Goal: Transaction & Acquisition: Purchase product/service

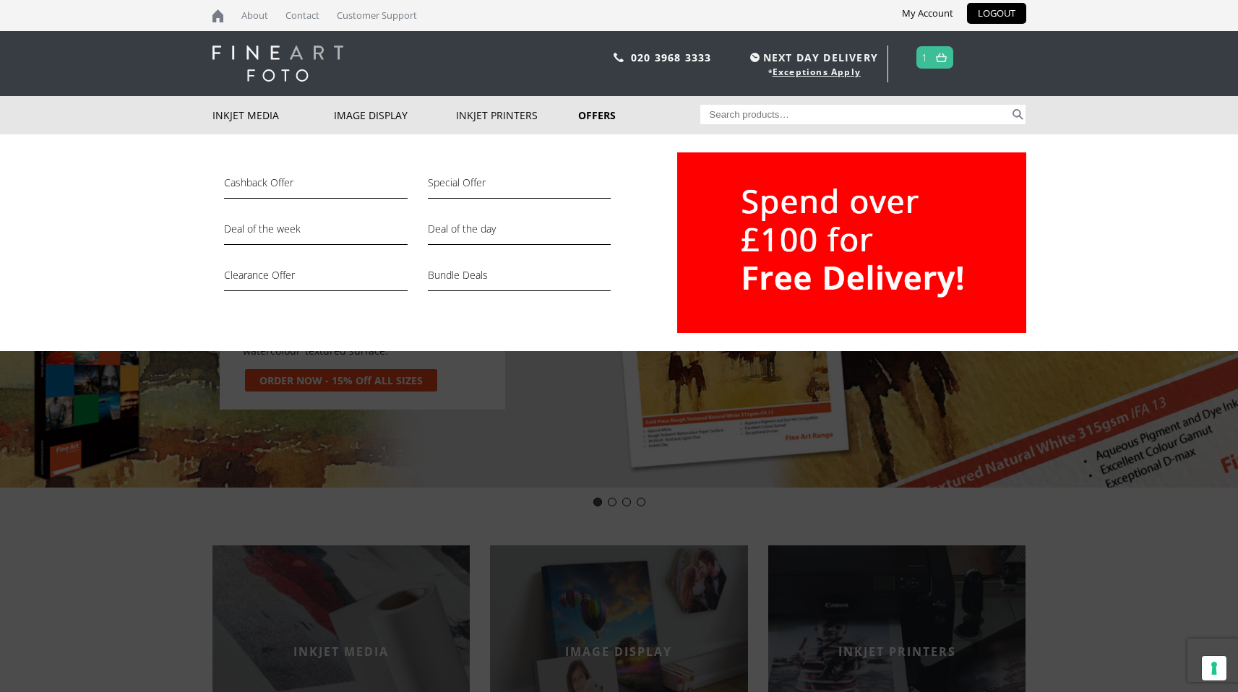
click at [591, 110] on link "Offers" at bounding box center [639, 115] width 122 height 38
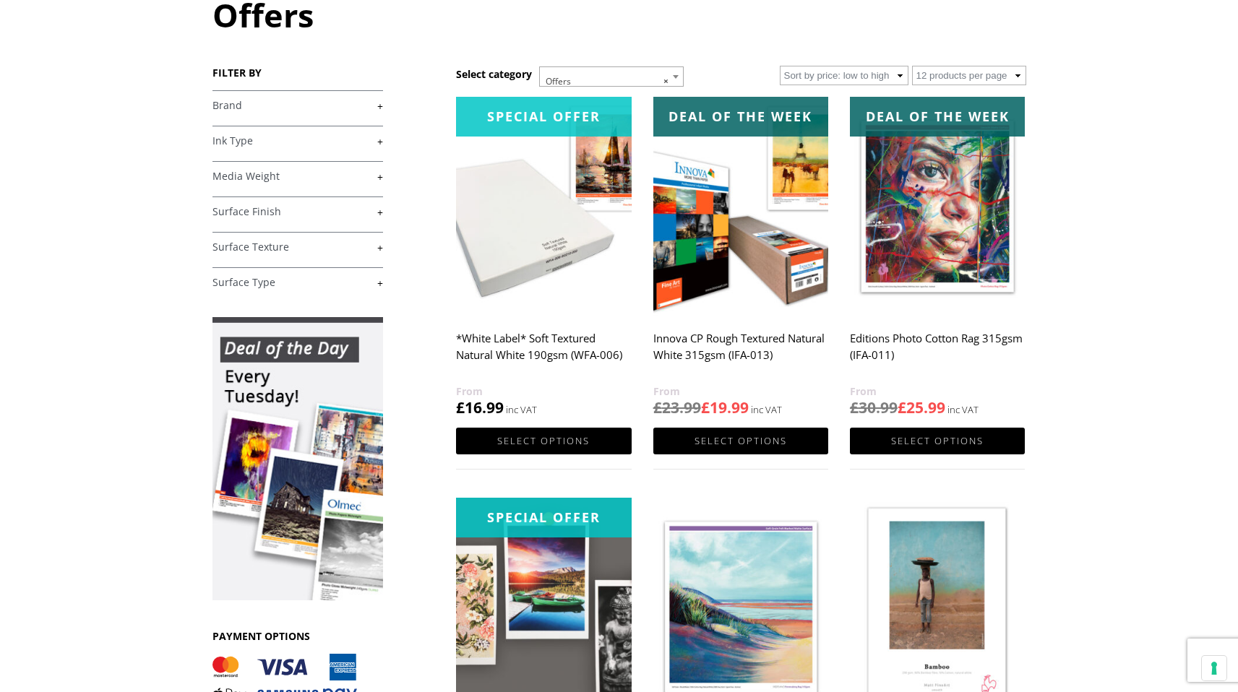
scroll to position [856, 0]
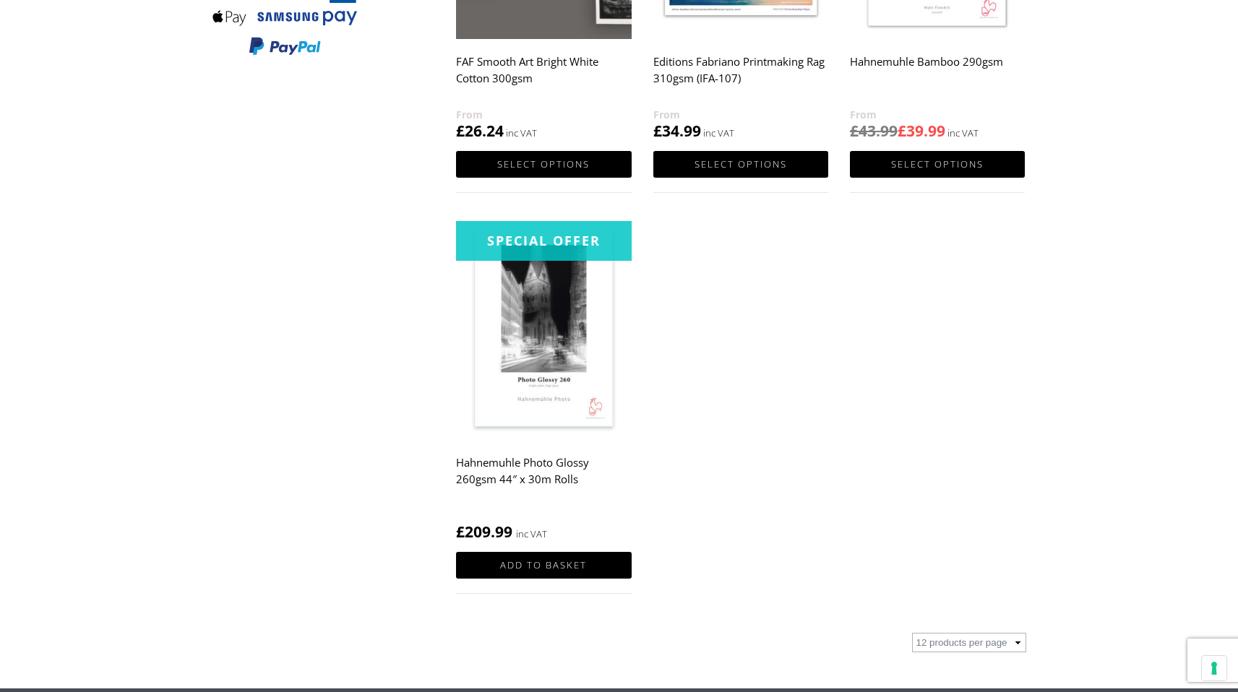
click at [760, 342] on ul "Special Offer *White Label* Soft Textured Natural White 190gsm (WFA-006) £ 16.9…" at bounding box center [741, 20] width 570 height 1203
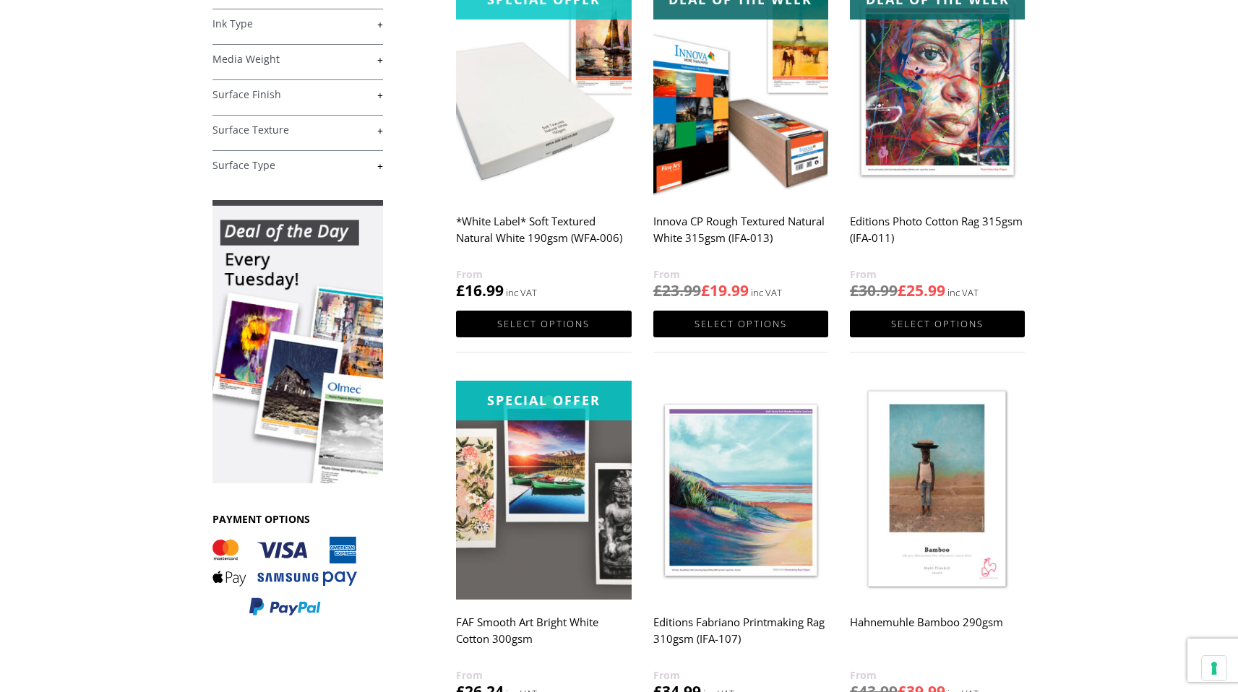
scroll to position [260, 0]
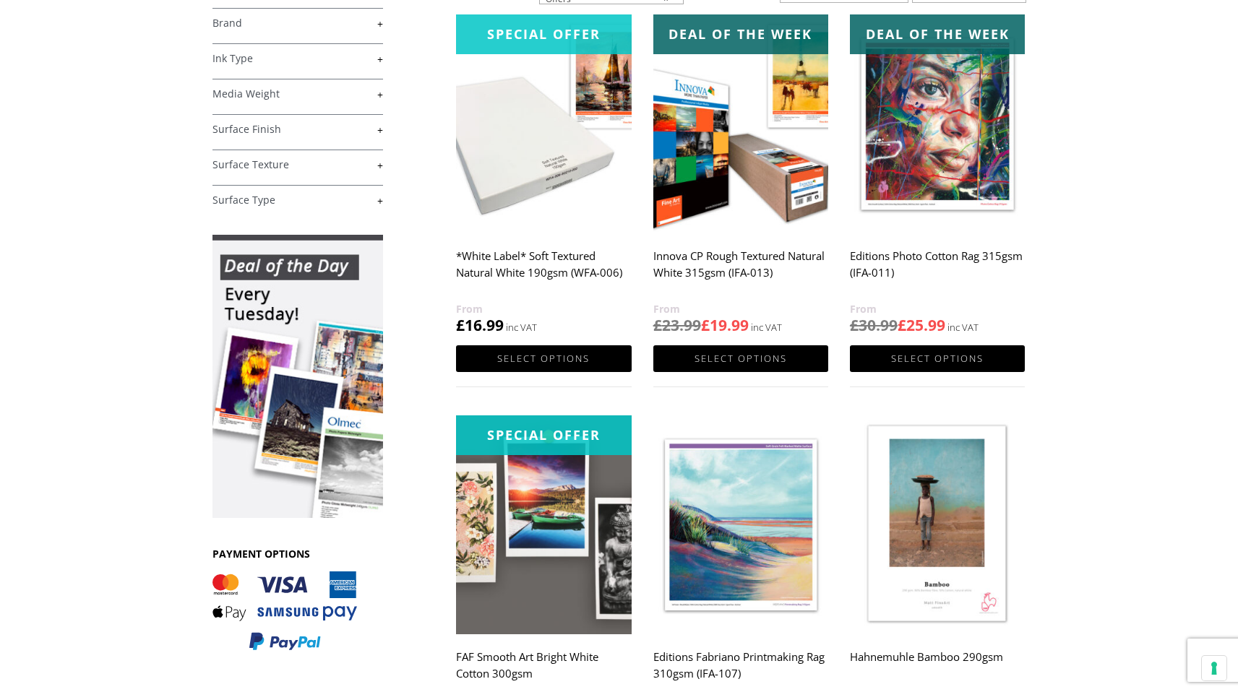
click at [973, 179] on img at bounding box center [937, 123] width 175 height 219
click at [789, 128] on img at bounding box center [740, 123] width 175 height 219
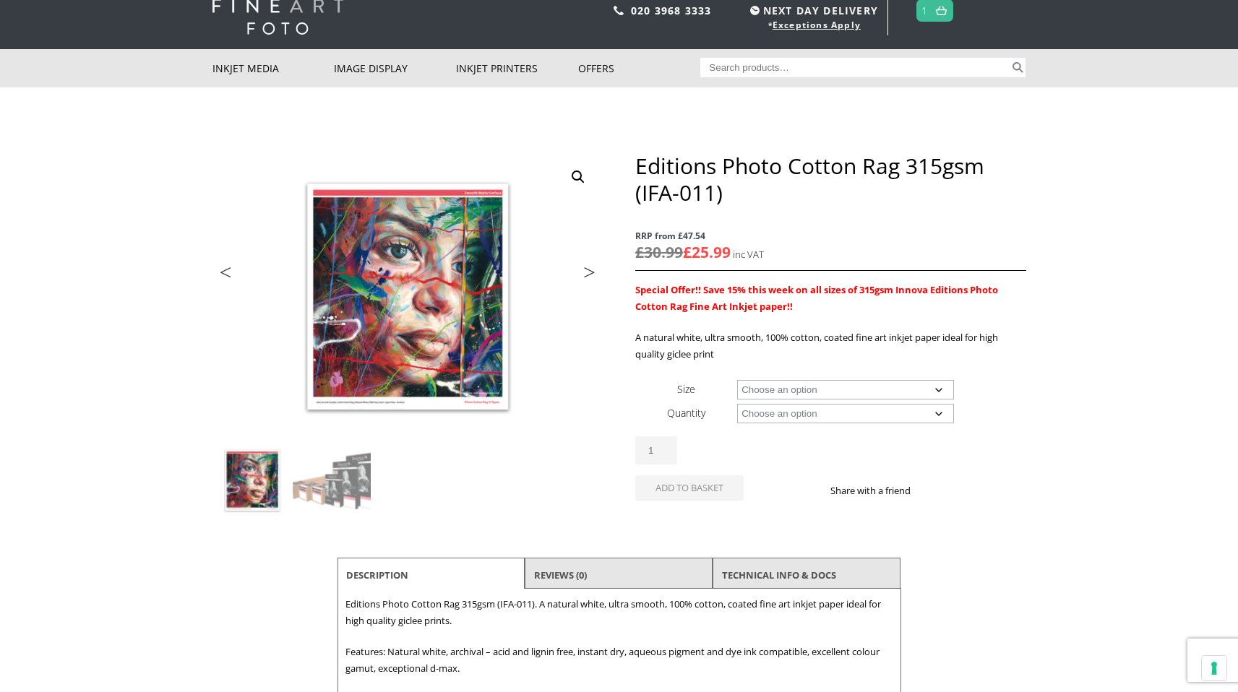
scroll to position [46, 0]
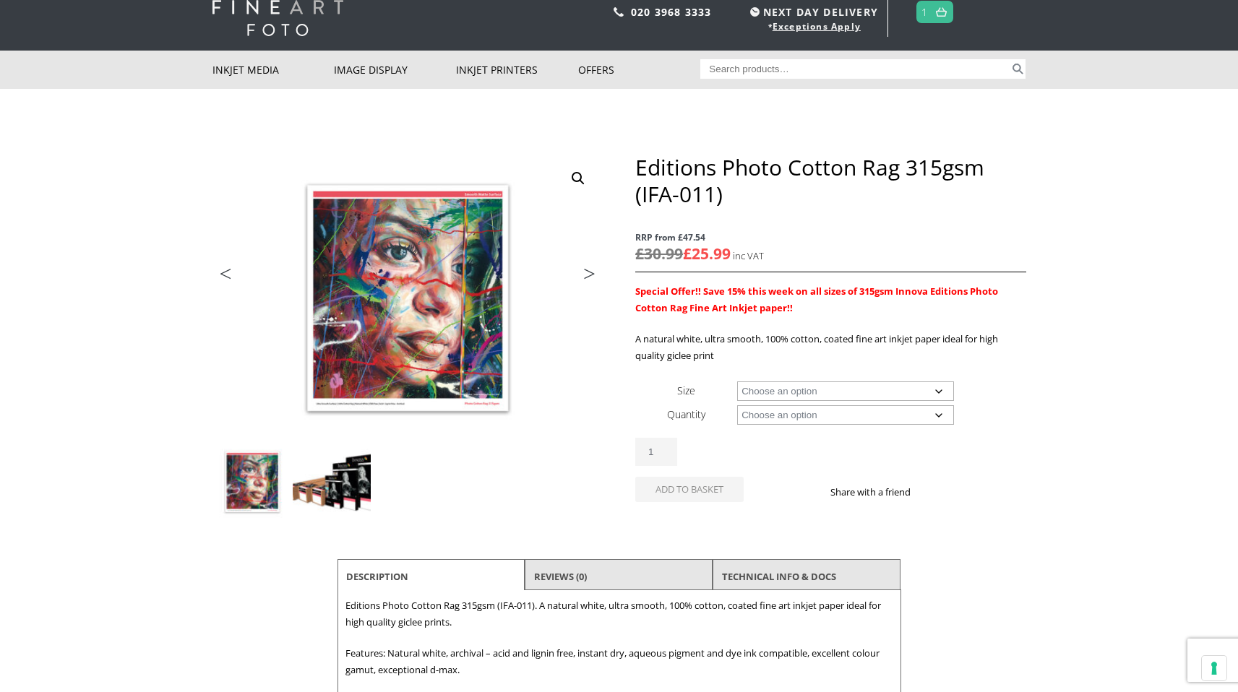
click at [349, 487] on img at bounding box center [332, 482] width 78 height 78
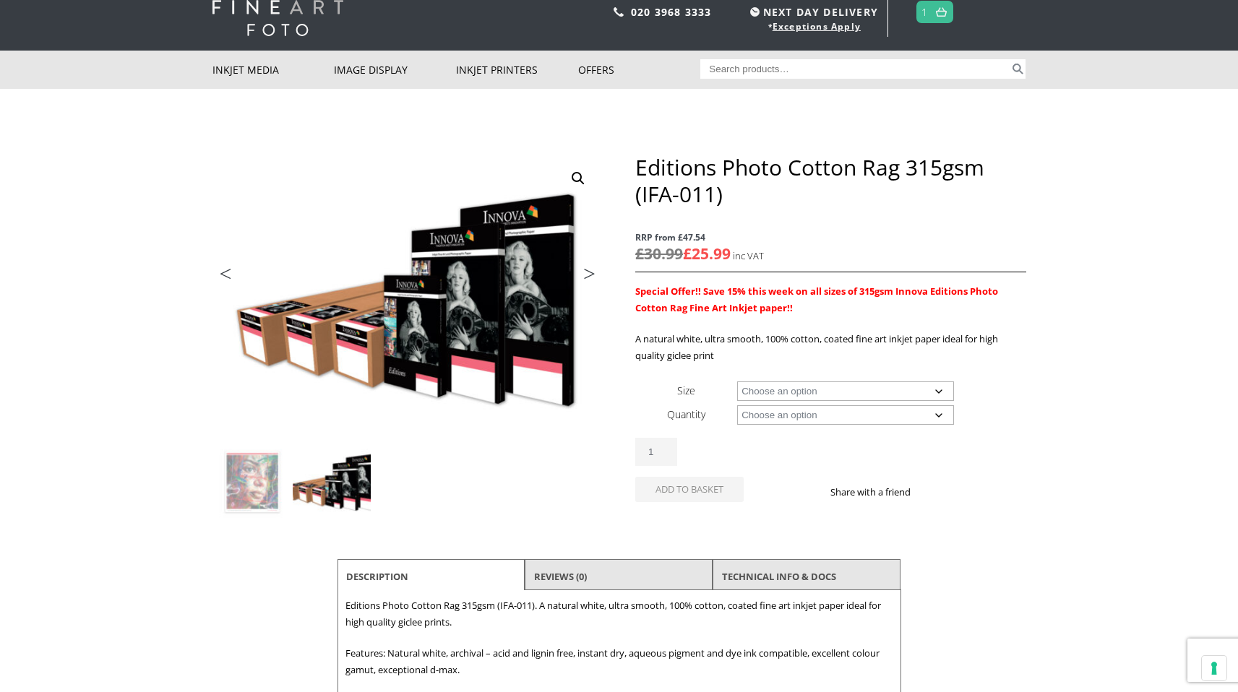
click at [807, 413] on select "Choose an option 15m 25 Sheets" at bounding box center [845, 415] width 217 height 20
select select "25-sheets"
click at [737, 405] on select "Choose an option 15m 25 Sheets" at bounding box center [845, 415] width 217 height 20
click at [820, 390] on select "Choose an option A4 Sheet A3 Sheet A3+ Sheet A2 Sheet" at bounding box center [845, 392] width 217 height 20
select select "a2-sheet"
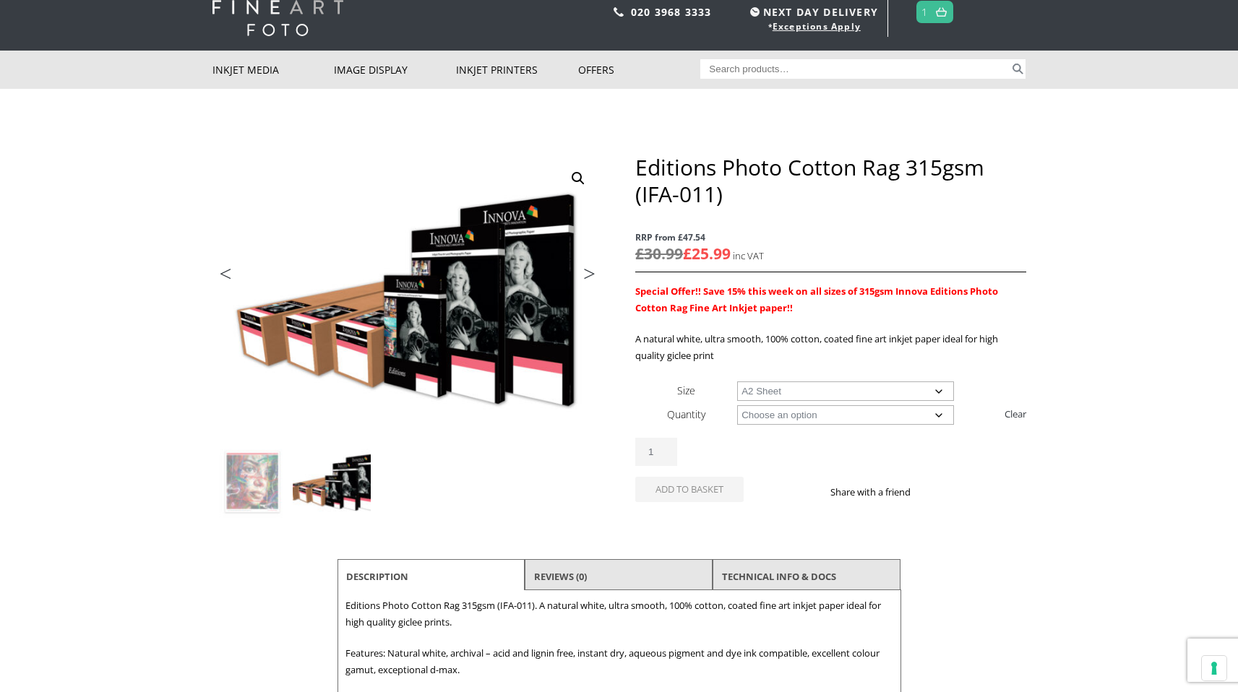
click at [737, 382] on select "Choose an option A4 Sheet A3 Sheet A3+ Sheet A2 Sheet" at bounding box center [845, 392] width 217 height 20
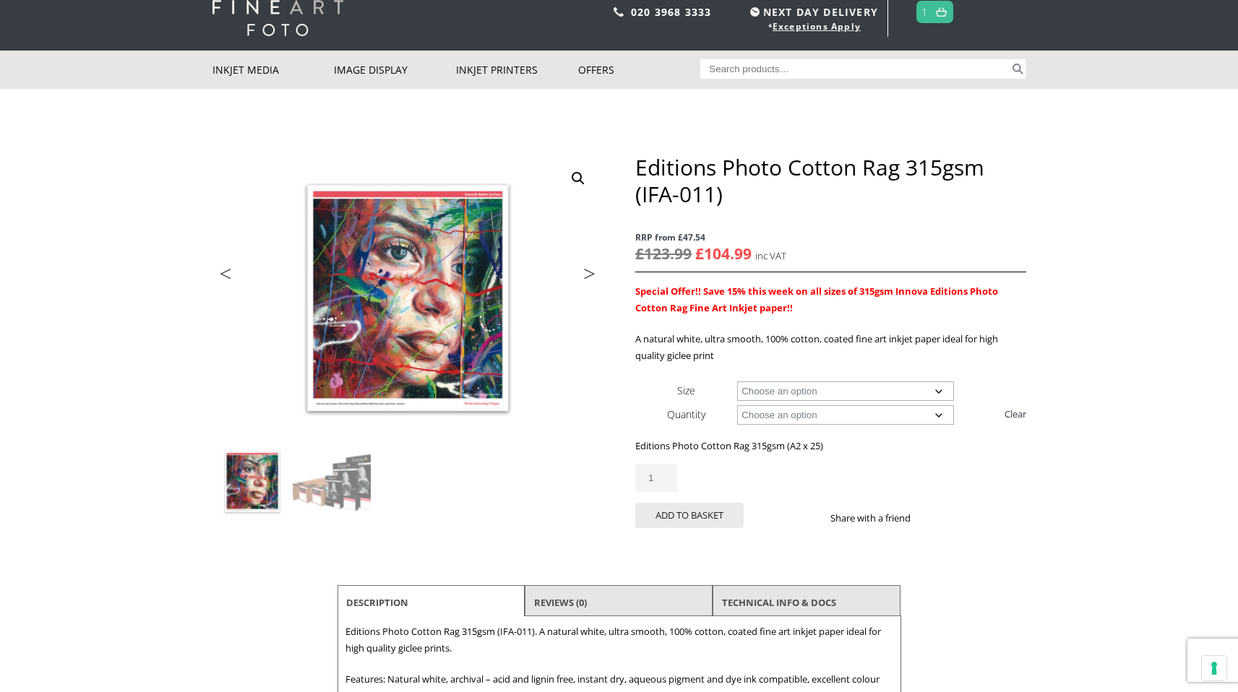
click at [937, 17] on link at bounding box center [941, 11] width 18 height 21
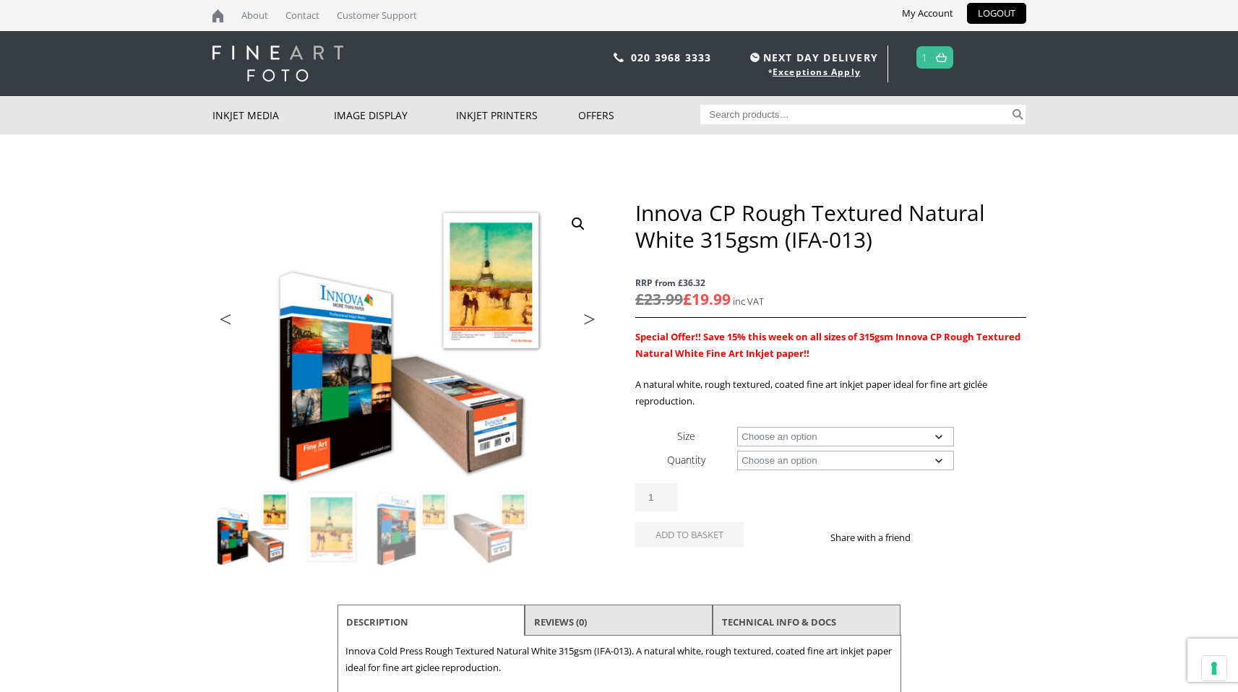
click at [834, 436] on select "Choose an option A4 Sheet A3 Sheet A3+ Sheet A2 Sheet 17" Wide Roll 24" Wide Ro…" at bounding box center [845, 437] width 217 height 20
click at [737, 427] on select "Choose an option A4 Sheet A3 Sheet A3+ Sheet A2 Sheet 17" Wide Roll 24" Wide Ro…" at bounding box center [845, 437] width 217 height 20
select select "a2-sheet"
click at [805, 460] on select "Choose an option 25 Sheets" at bounding box center [845, 461] width 217 height 20
select select "25-sheets"
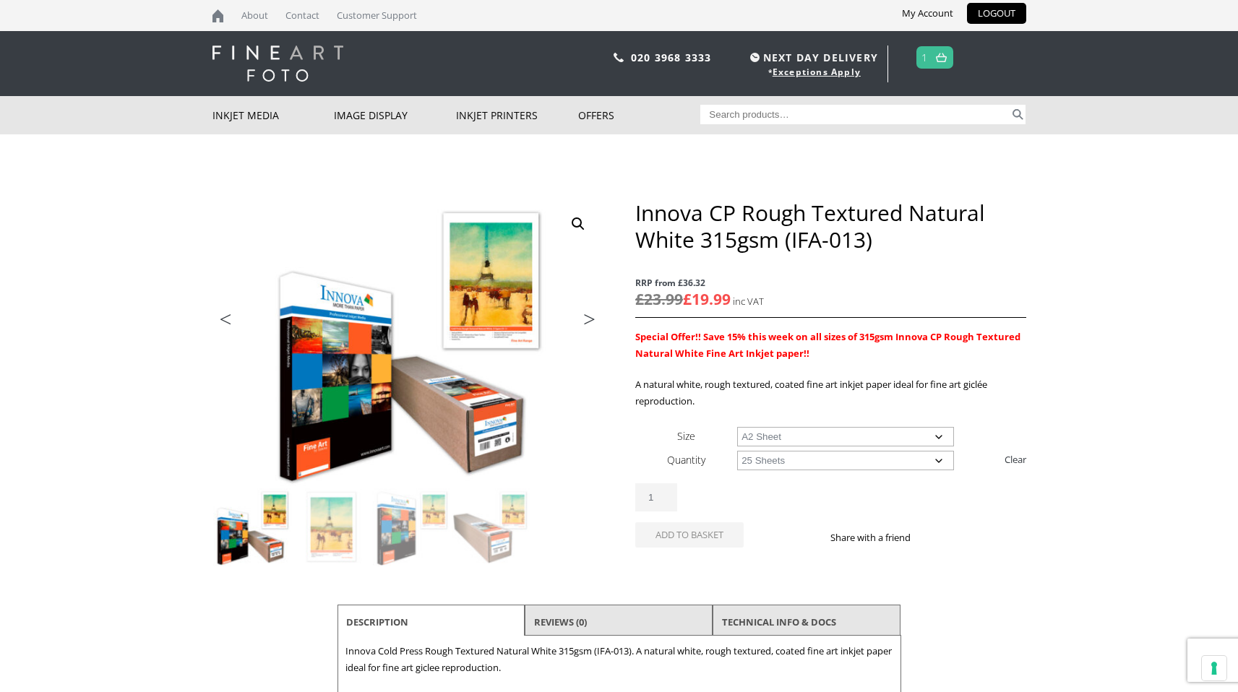
click at [737, 451] on select "Choose an option 25 Sheets" at bounding box center [845, 461] width 217 height 20
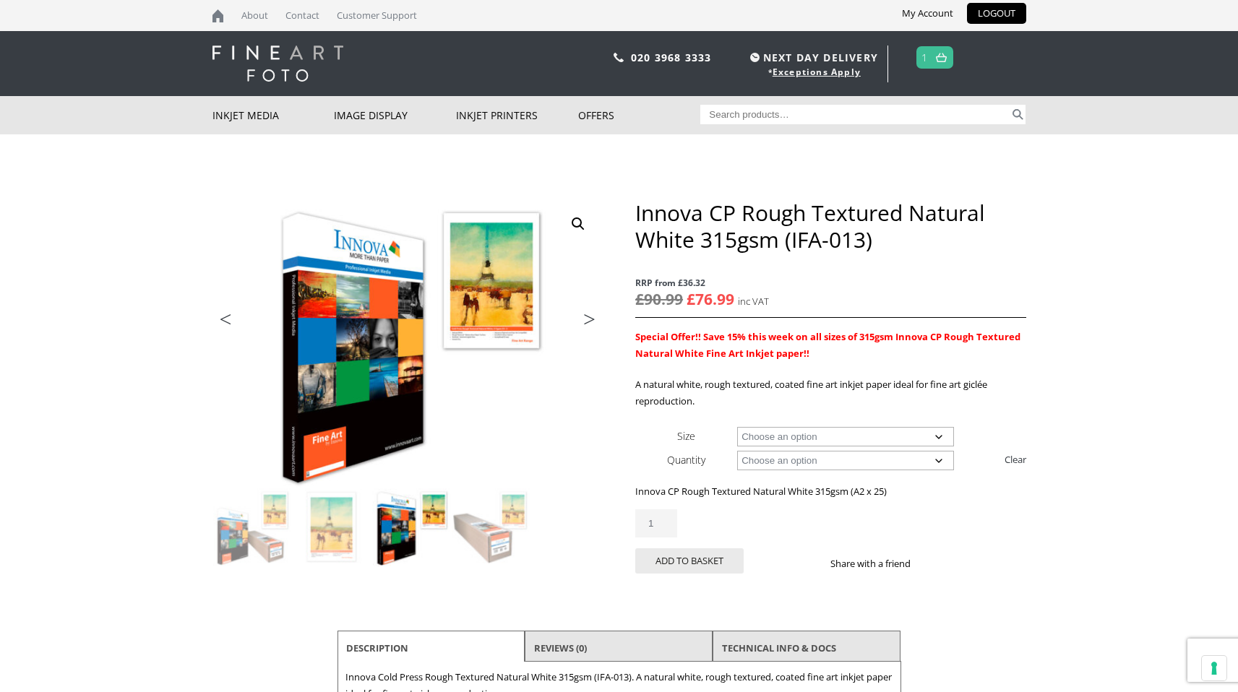
click at [846, 437] on select "Choose an option A4 Sheet A3 Sheet A3+ Sheet A2 Sheet" at bounding box center [845, 437] width 217 height 20
click at [737, 427] on select "Choose an option A4 Sheet A3 Sheet A3+ Sheet A2 Sheet" at bounding box center [845, 437] width 217 height 20
click at [835, 435] on select "Choose an option A4 Sheet A3 Sheet A3+ Sheet A2 Sheet" at bounding box center [845, 437] width 217 height 20
click at [737, 427] on select "Choose an option A4 Sheet A3 Sheet A3+ Sheet A2 Sheet" at bounding box center [845, 437] width 217 height 20
select select "a3-sheet"
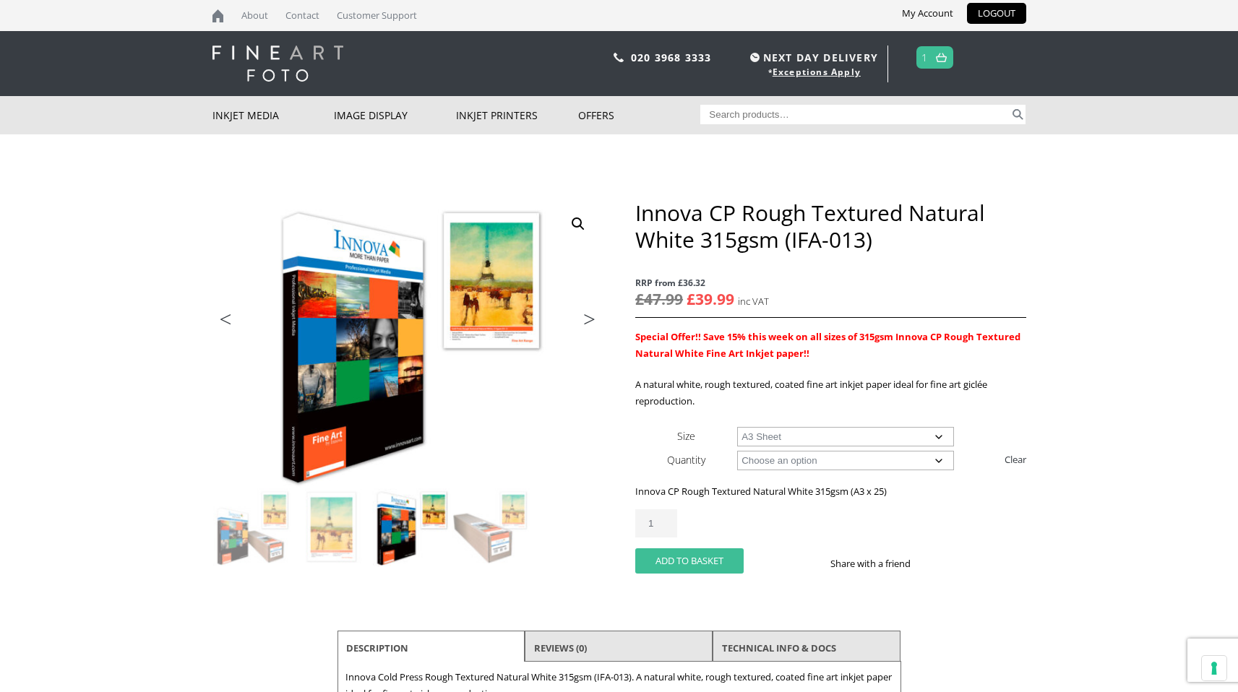
click at [731, 559] on button "Add to basket" at bounding box center [689, 561] width 108 height 25
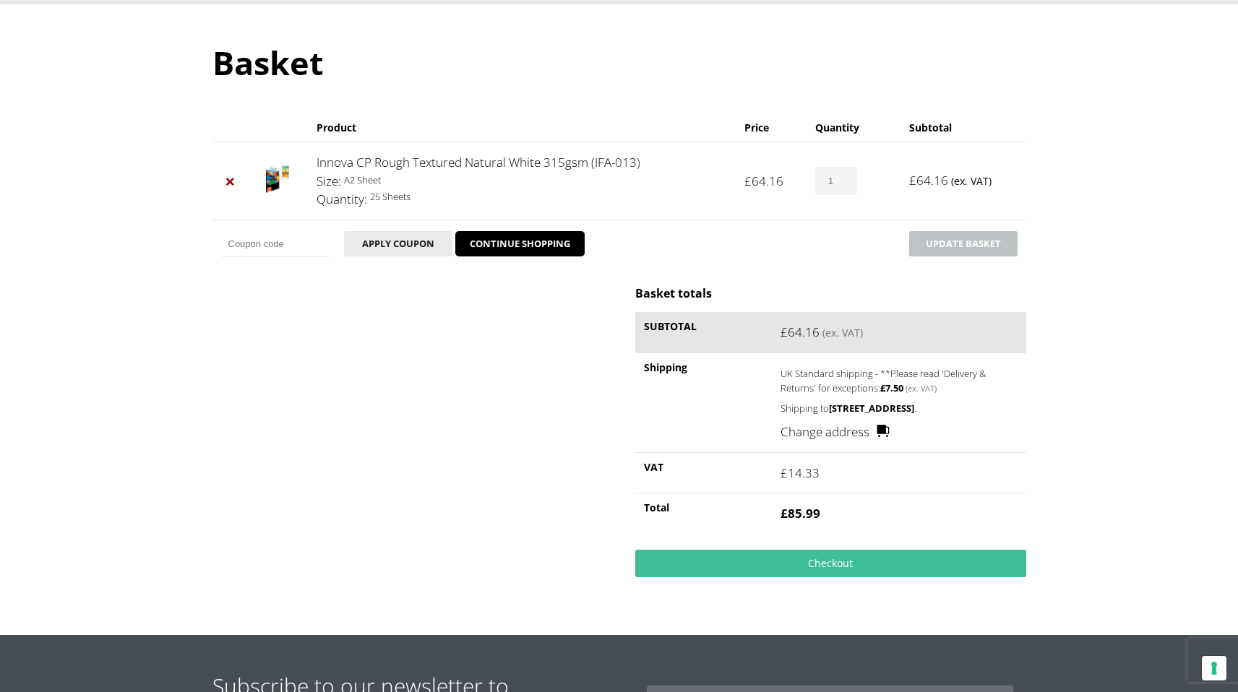
scroll to position [132, 0]
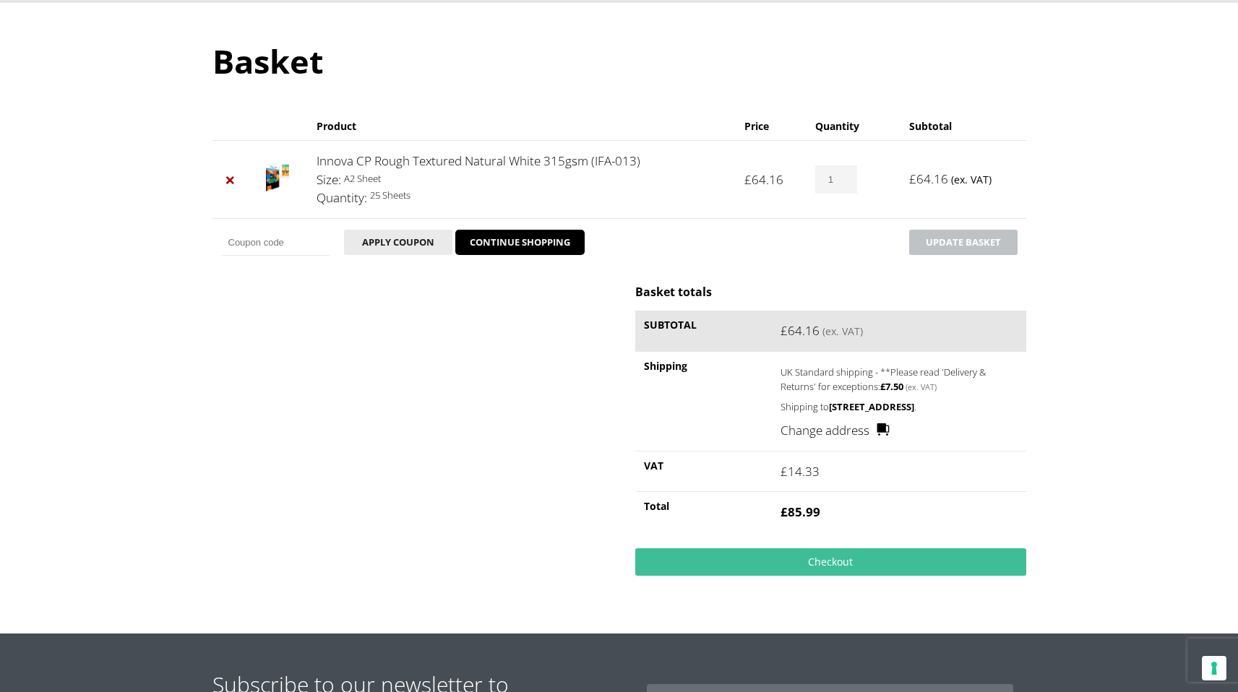
click at [935, 373] on label "UK Standard shipping - **Please read 'Delivery & Returns' for exceptions: £ 7.5…" at bounding box center [887, 378] width 213 height 31
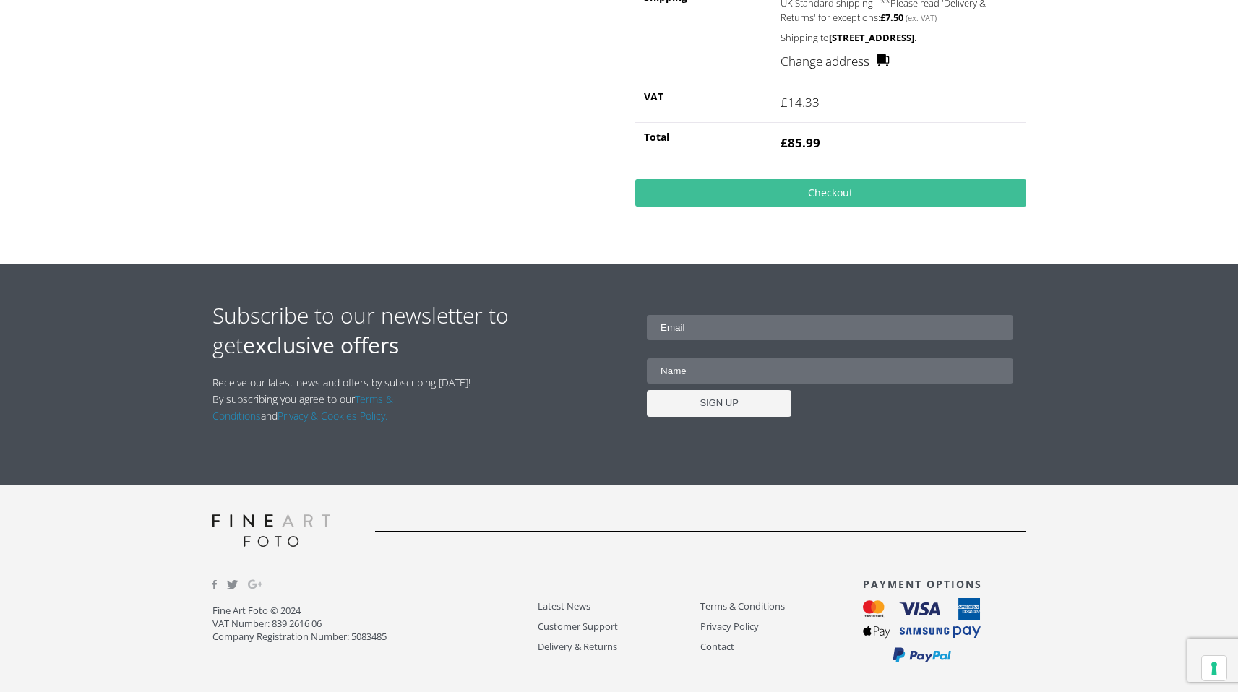
scroll to position [522, 0]
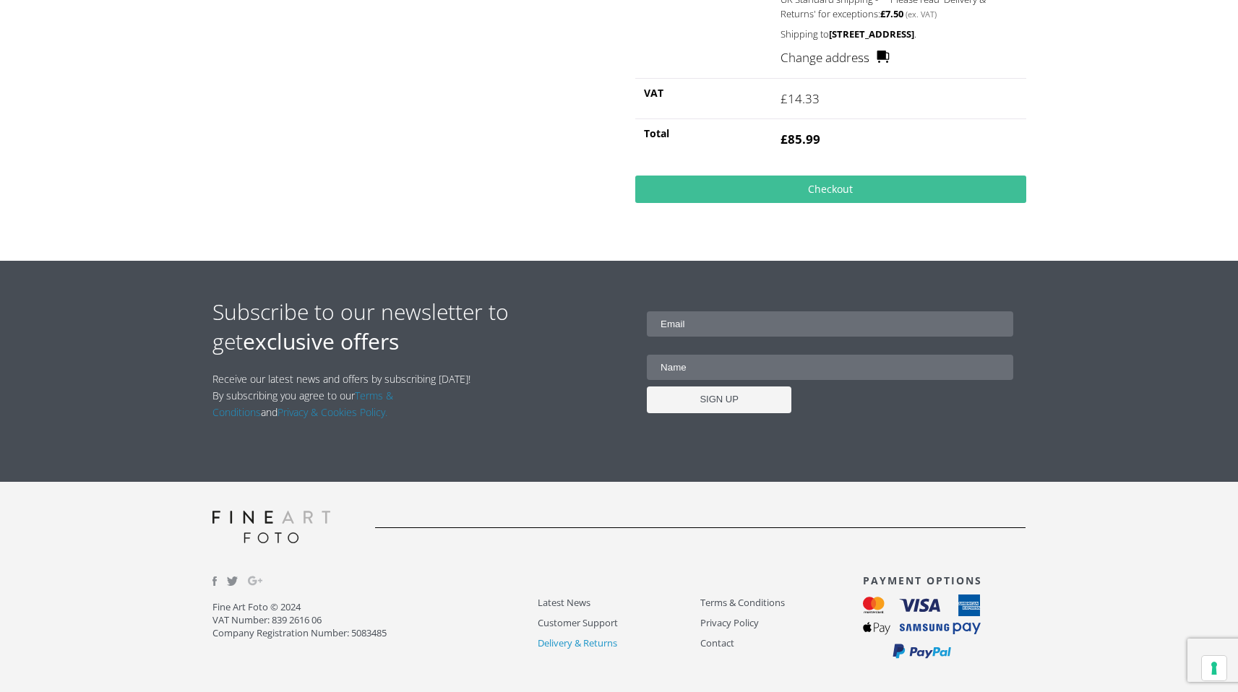
click at [580, 644] on link "Delivery & Returns" at bounding box center [619, 643] width 163 height 17
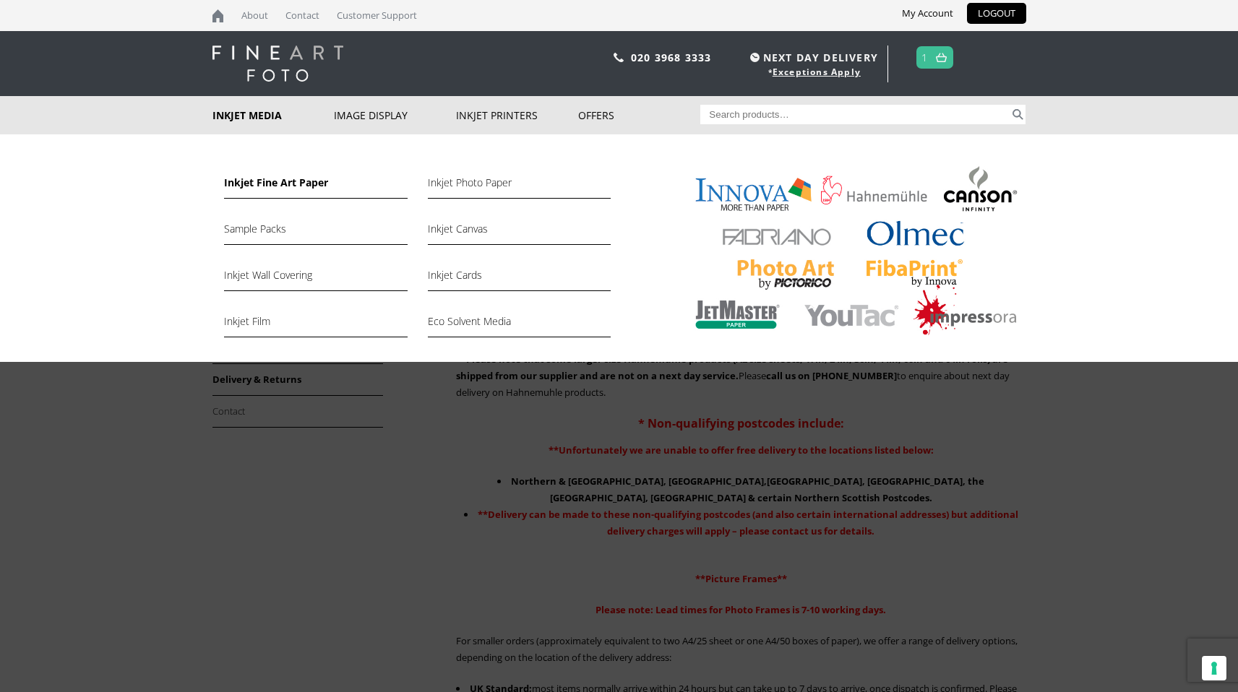
click at [295, 186] on link "Inkjet Fine Art Paper" at bounding box center [315, 186] width 183 height 25
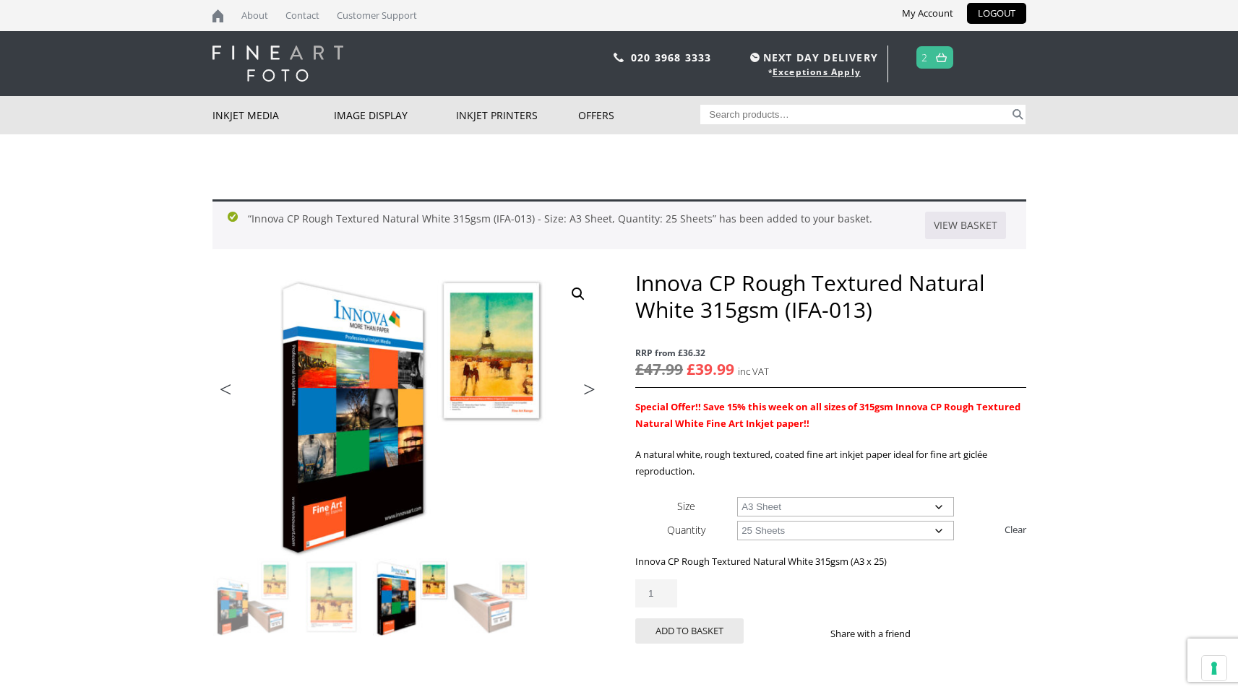
click at [933, 59] on link at bounding box center [941, 57] width 18 height 21
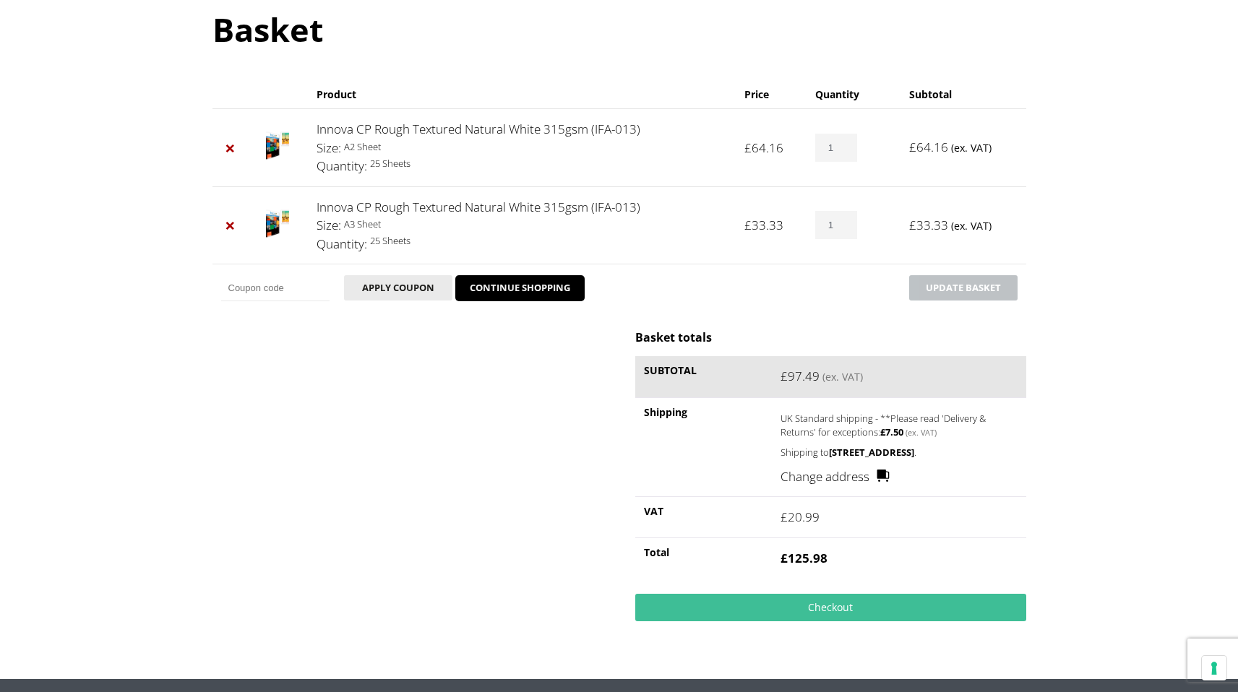
scroll to position [164, 0]
click at [231, 224] on link "×" at bounding box center [230, 224] width 19 height 19
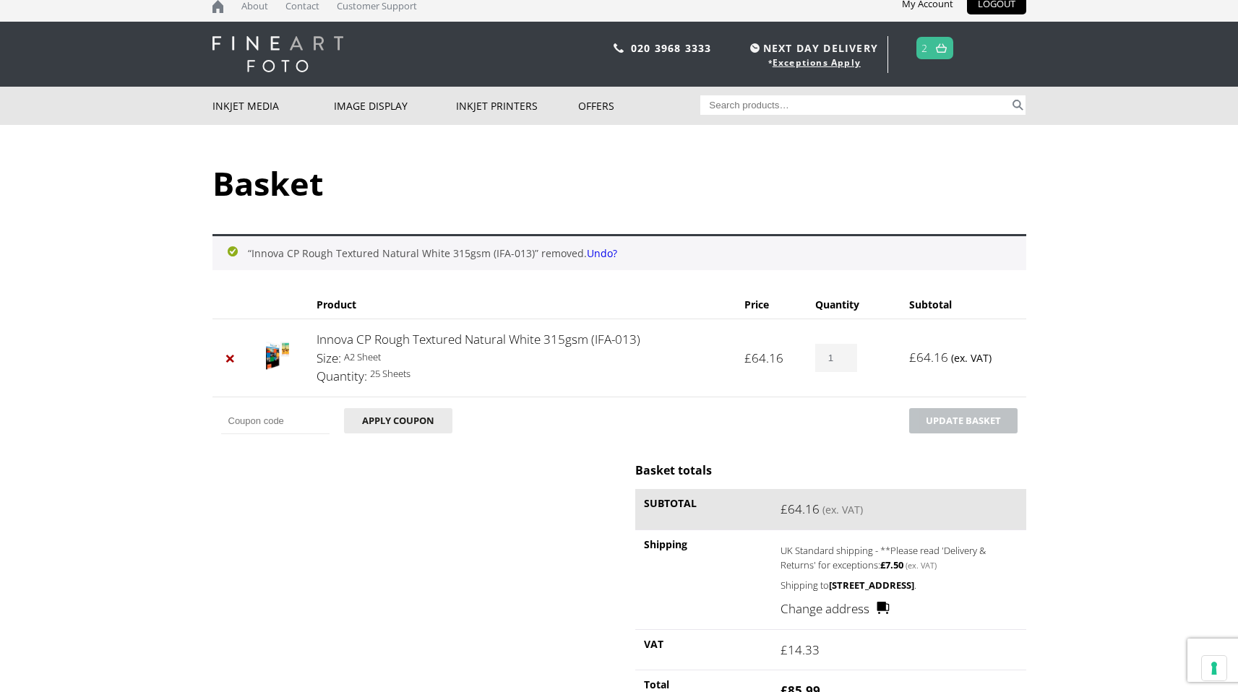
scroll to position [0, 0]
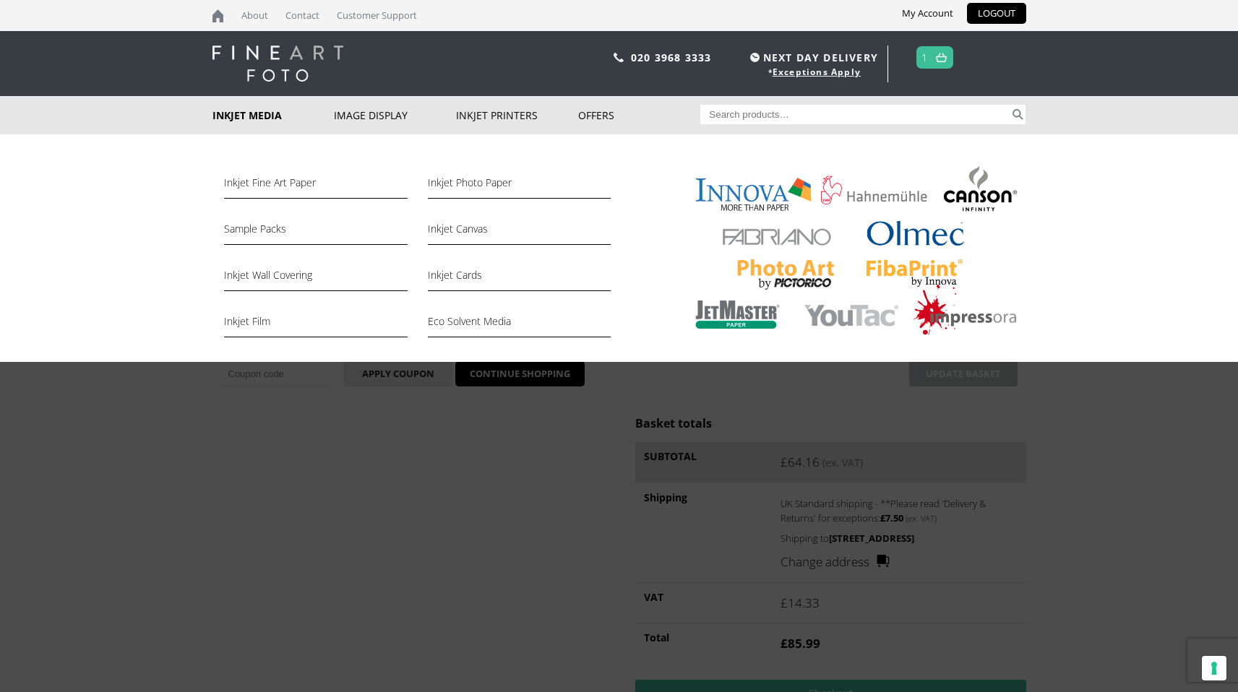
click at [250, 119] on link "Inkjet Media" at bounding box center [274, 115] width 122 height 38
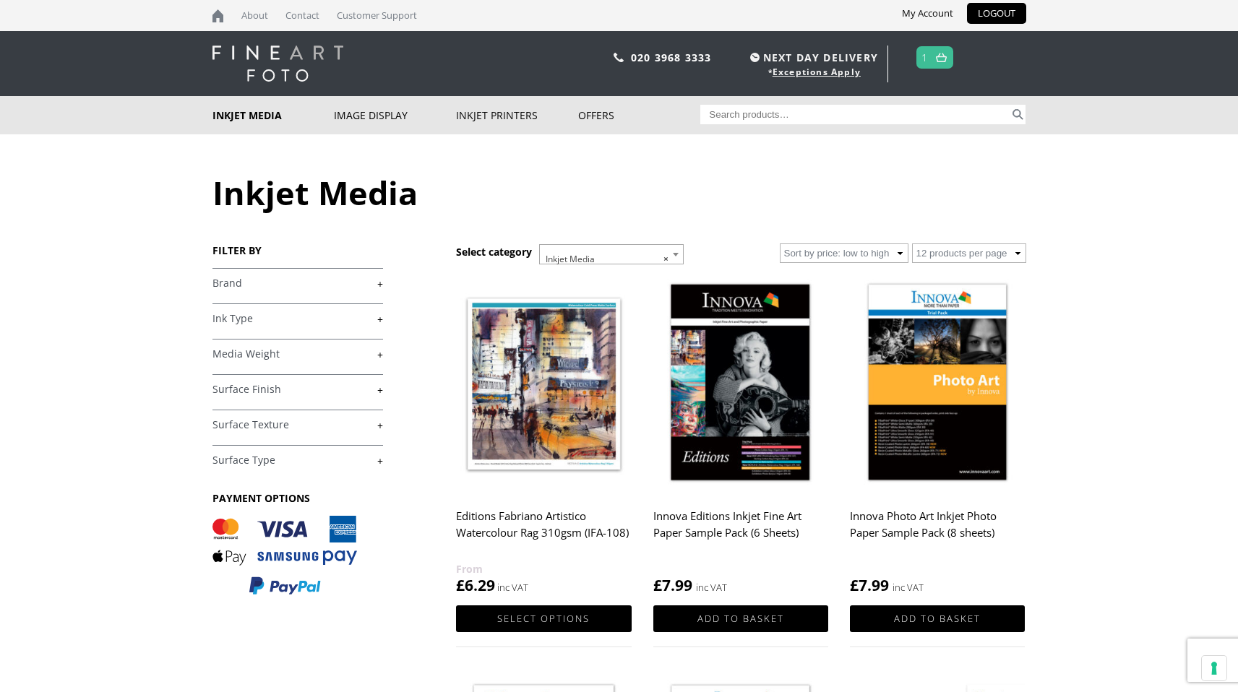
click at [317, 280] on link "+" at bounding box center [298, 284] width 171 height 14
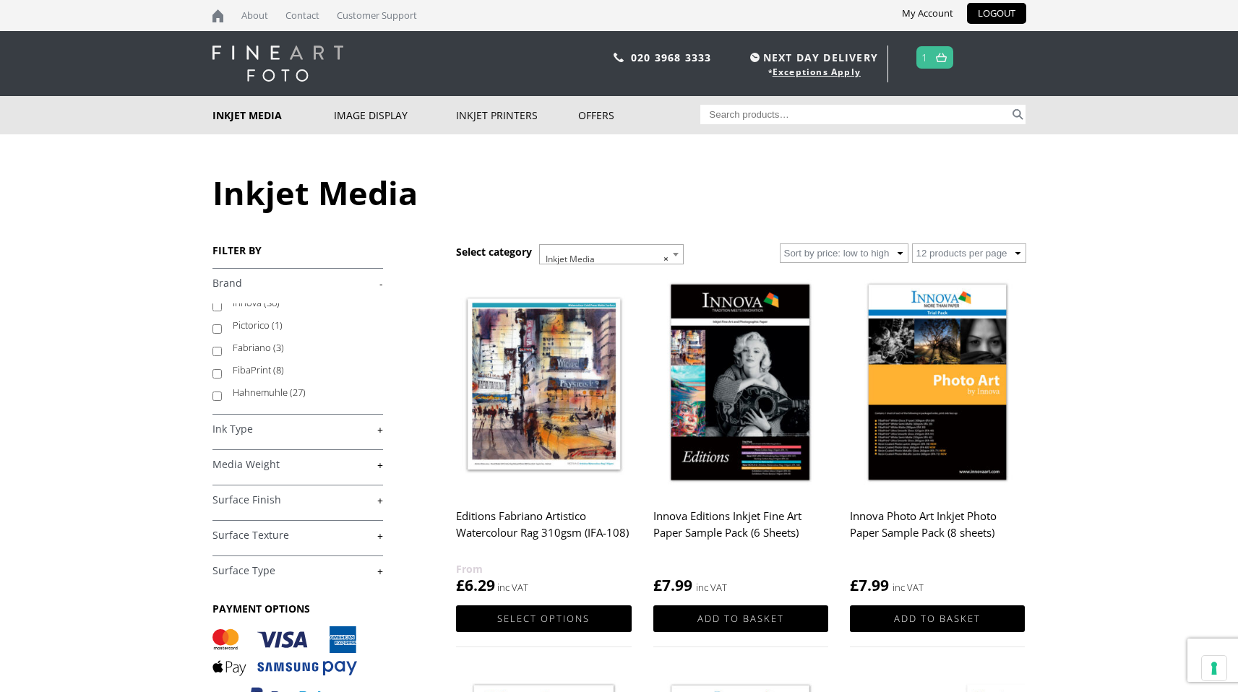
scroll to position [11, 0]
click at [215, 374] on input "FibaPrint (8)" at bounding box center [217, 374] width 9 height 9
checkbox input "true"
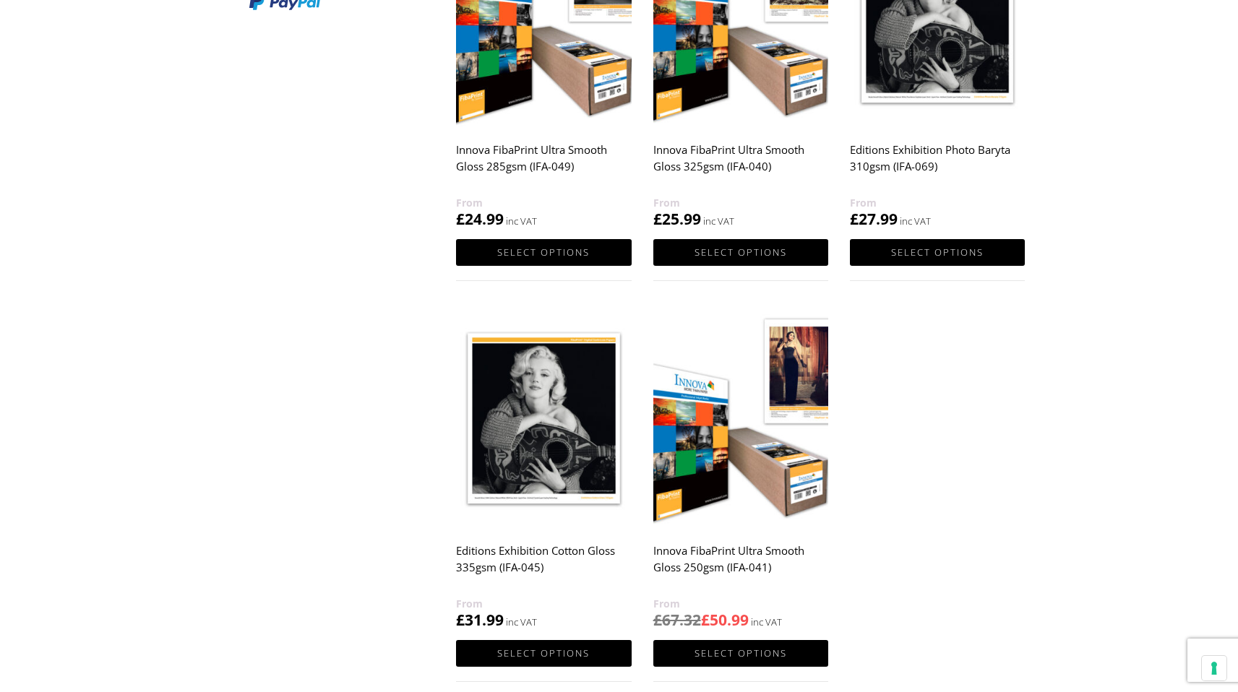
scroll to position [719, 0]
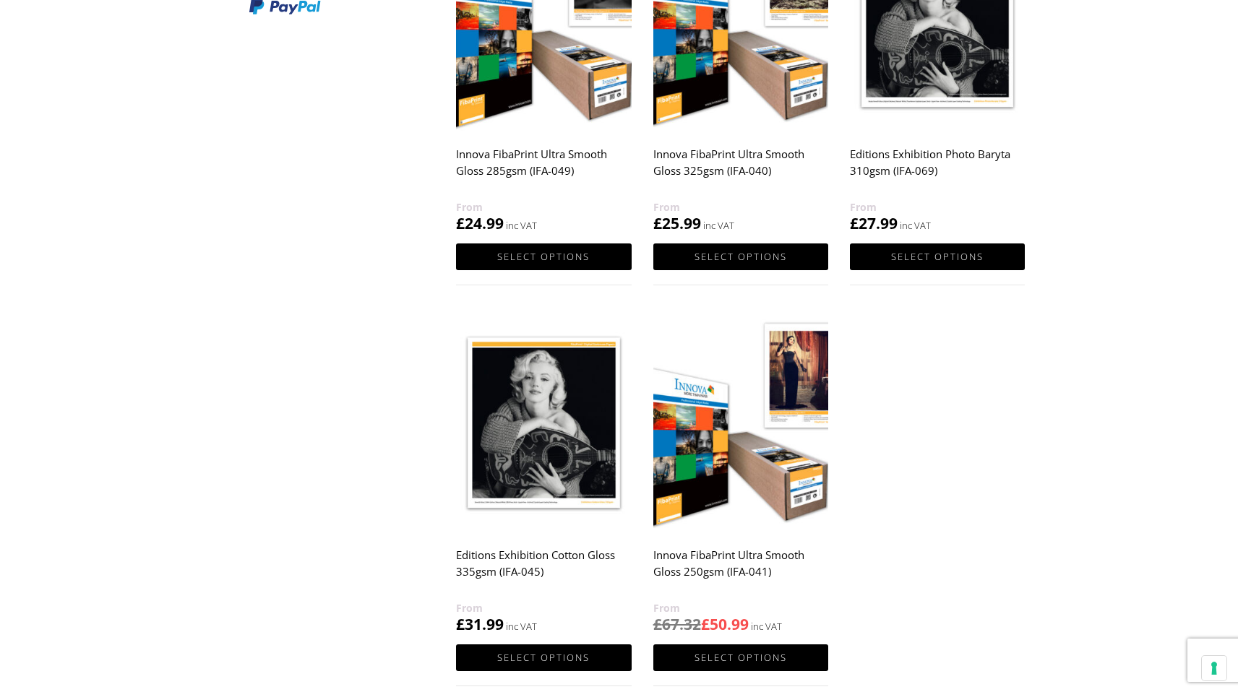
click at [719, 167] on h2 "Innova FibaPrint Ultra Smooth Gloss 325gsm (IFA-040)" at bounding box center [740, 170] width 175 height 58
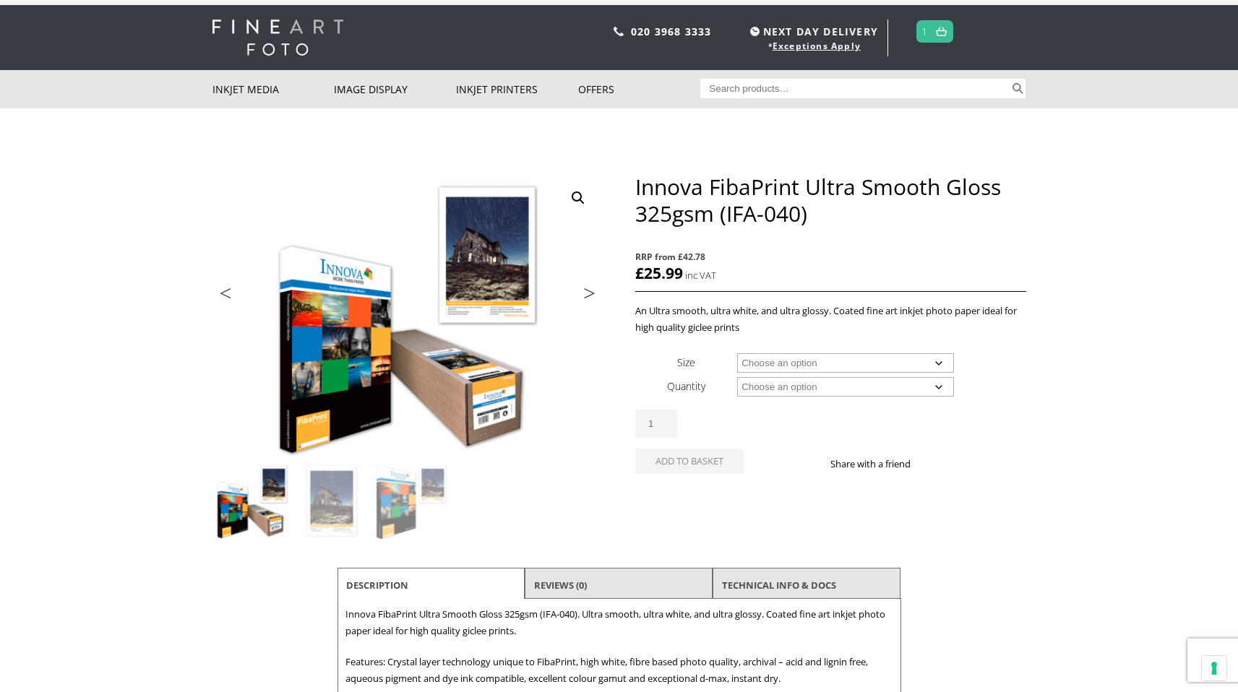
scroll to position [48, 0]
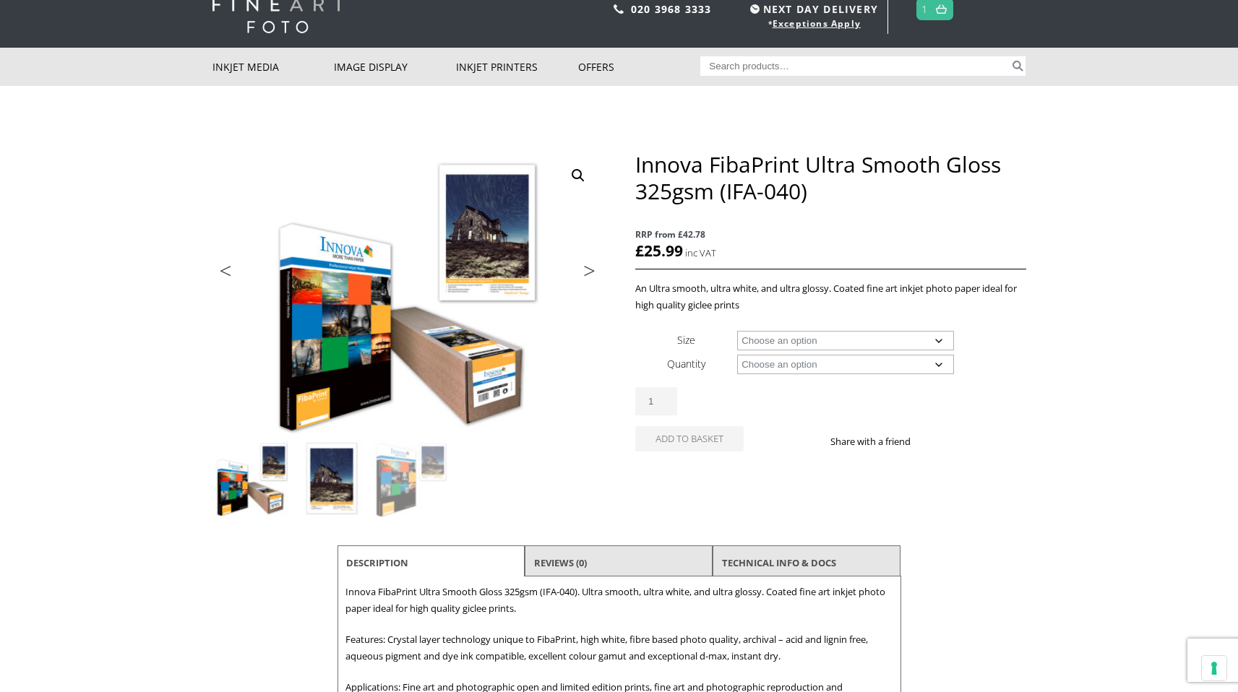
click at [340, 491] on img at bounding box center [332, 479] width 78 height 78
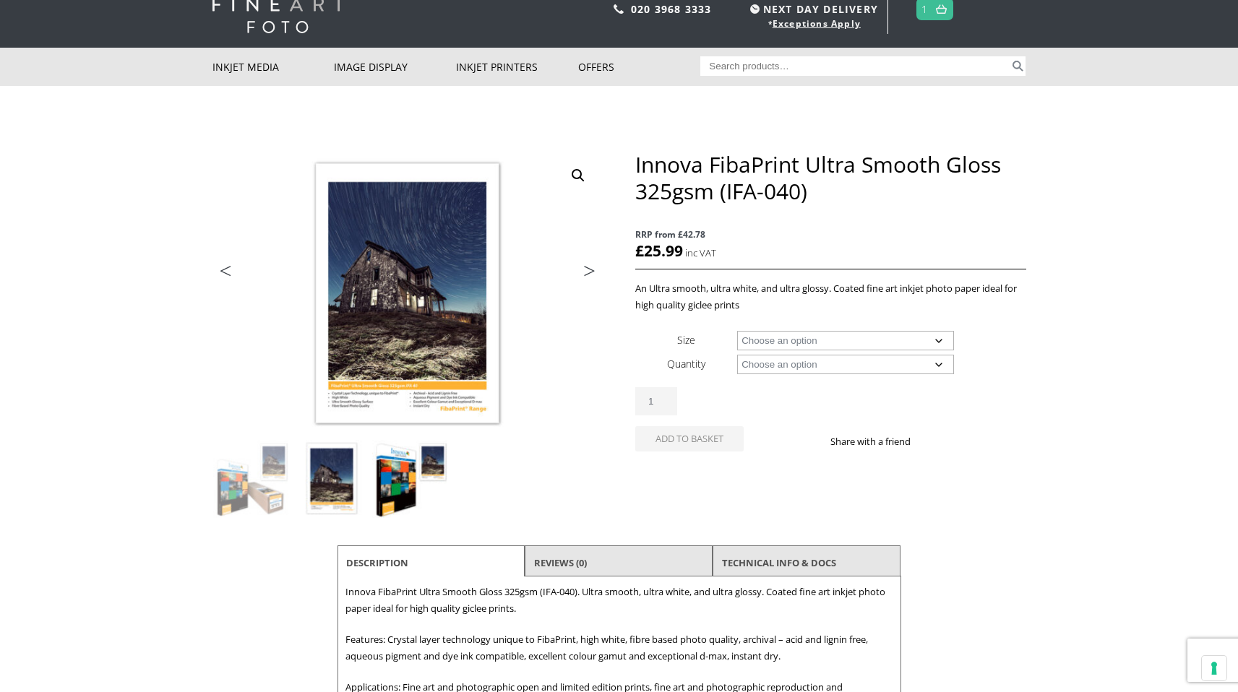
click at [432, 465] on img at bounding box center [411, 479] width 78 height 78
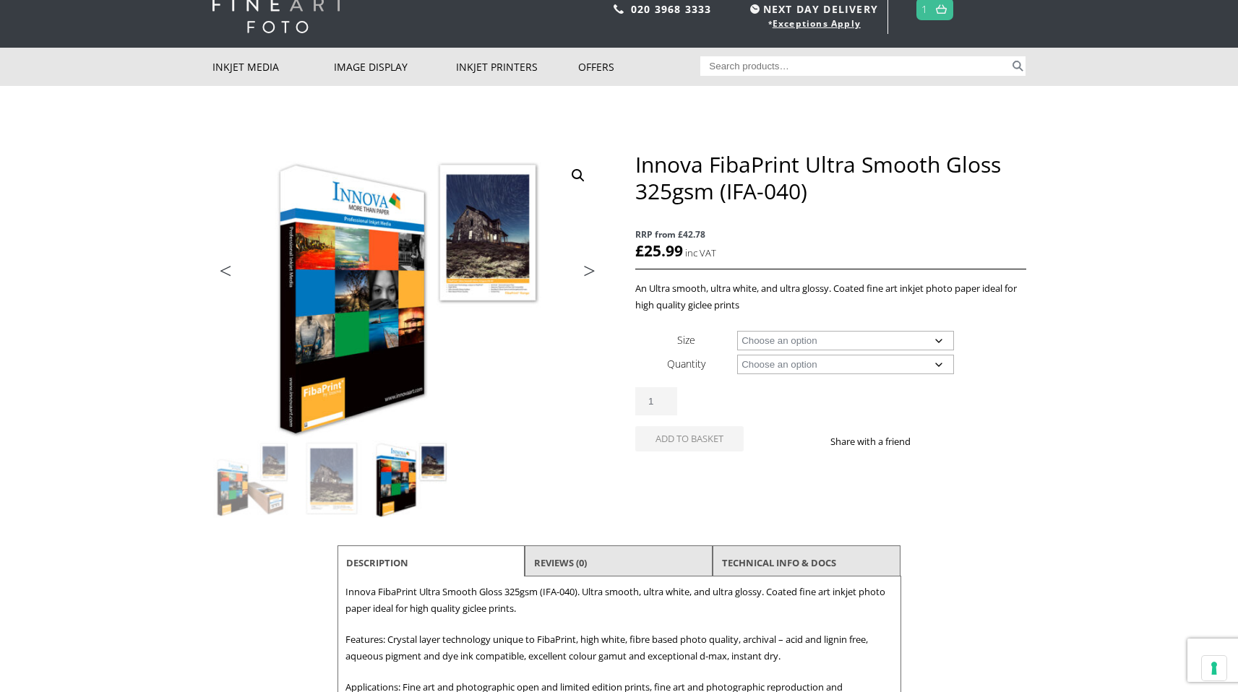
click at [888, 340] on select "Choose an option A4 Sheet A3 Sheet A3+ Sheet A2 Sheet 17" Wide Roll 24" Wide Ro…" at bounding box center [845, 341] width 217 height 20
click at [737, 331] on select "Choose an option A4 Sheet A3 Sheet A3+ Sheet A2 Sheet 17" Wide Roll 24" Wide Ro…" at bounding box center [845, 341] width 217 height 20
select select "a2-sheet"
click at [849, 369] on select "Choose an option 25 Sheets" at bounding box center [845, 365] width 217 height 20
select select "25-sheets"
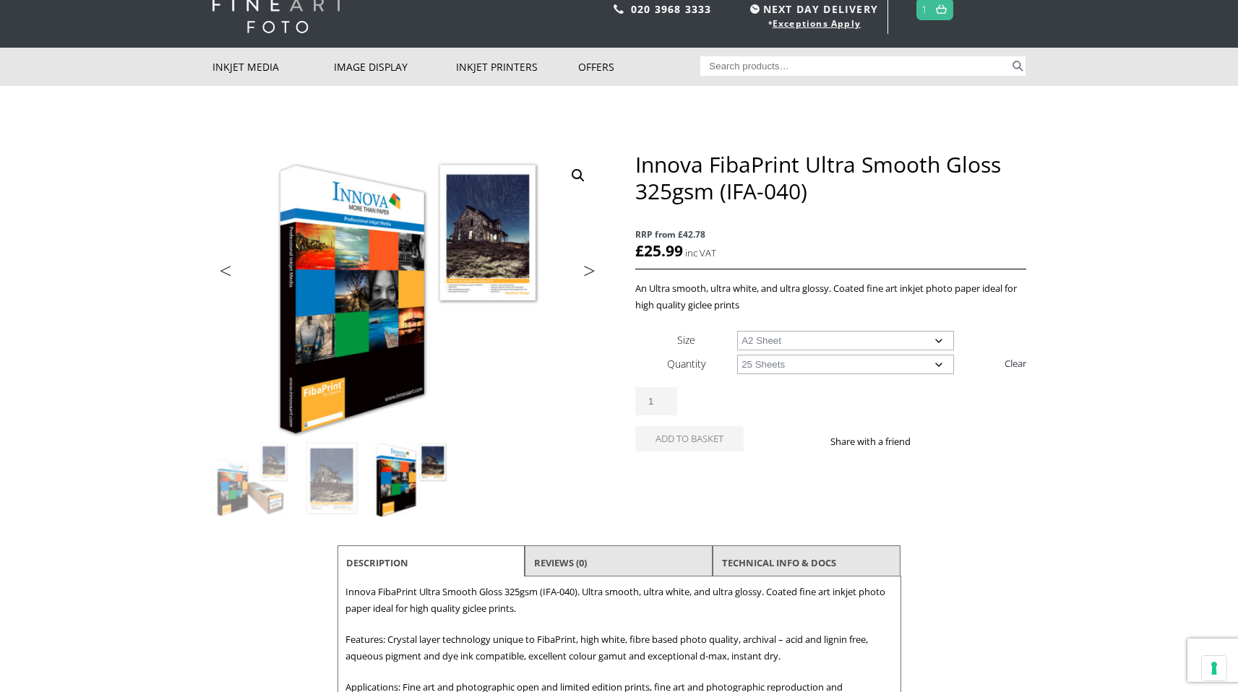
click at [737, 355] on select "Choose an option 25 Sheets" at bounding box center [845, 365] width 217 height 20
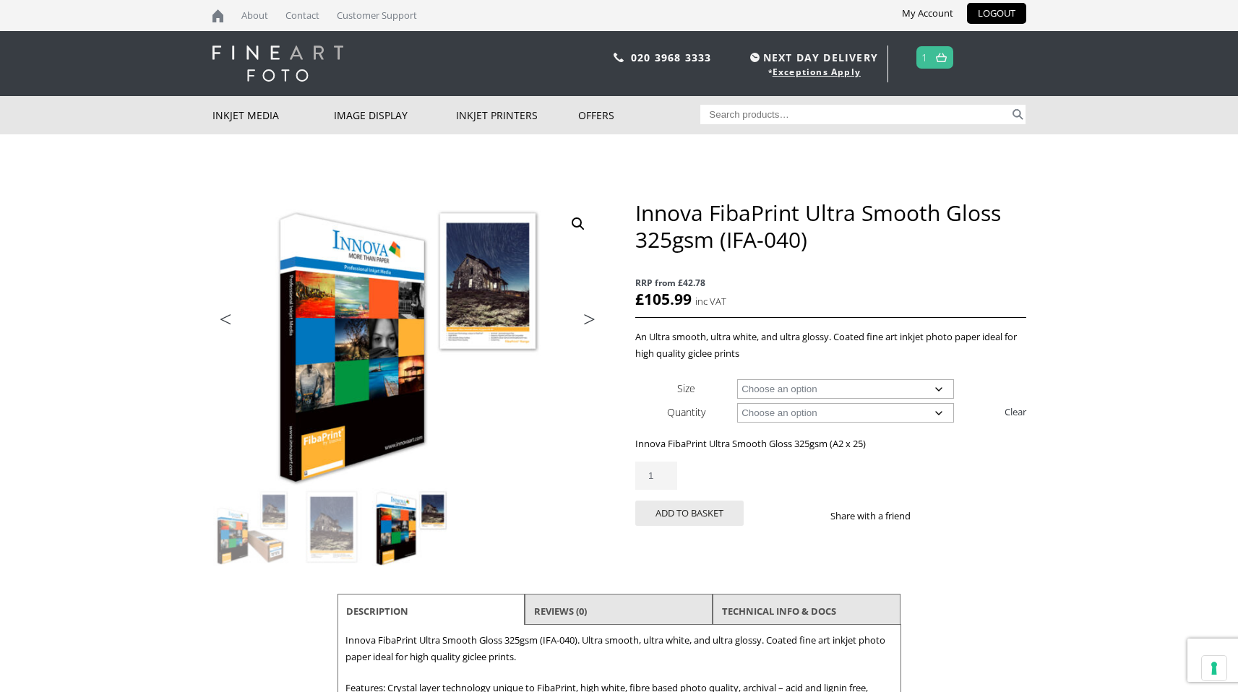
click at [932, 59] on span "1" at bounding box center [935, 57] width 37 height 22
click at [940, 58] on img at bounding box center [941, 57] width 11 height 9
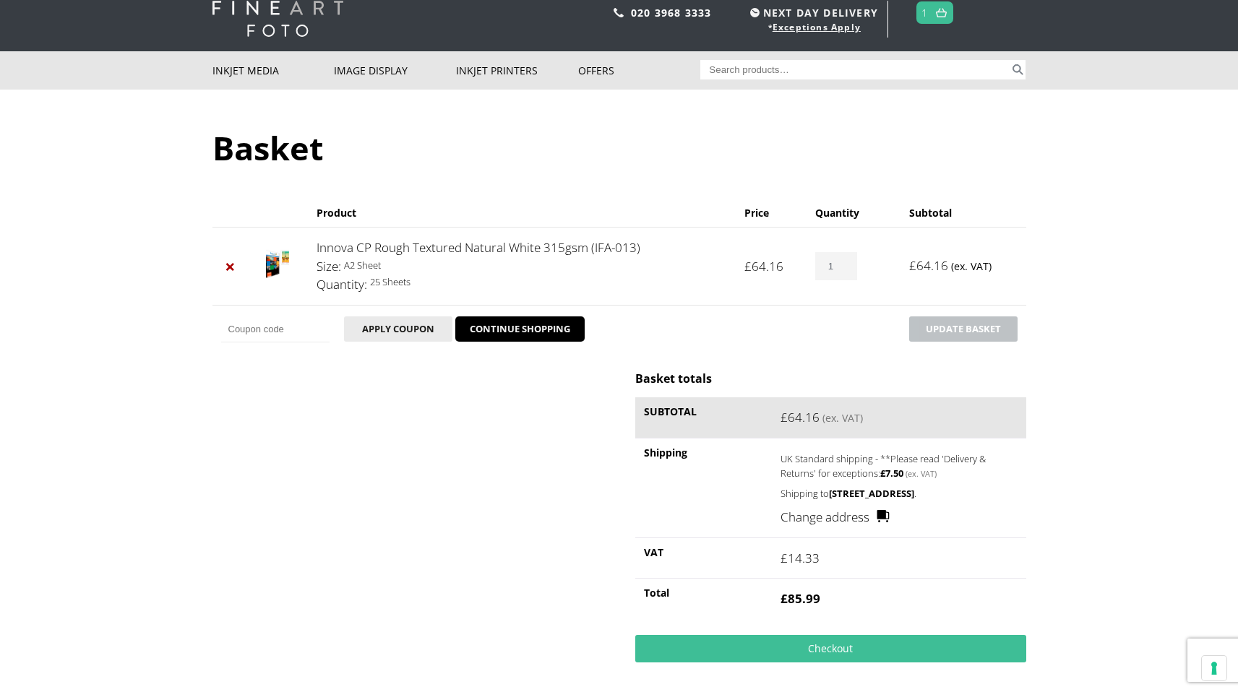
scroll to position [53, 0]
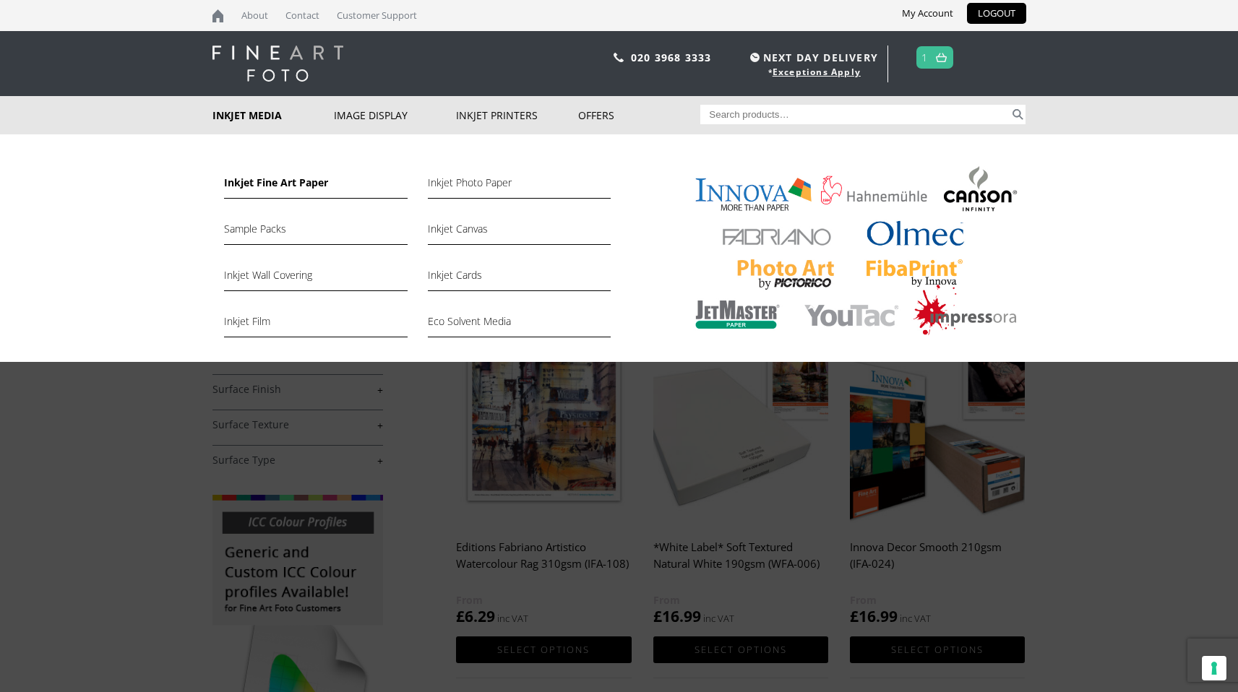
click at [745, 197] on img at bounding box center [851, 253] width 349 height 181
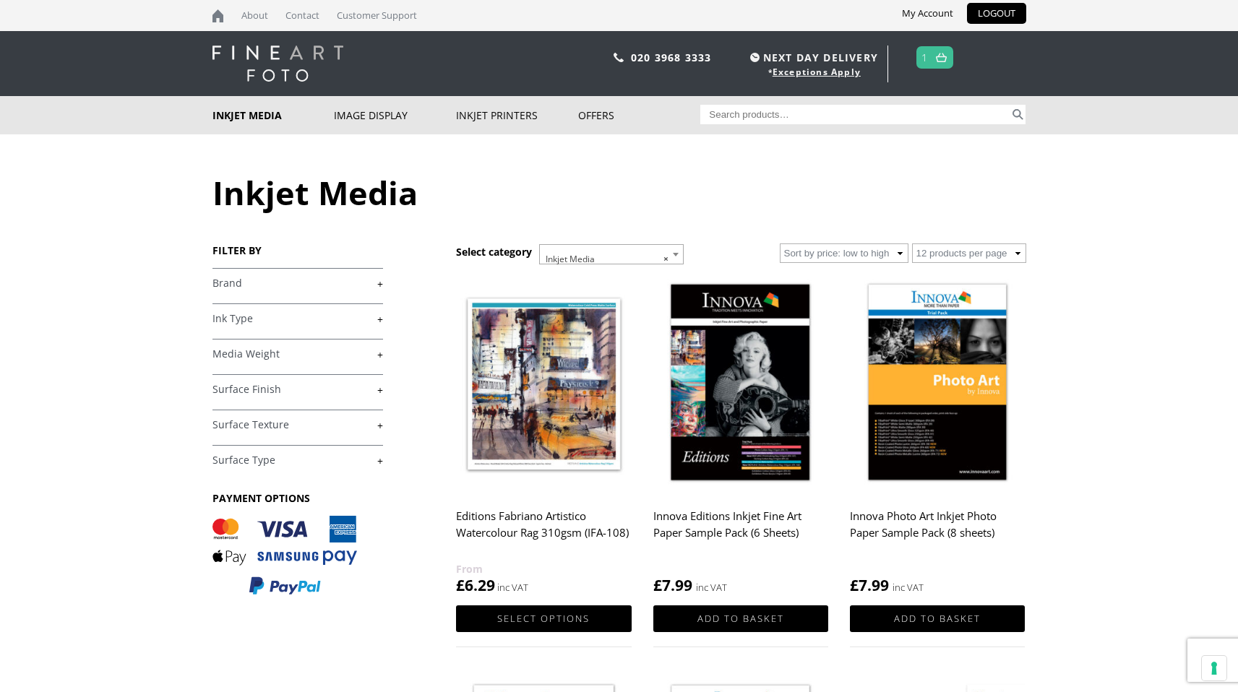
click at [306, 356] on link "+" at bounding box center [298, 355] width 171 height 14
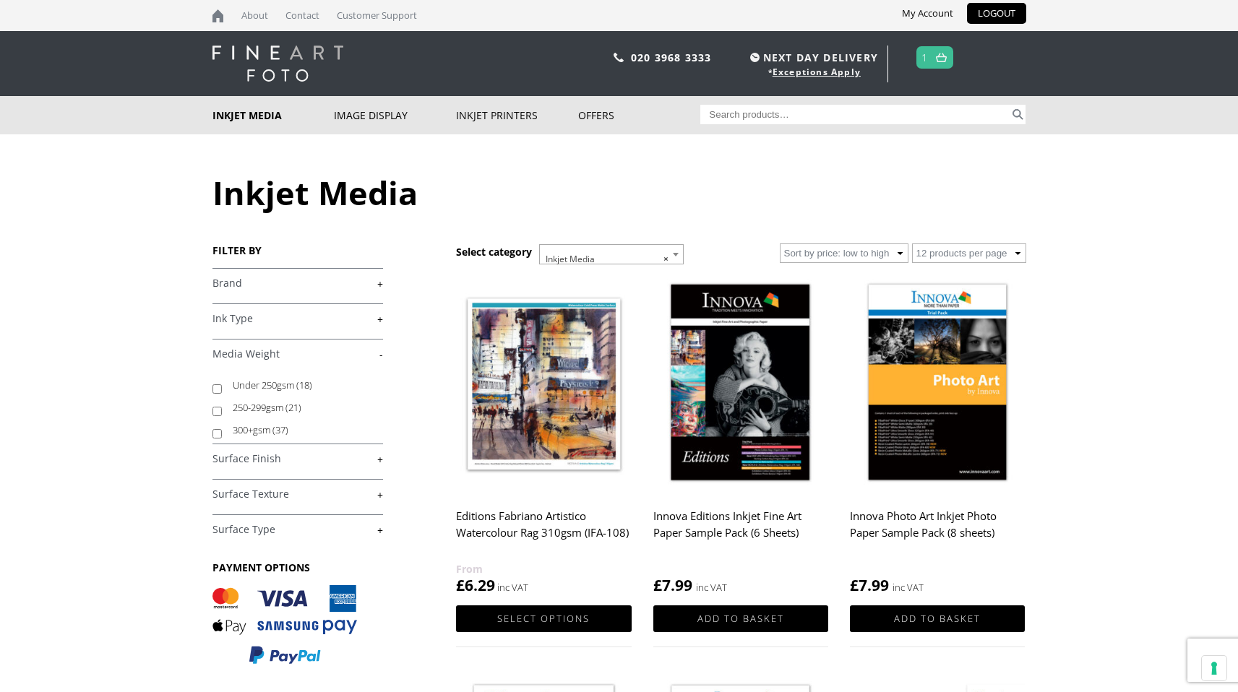
click at [296, 466] on h4 "Surface Finish +" at bounding box center [298, 458] width 171 height 29
click at [263, 458] on link "+" at bounding box center [298, 459] width 171 height 14
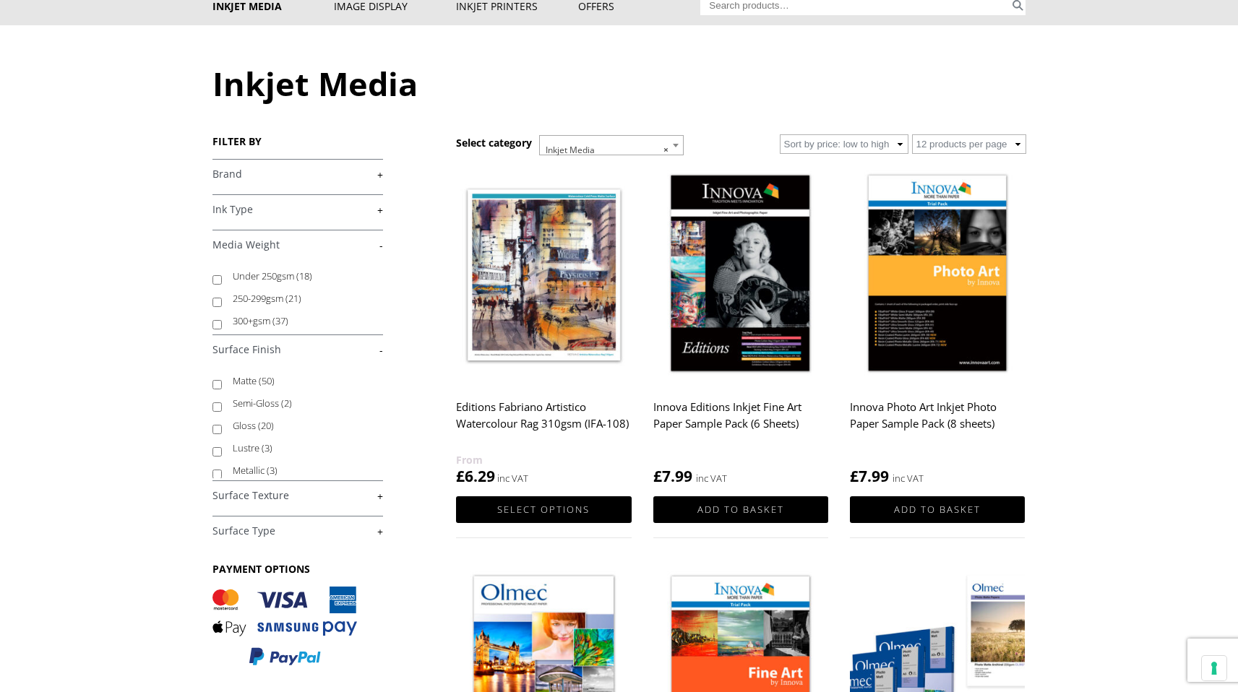
click at [240, 384] on label "Matte (50)" at bounding box center [301, 381] width 137 height 22
click at [222, 384] on input "Matte (50)" at bounding box center [217, 384] width 9 height 9
checkbox input "true"
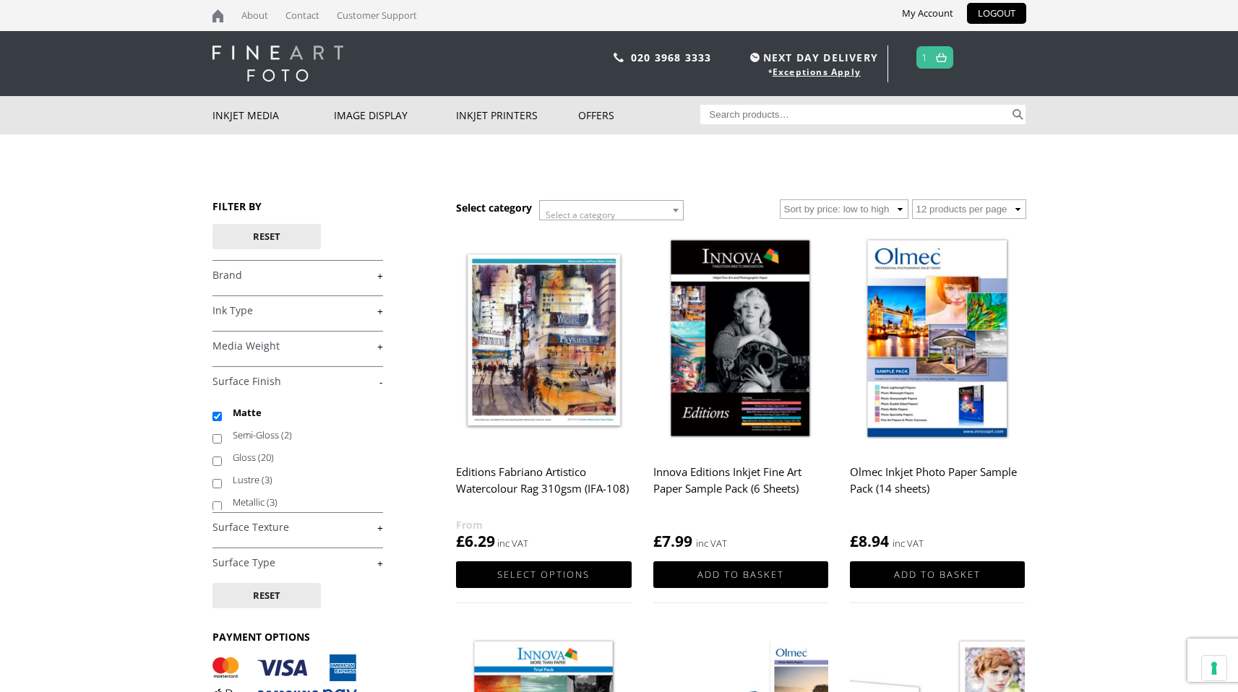
click at [365, 533] on link "+" at bounding box center [298, 528] width 171 height 14
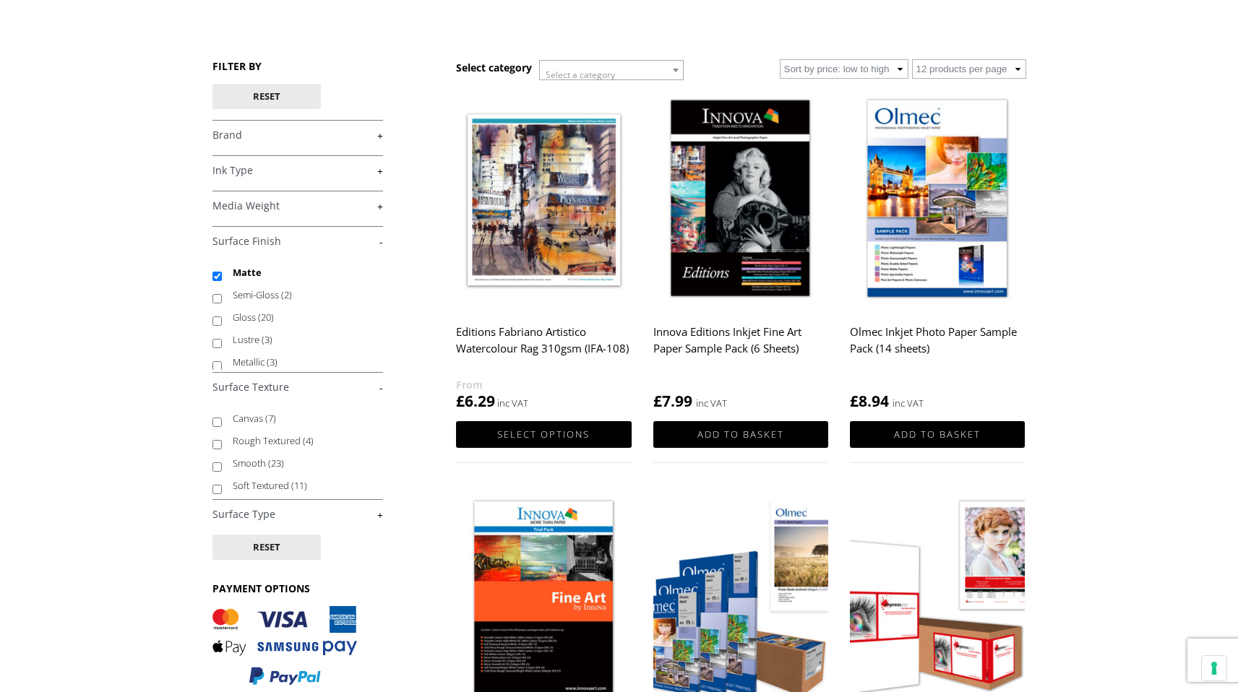
scroll to position [145, 0]
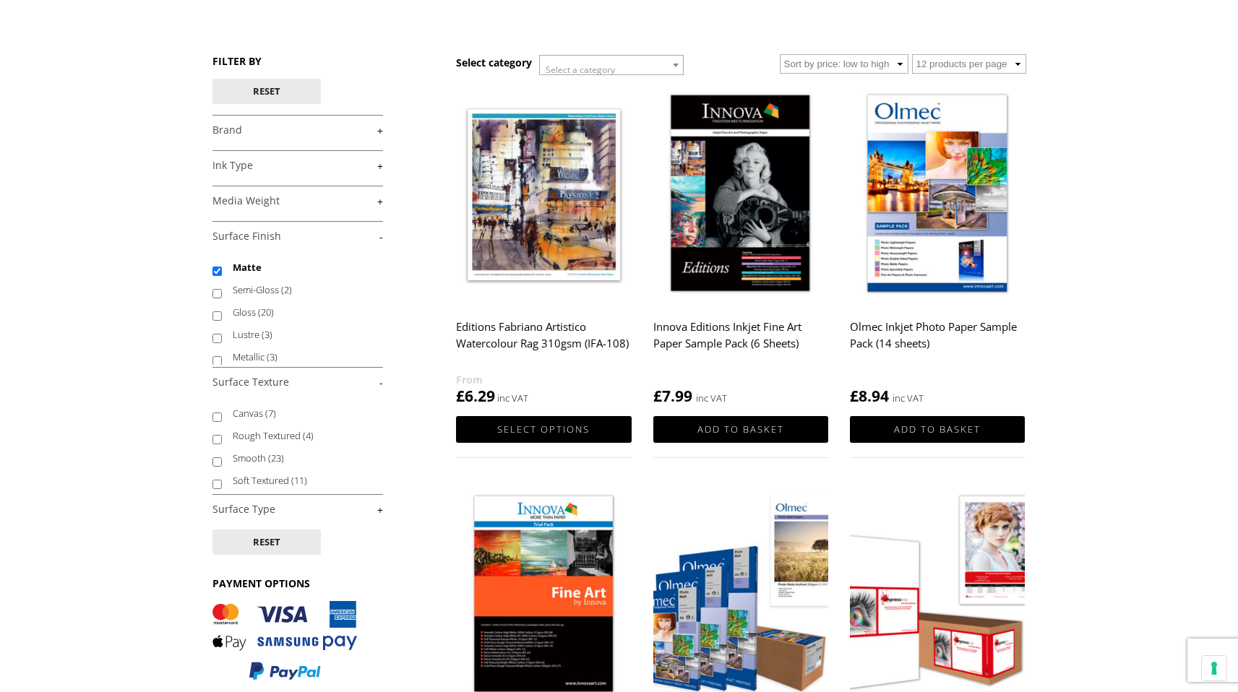
click at [363, 508] on link "+" at bounding box center [298, 510] width 171 height 14
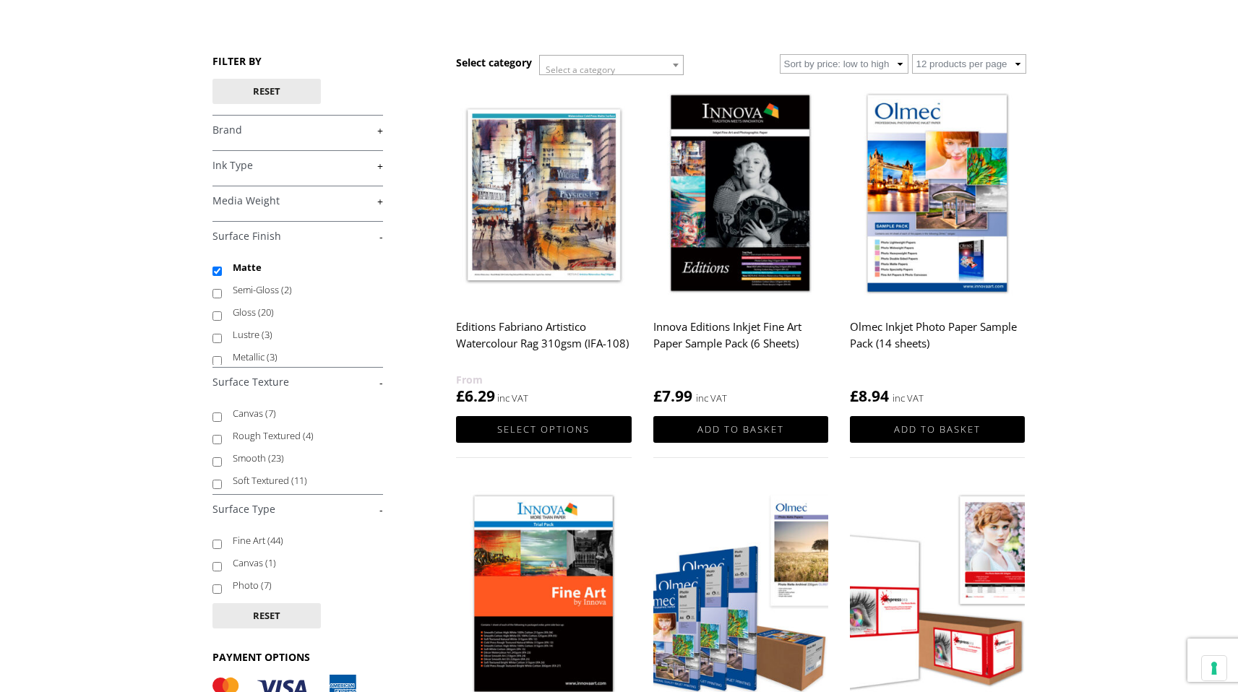
click at [252, 460] on label "Smooth (23)" at bounding box center [301, 458] width 137 height 22
click at [222, 460] on input "Smooth (23)" at bounding box center [217, 462] width 9 height 9
checkbox input "true"
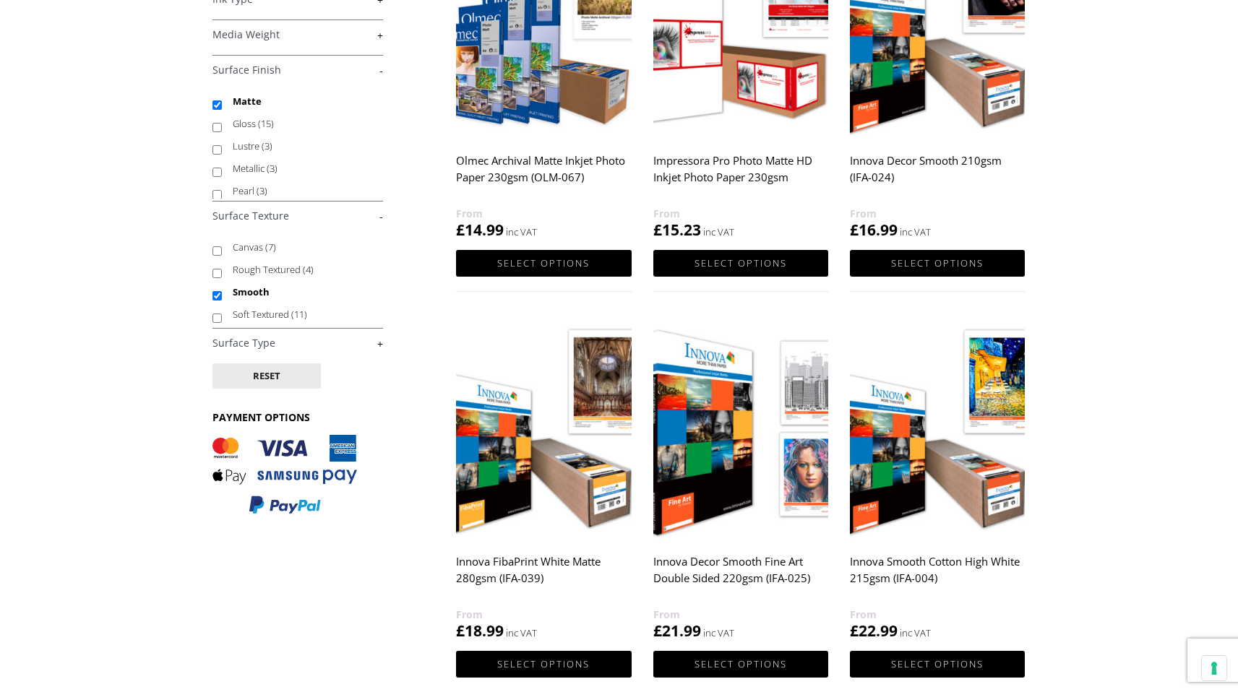
scroll to position [316, 0]
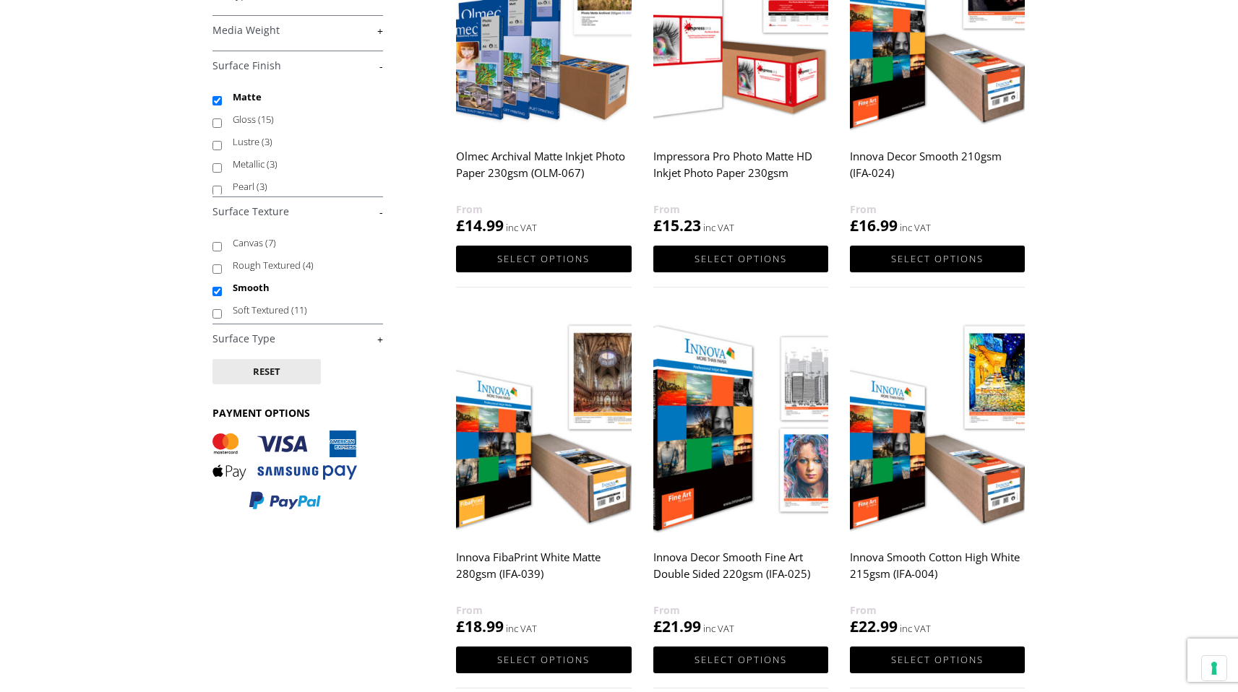
click at [316, 345] on link "+" at bounding box center [298, 339] width 171 height 14
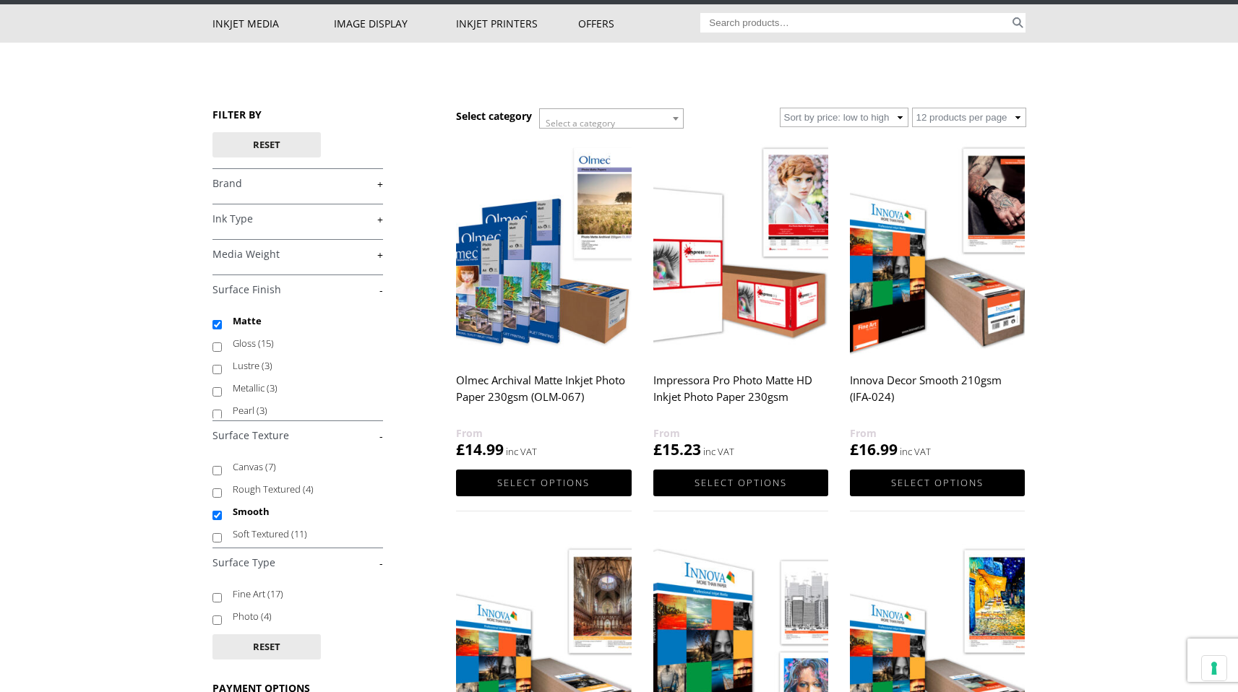
scroll to position [90, 0]
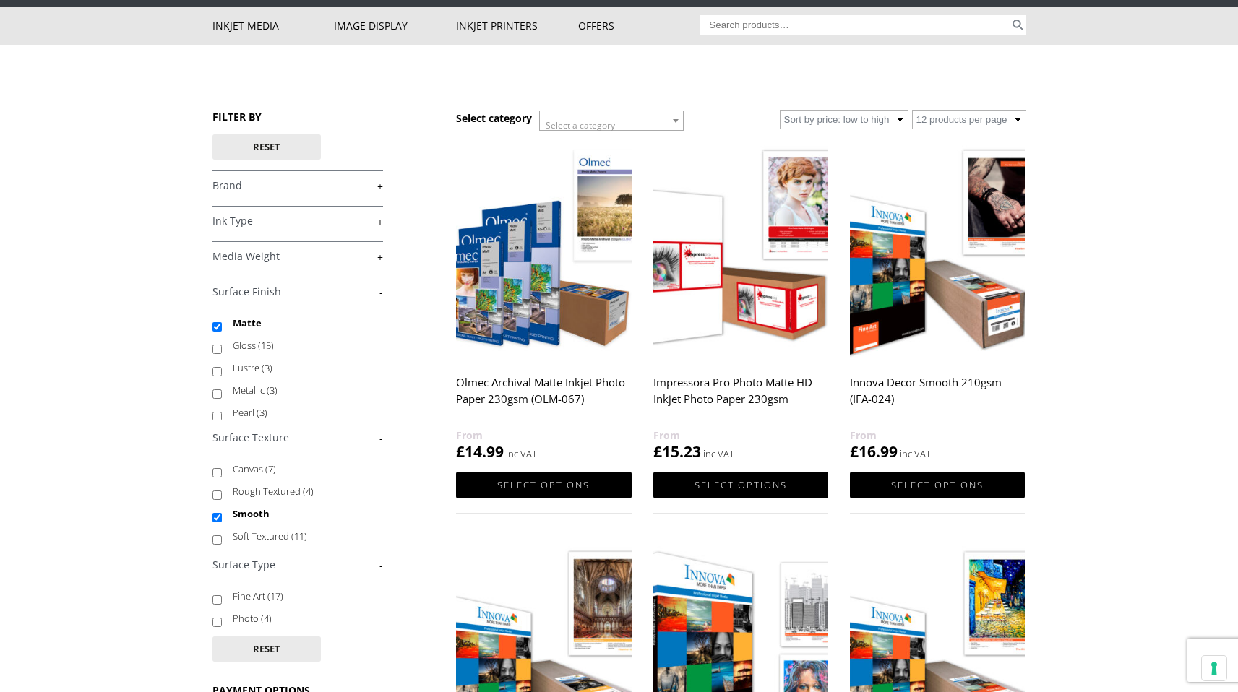
click at [338, 220] on link "+" at bounding box center [298, 222] width 171 height 14
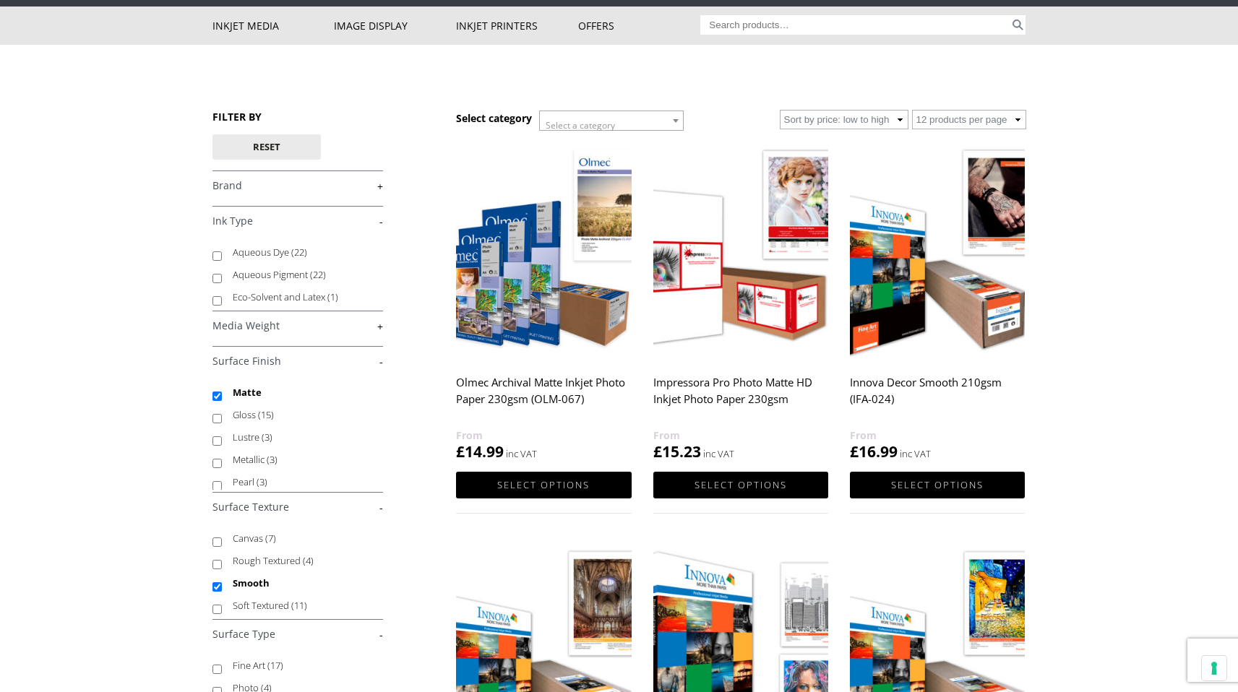
click at [332, 325] on link "+" at bounding box center [298, 326] width 171 height 14
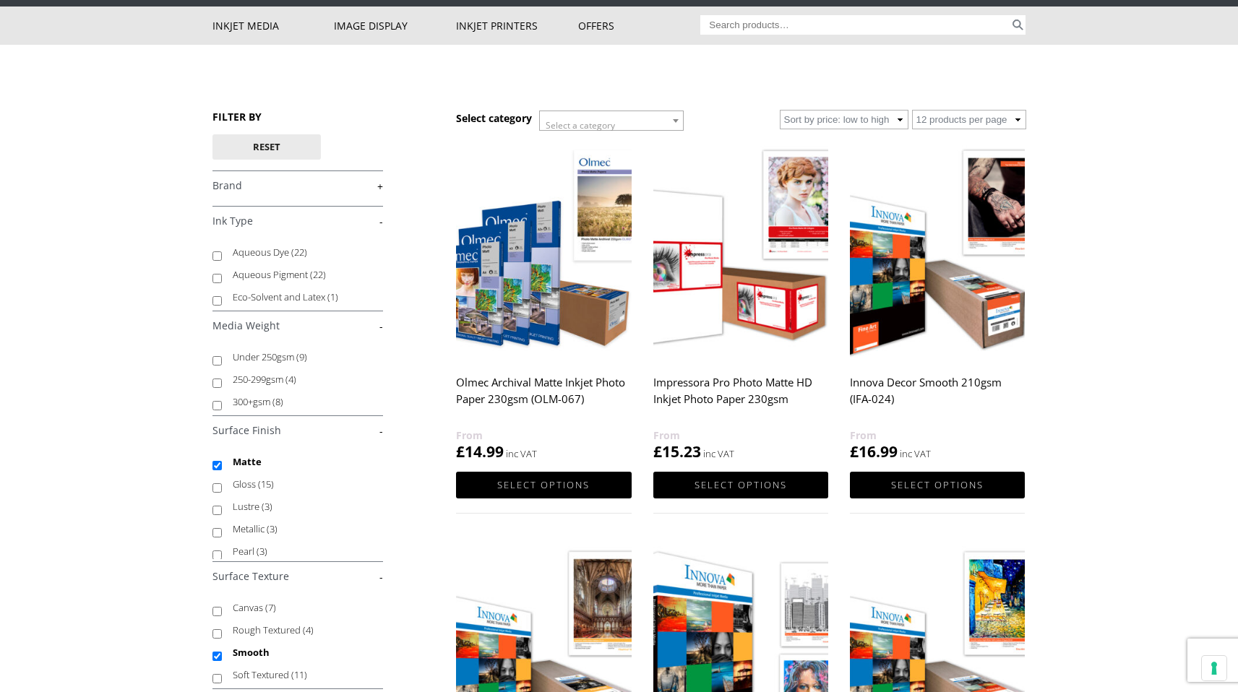
click at [307, 192] on link "+" at bounding box center [298, 186] width 171 height 14
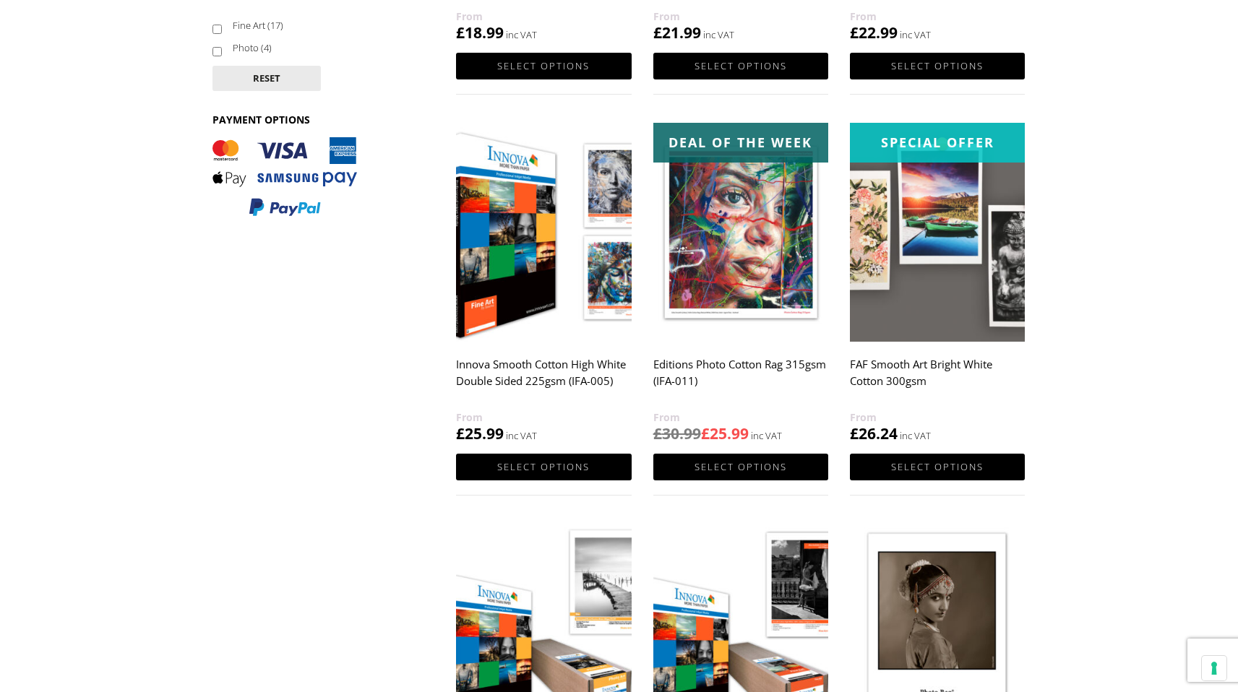
scroll to position [911, 0]
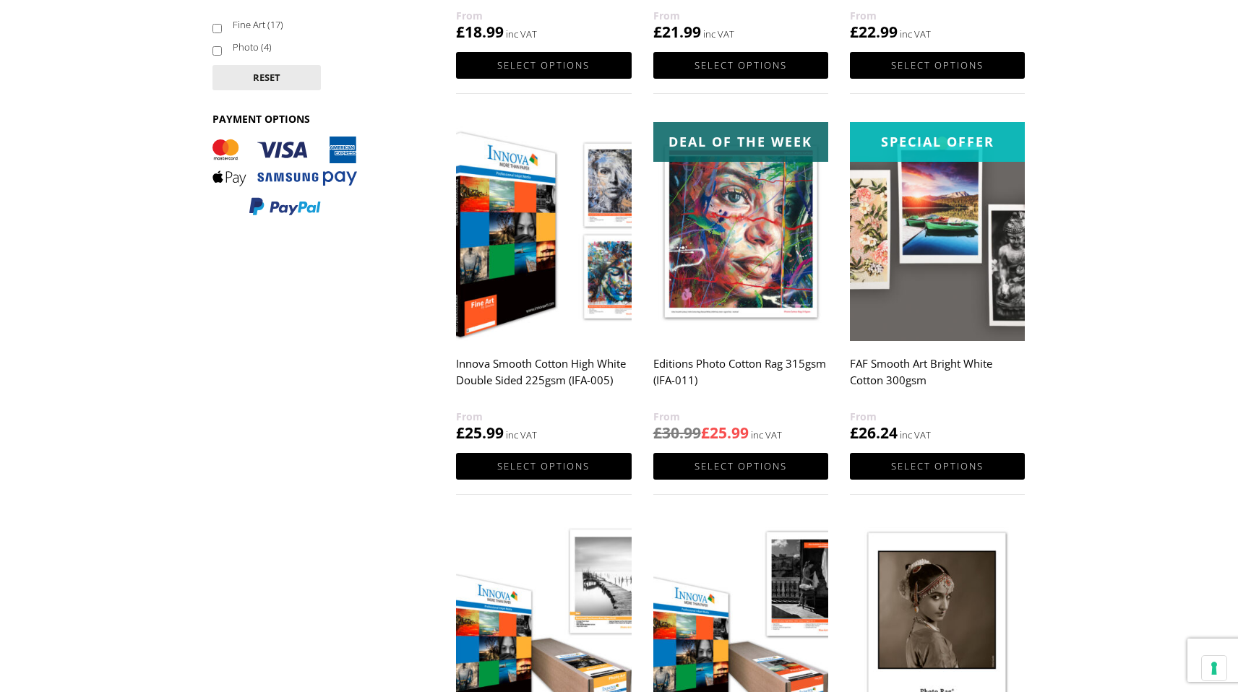
click at [748, 366] on h2 "Editions Photo Cotton Rag 315gsm (IFA-011)" at bounding box center [740, 380] width 175 height 58
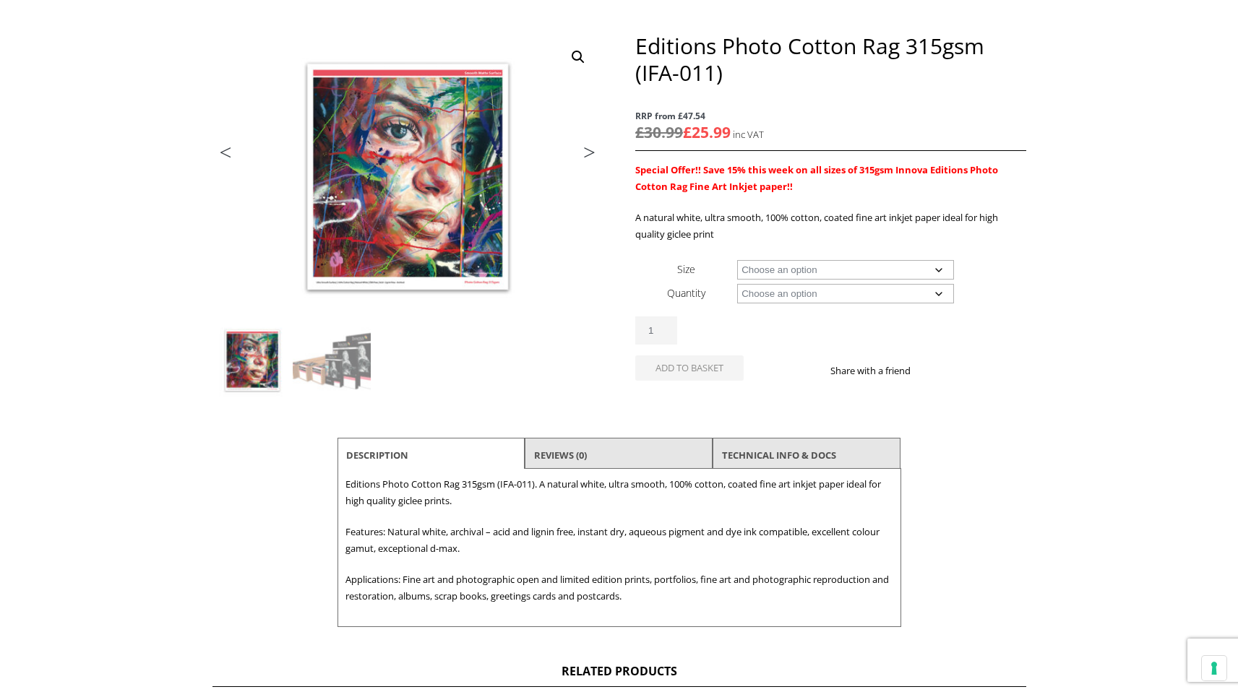
scroll to position [164, 0]
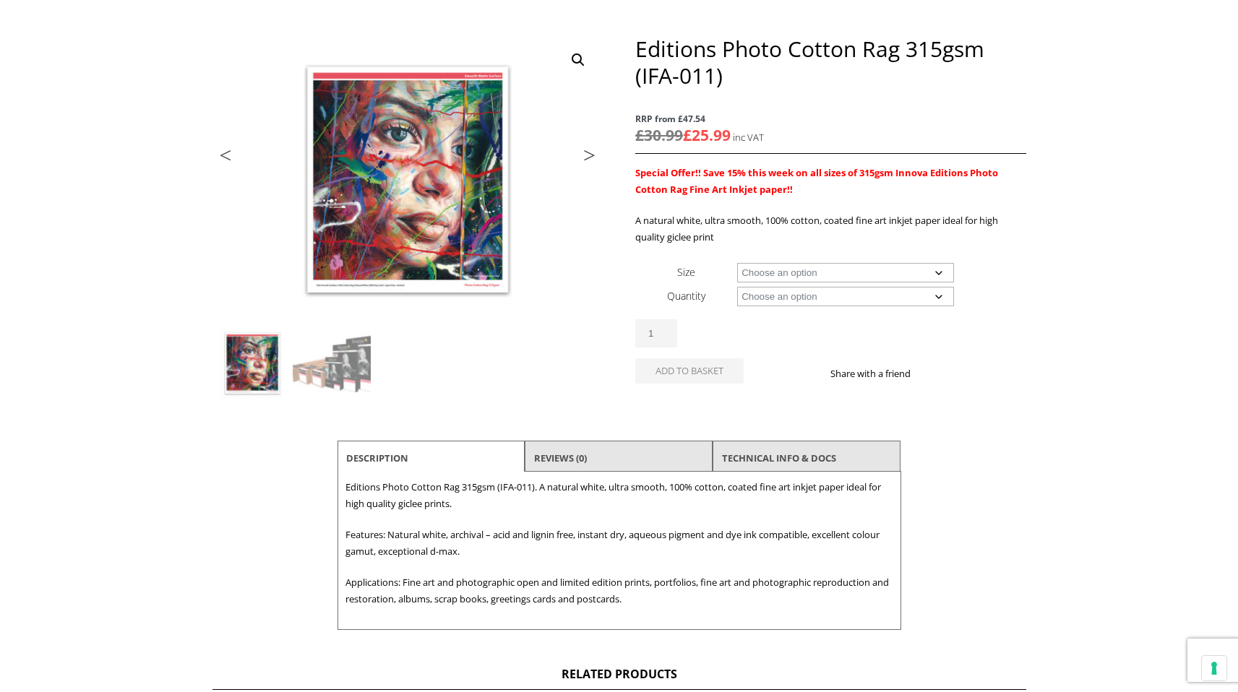
click at [874, 271] on select "Choose an option A4 Sheet A3 Sheet A3+ Sheet A2 Sheet 17" Wide Roll 24" Wide Ro…" at bounding box center [845, 273] width 217 height 20
click at [737, 263] on select "Choose an option A4 Sheet A3 Sheet A3+ Sheet A2 Sheet 17" Wide Roll 24" Wide Ro…" at bounding box center [845, 273] width 217 height 20
select select "a2-sheet"
click at [873, 297] on select "Choose an option 25 Sheets" at bounding box center [845, 297] width 217 height 20
select select "25-sheets"
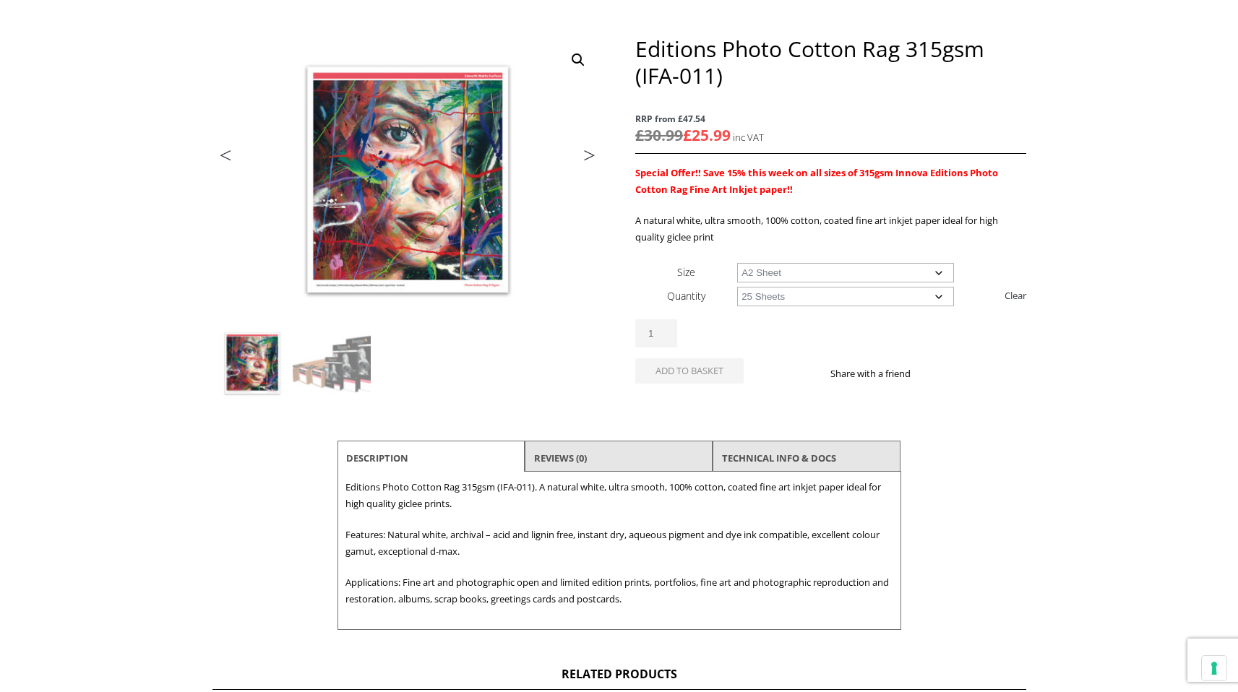
click at [737, 287] on select "Choose an option 25 Sheets" at bounding box center [845, 297] width 217 height 20
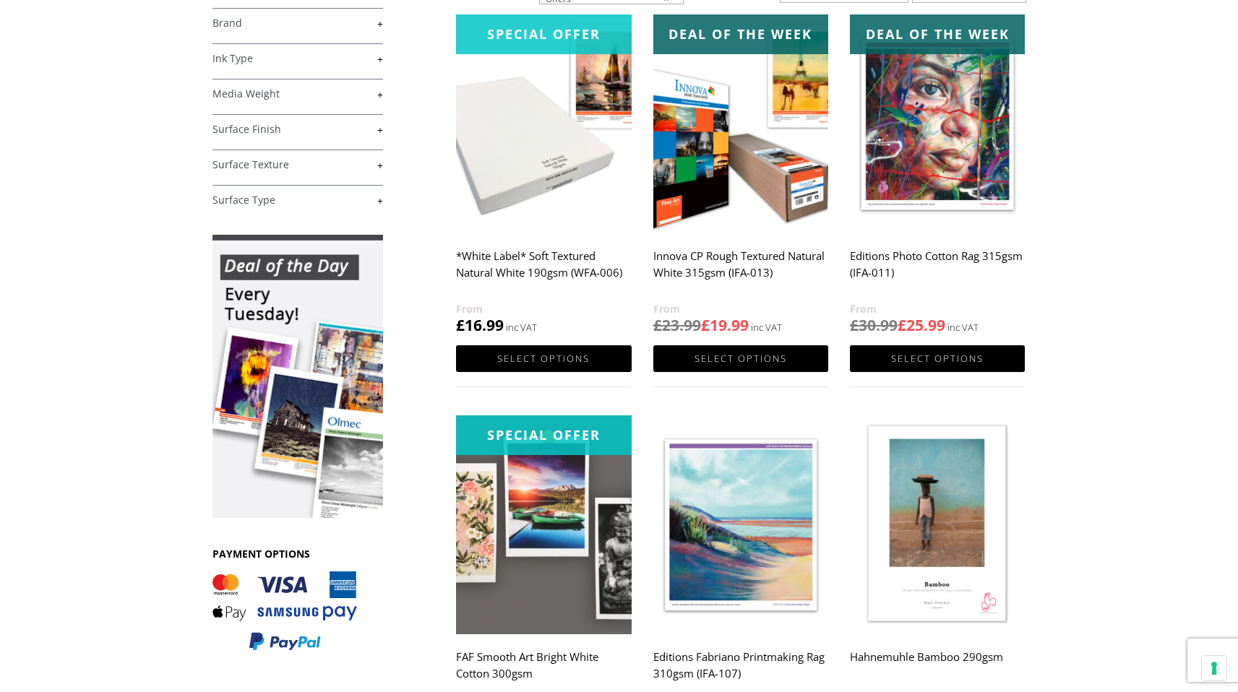
click at [751, 139] on img at bounding box center [740, 123] width 175 height 219
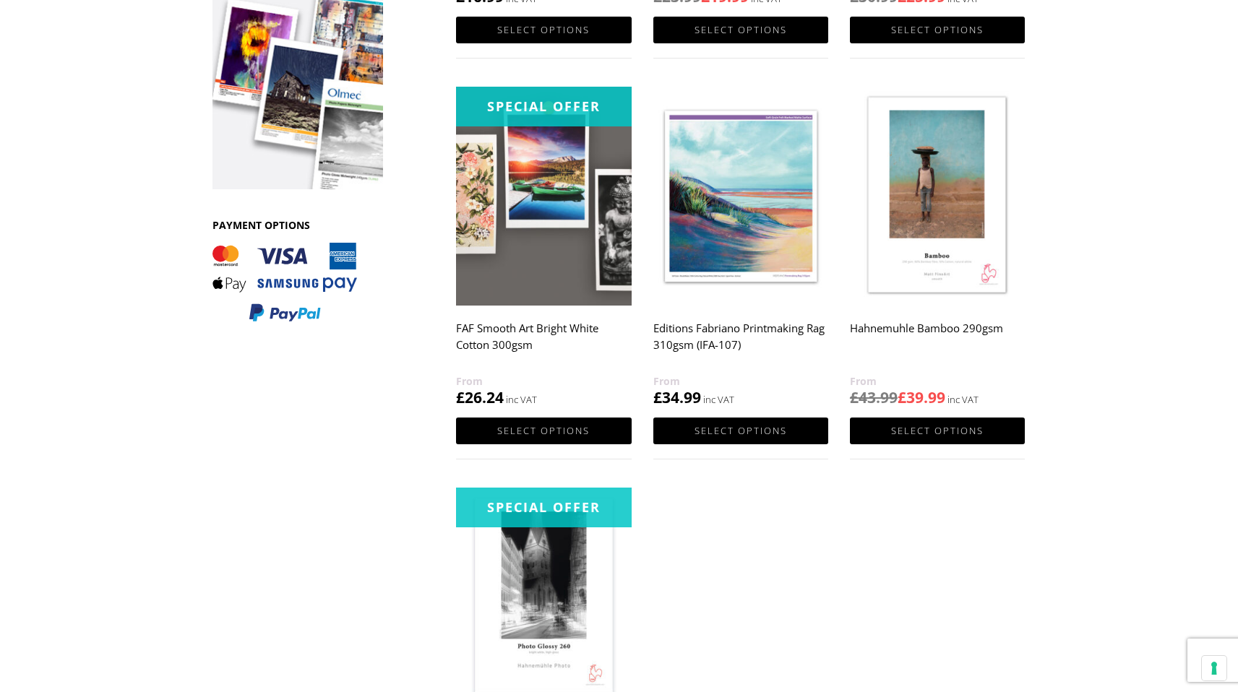
scroll to position [634, 0]
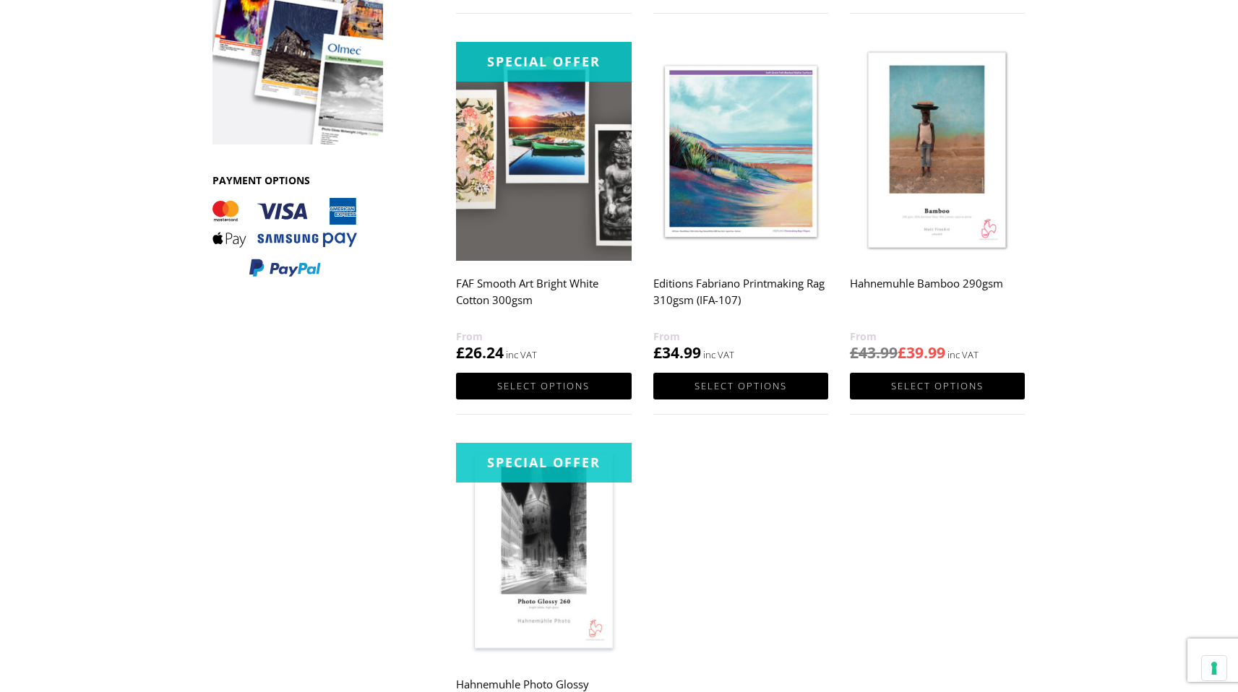
click at [593, 147] on img at bounding box center [543, 151] width 175 height 219
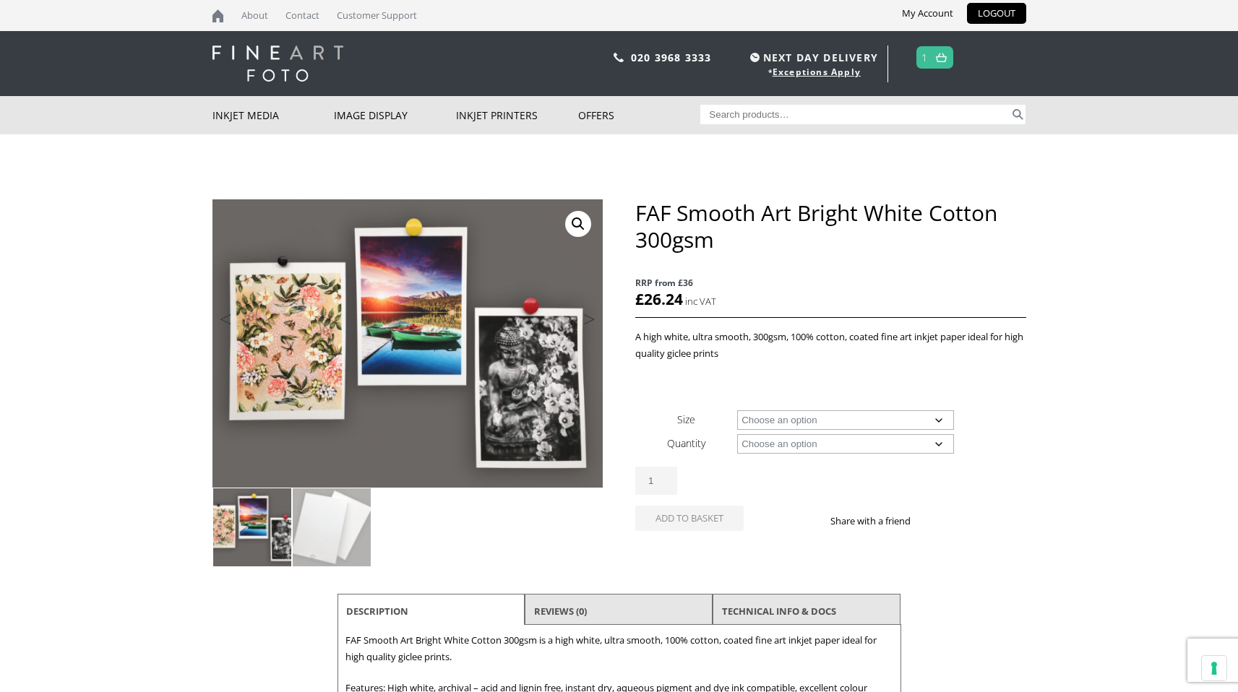
click at [802, 422] on select "Choose an option A4 Sheet A3 Sheet A3+ Sheet A2 Sheet" at bounding box center [845, 421] width 217 height 20
select select "a2-sheet"
click at [737, 411] on select "Choose an option A4 Sheet A3 Sheet A3+ Sheet A2 Sheet" at bounding box center [845, 421] width 217 height 20
click at [808, 448] on select "Choose an option 25 Sheets" at bounding box center [845, 444] width 217 height 20
select select "25-sheets"
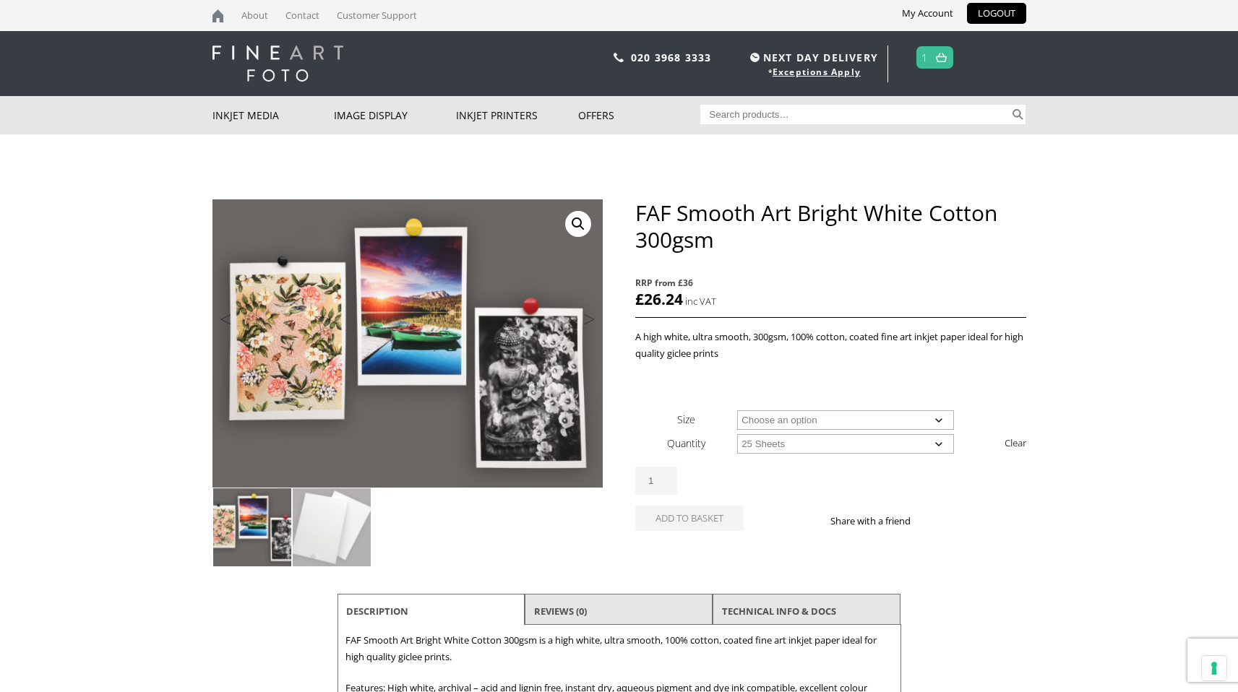
click at [737, 434] on select "Choose an option 25 Sheets" at bounding box center [845, 444] width 217 height 20
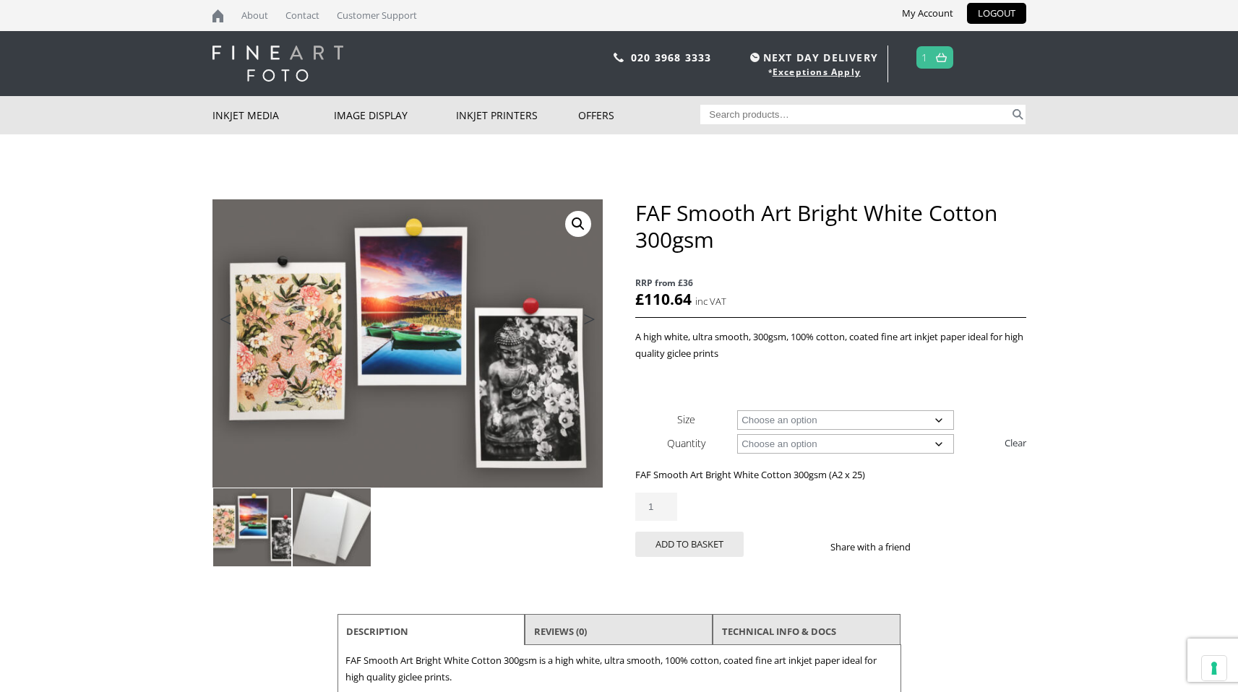
click at [330, 523] on img at bounding box center [332, 528] width 78 height 78
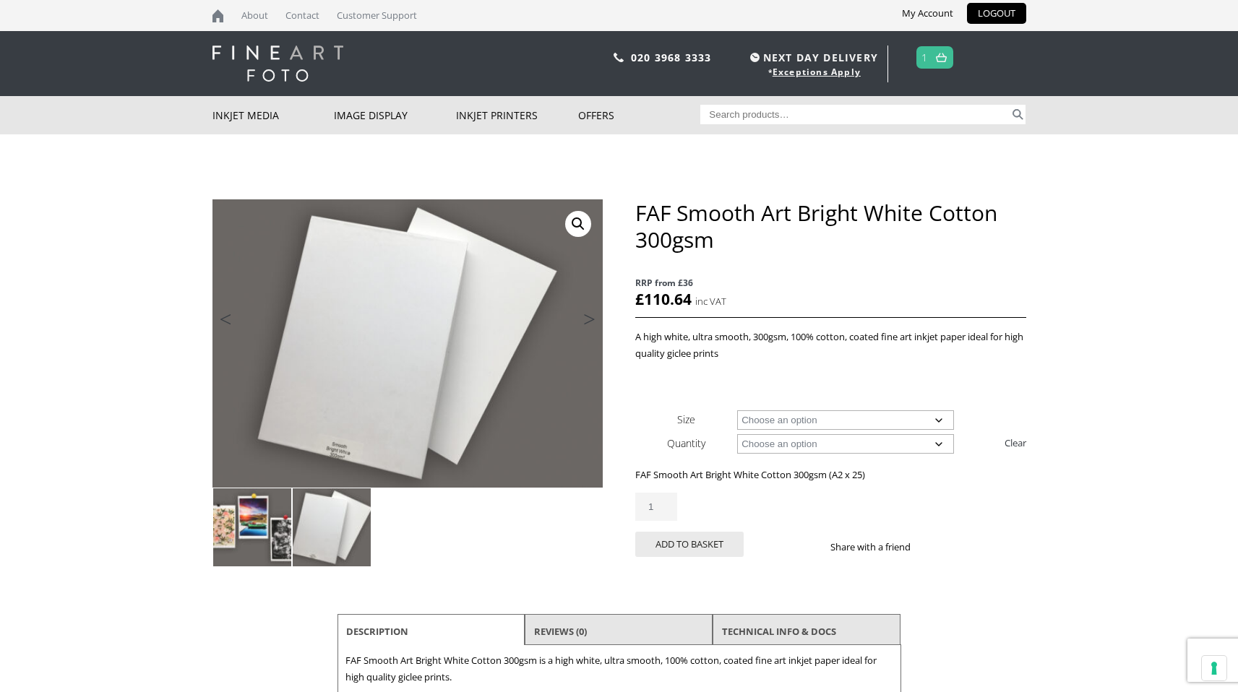
click at [262, 521] on img at bounding box center [252, 528] width 78 height 78
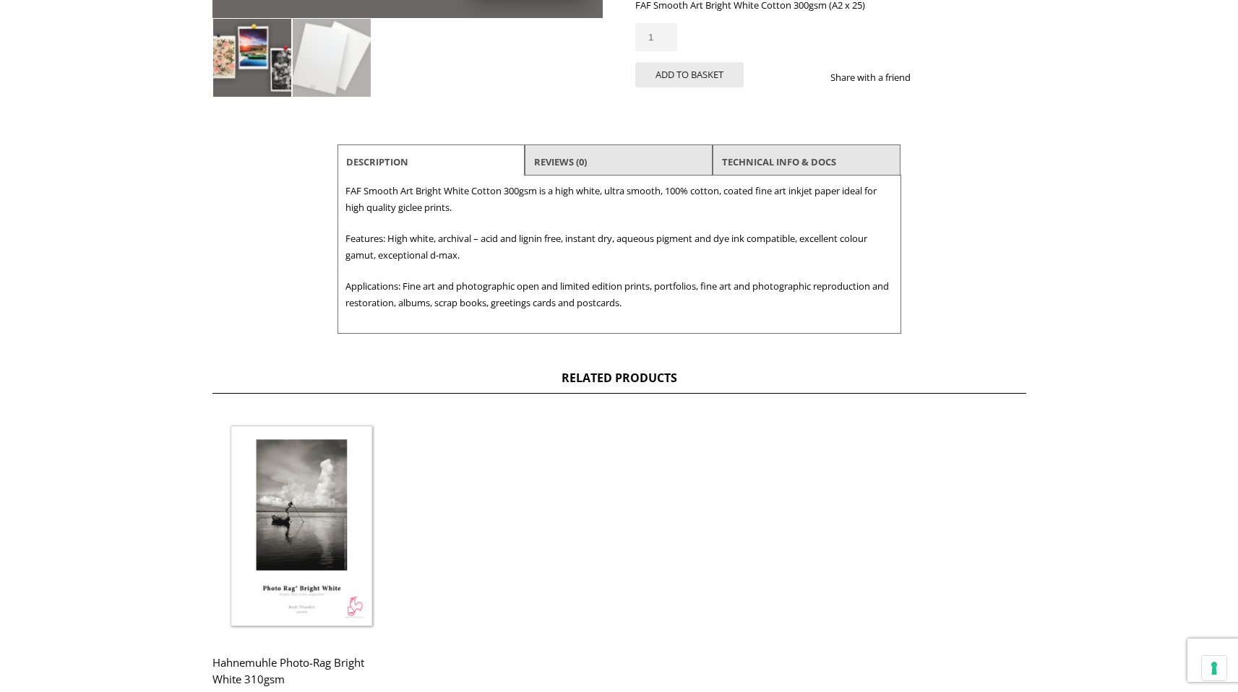
scroll to position [472, 0]
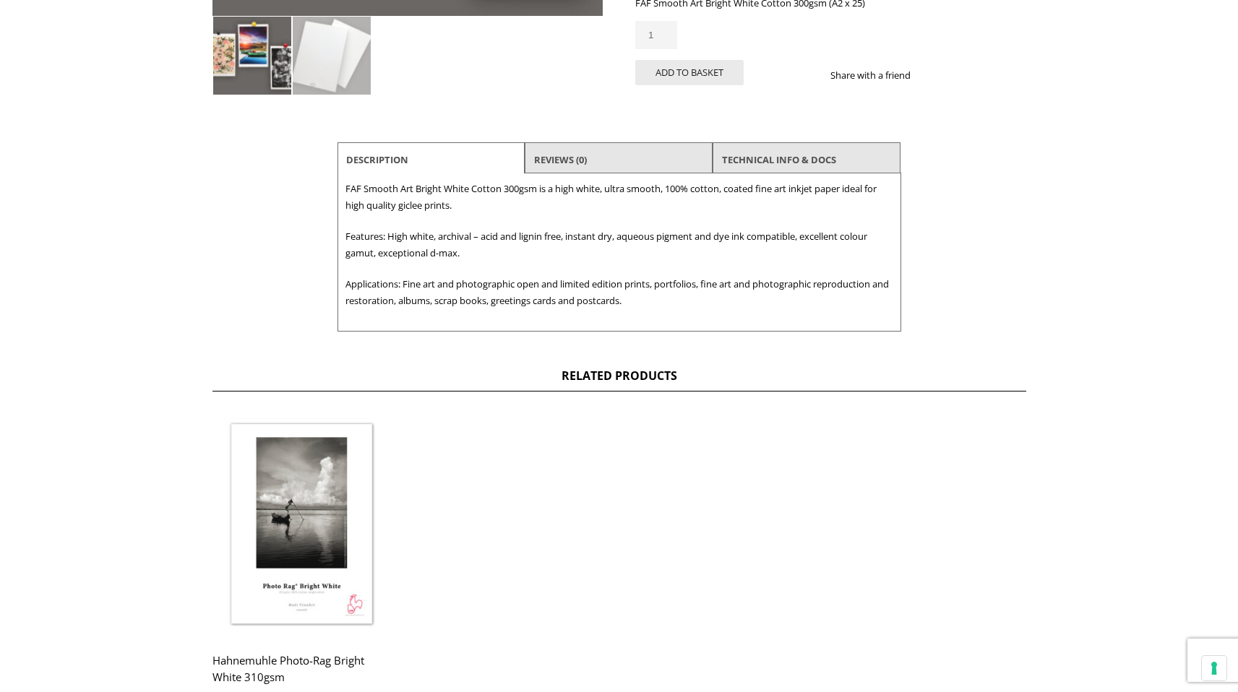
click at [335, 505] on img at bounding box center [302, 525] width 179 height 224
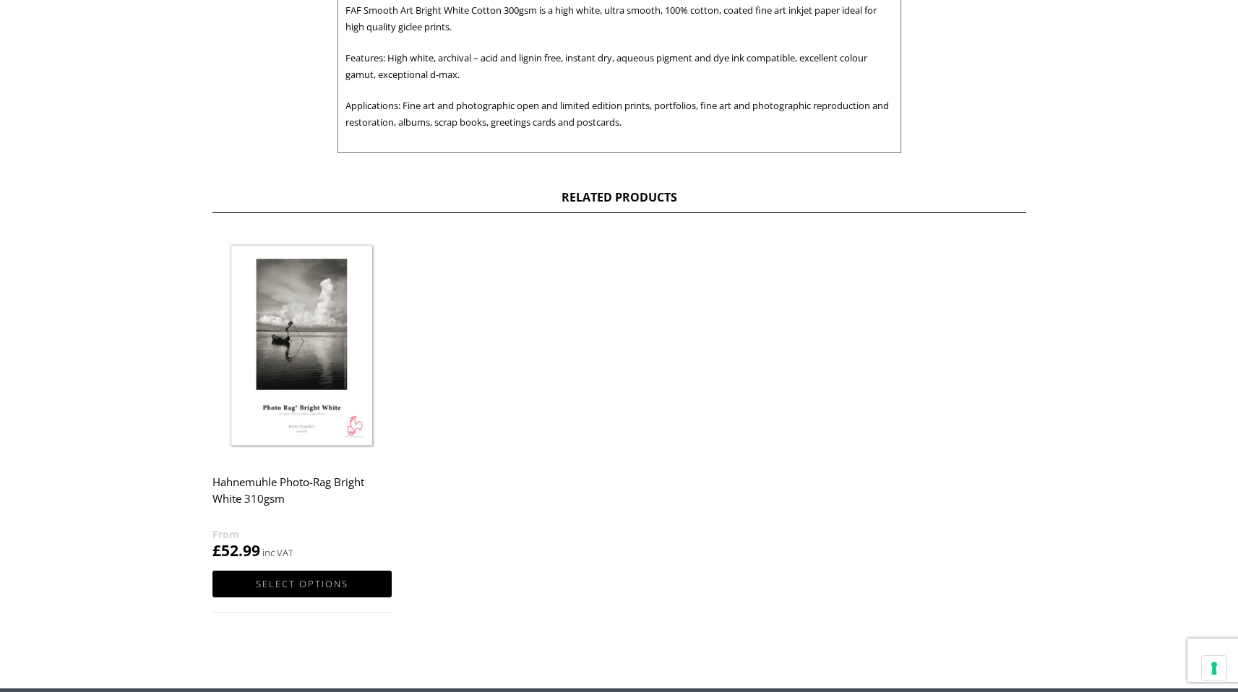
scroll to position [673, 0]
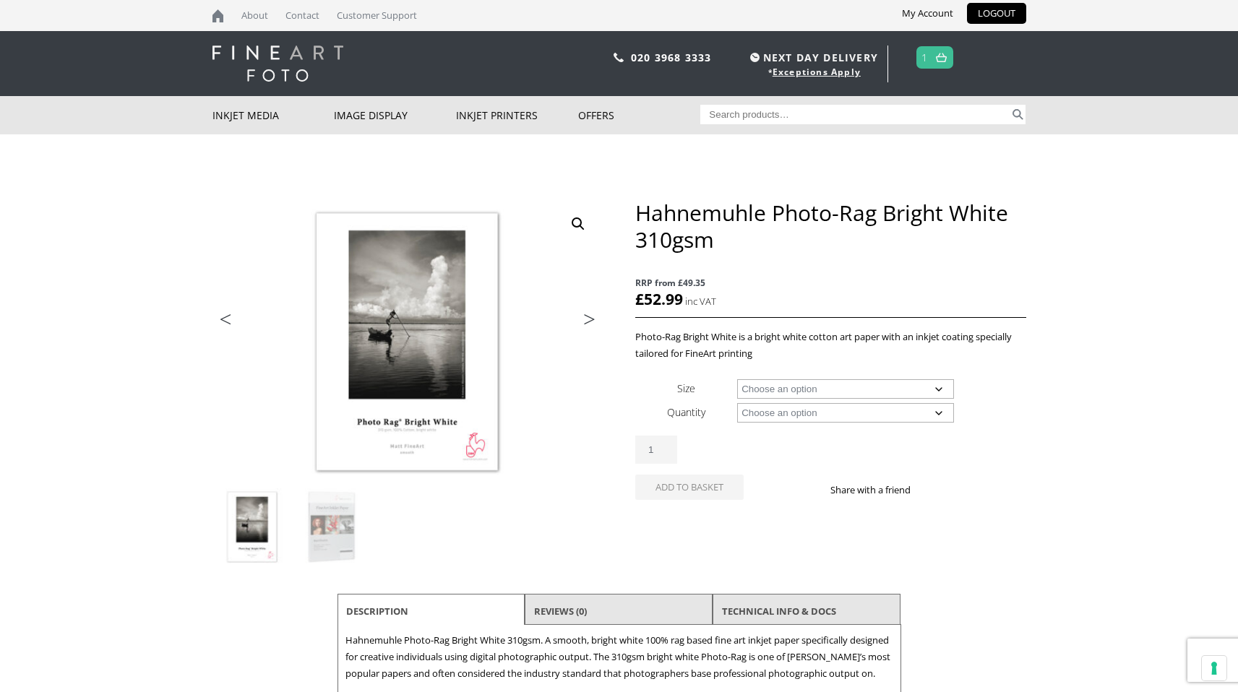
click at [873, 395] on select "Choose an option A4 Sheet A3 Sheet A3+ Sheet A2 Sheet 17" Wide Roll 24" Wide Ro…" at bounding box center [845, 389] width 217 height 20
click at [737, 379] on select "Choose an option A4 Sheet A3 Sheet A3+ Sheet A2 Sheet 17" Wide Roll 24" Wide Ro…" at bounding box center [845, 389] width 217 height 20
select select "a2-sheet"
click at [844, 413] on select "Choose an option 25 Sheets" at bounding box center [845, 413] width 217 height 20
select select "25-sheets"
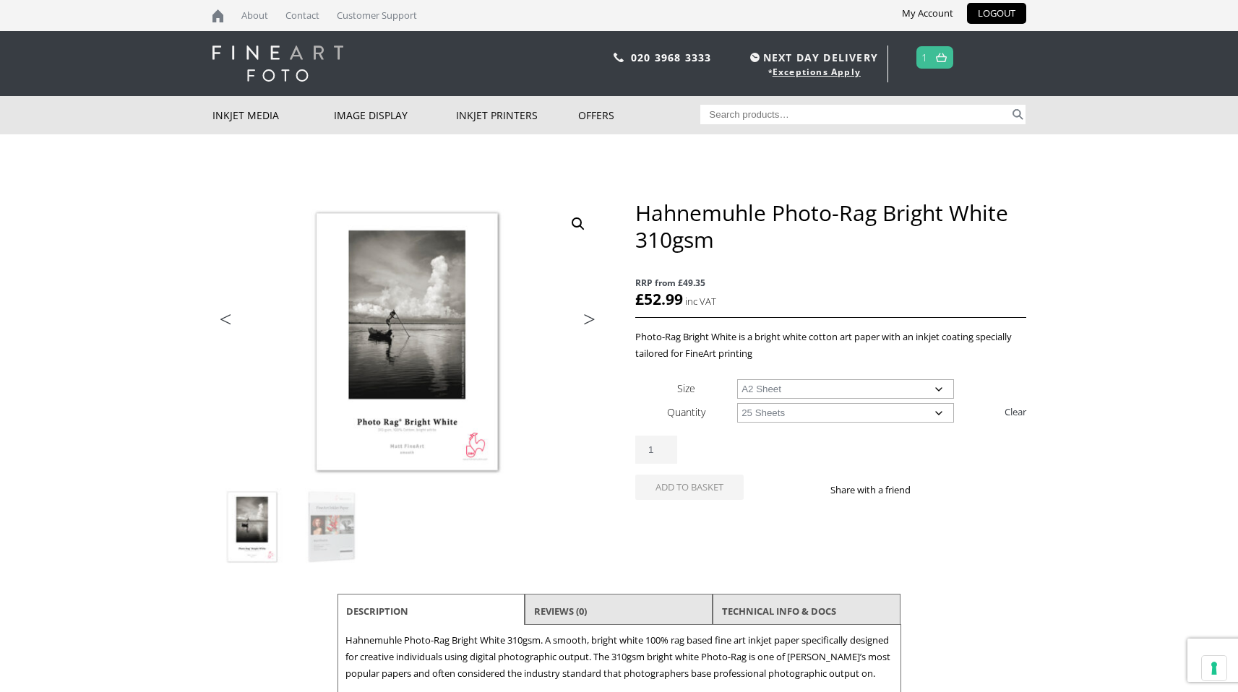
click at [737, 403] on select "Choose an option 25 Sheets" at bounding box center [845, 413] width 217 height 20
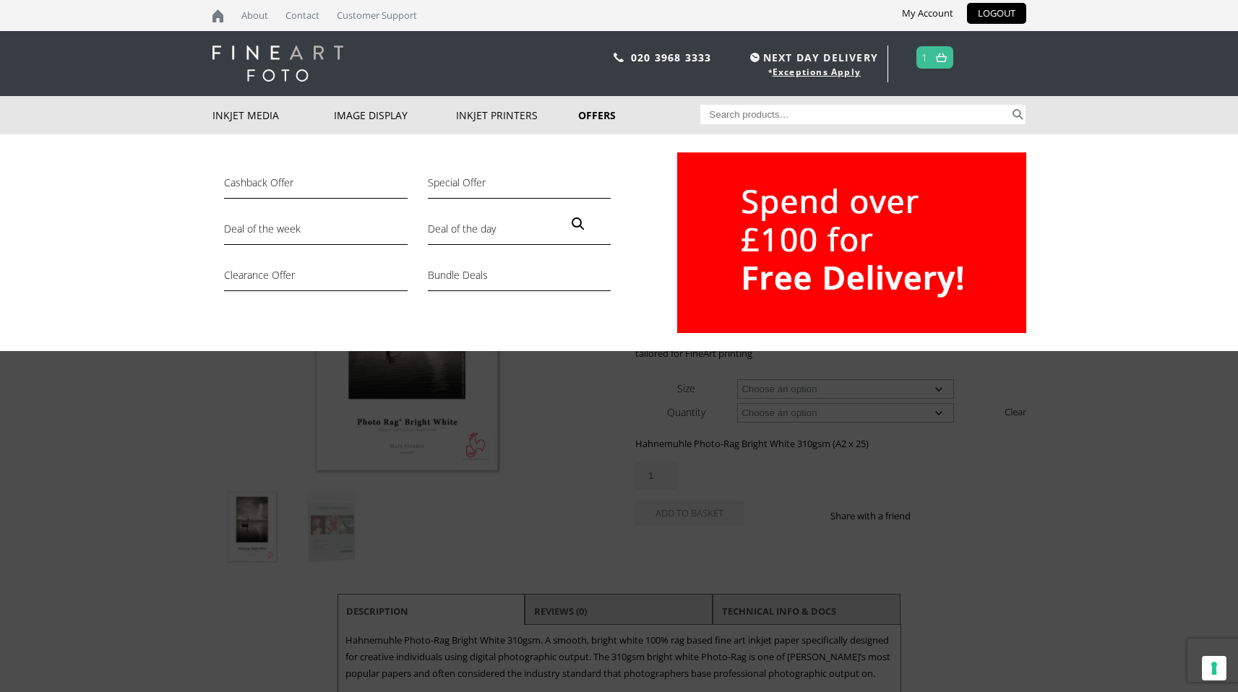
click at [596, 114] on link "Offers" at bounding box center [639, 115] width 122 height 38
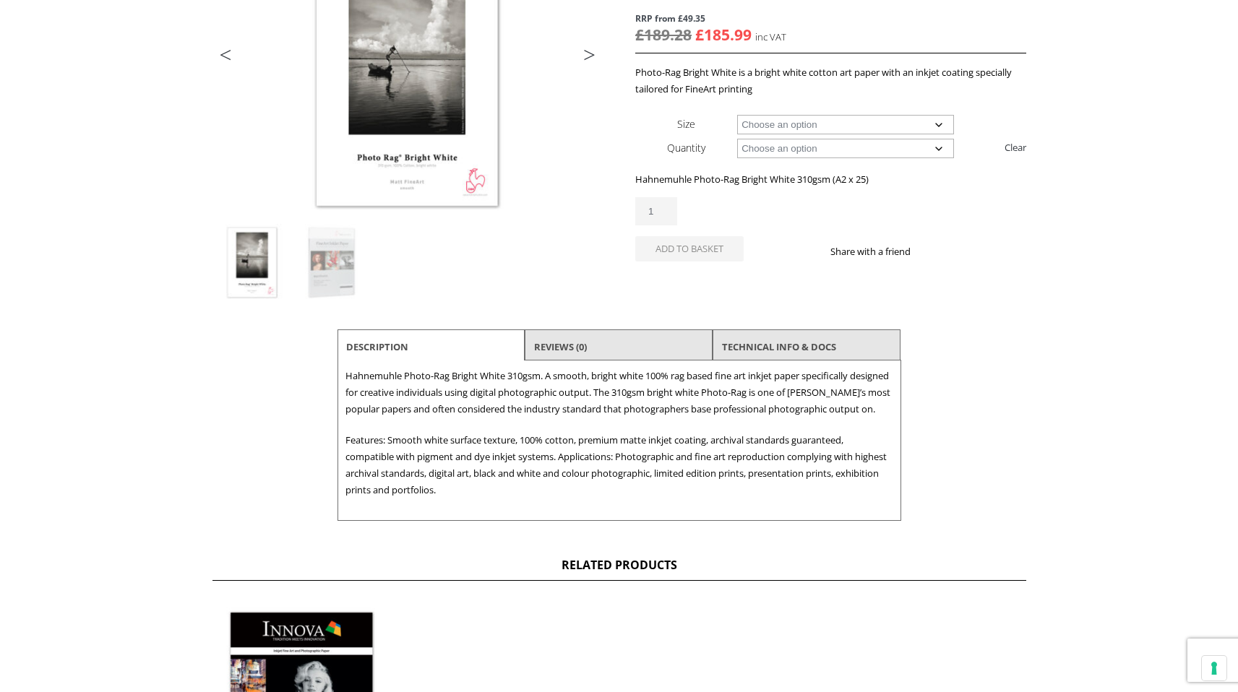
scroll to position [291, 0]
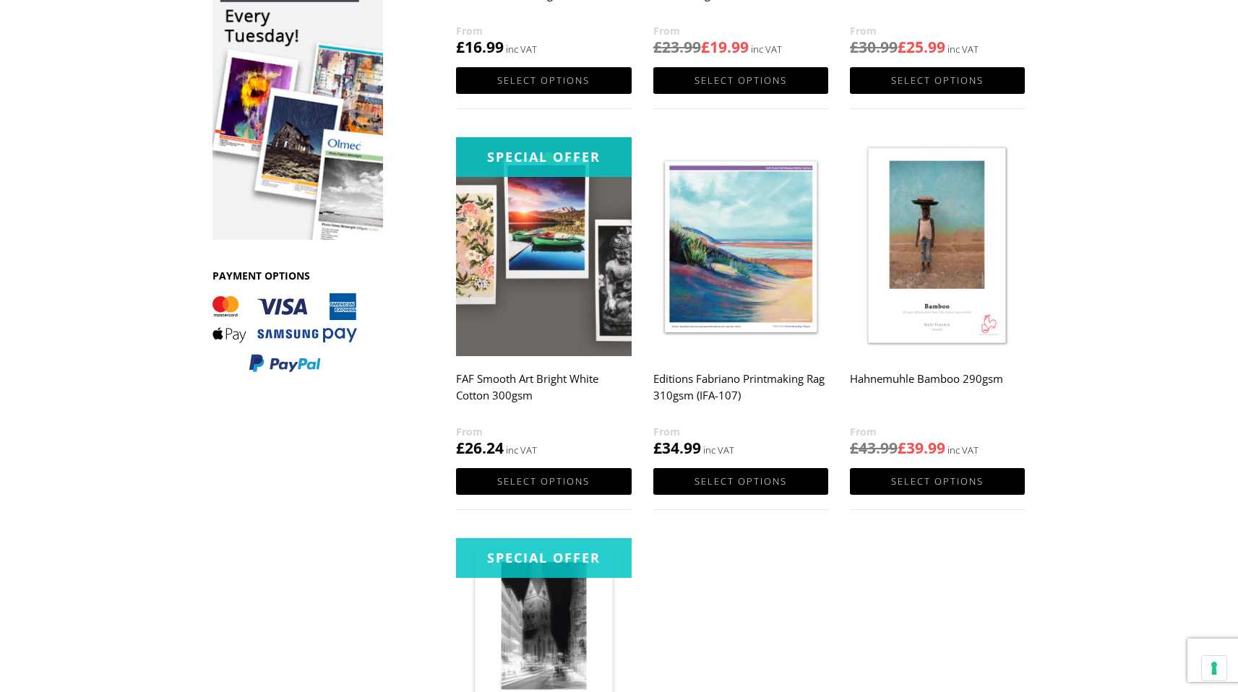
scroll to position [532, 0]
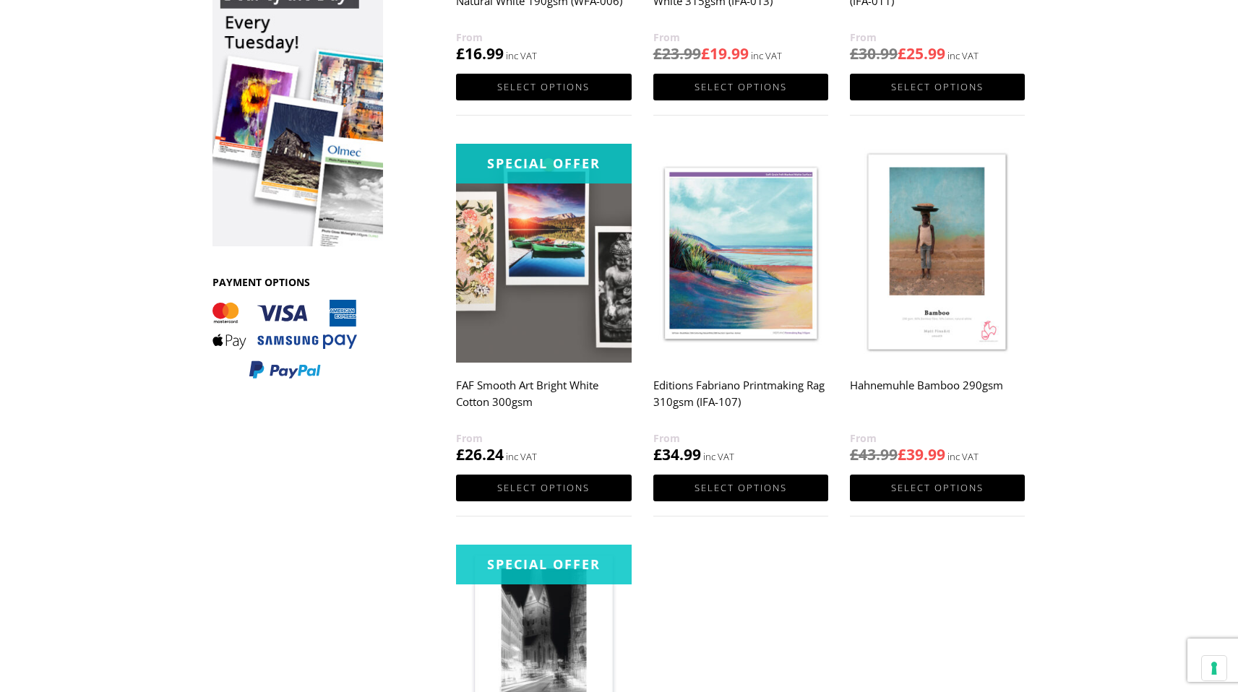
click at [756, 278] on img at bounding box center [740, 253] width 175 height 219
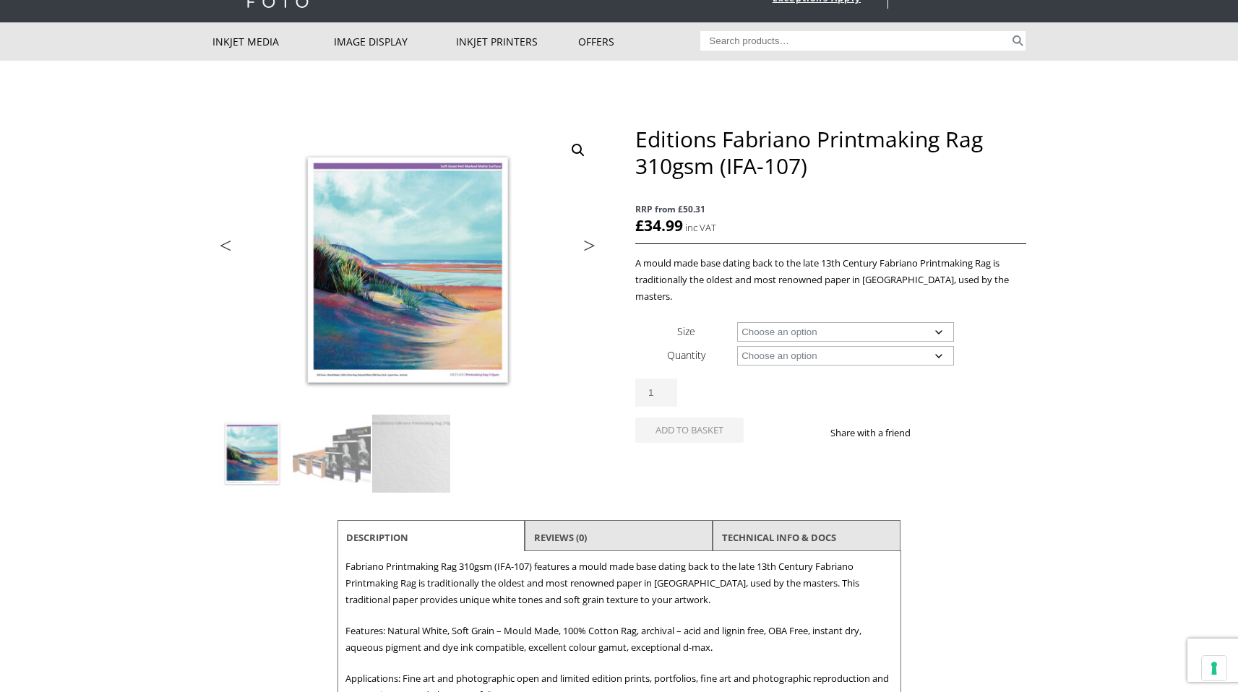
scroll to position [87, 0]
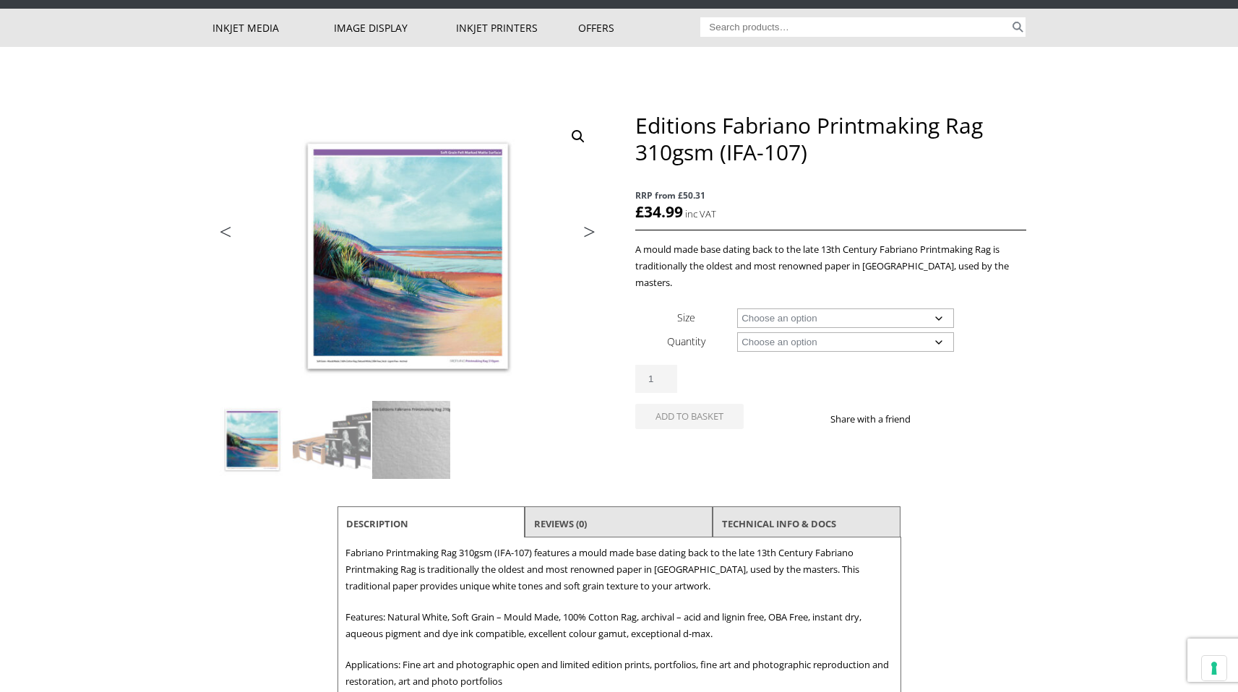
click at [408, 445] on img at bounding box center [411, 440] width 78 height 78
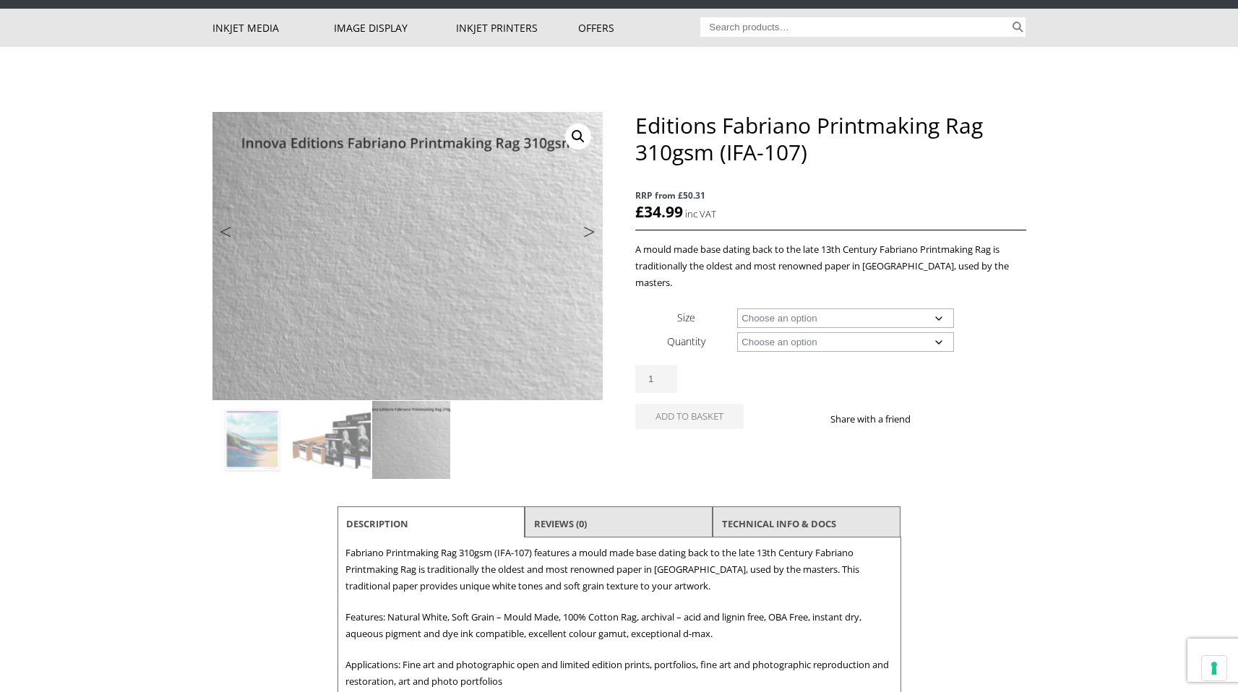
click at [858, 309] on select "Choose an option A4 Sheet A3 Sheet A3+ Sheet A2 Sheet 17" Wide Roll 24" Wide Ro…" at bounding box center [845, 319] width 217 height 20
click at [737, 309] on select "Choose an option A4 Sheet A3 Sheet A3+ Sheet A2 Sheet 17" Wide Roll 24" Wide Ro…" at bounding box center [845, 319] width 217 height 20
select select "a2-sheet"
click at [827, 332] on select "Choose an option 25 Sheets" at bounding box center [845, 342] width 217 height 20
select select "25-sheets"
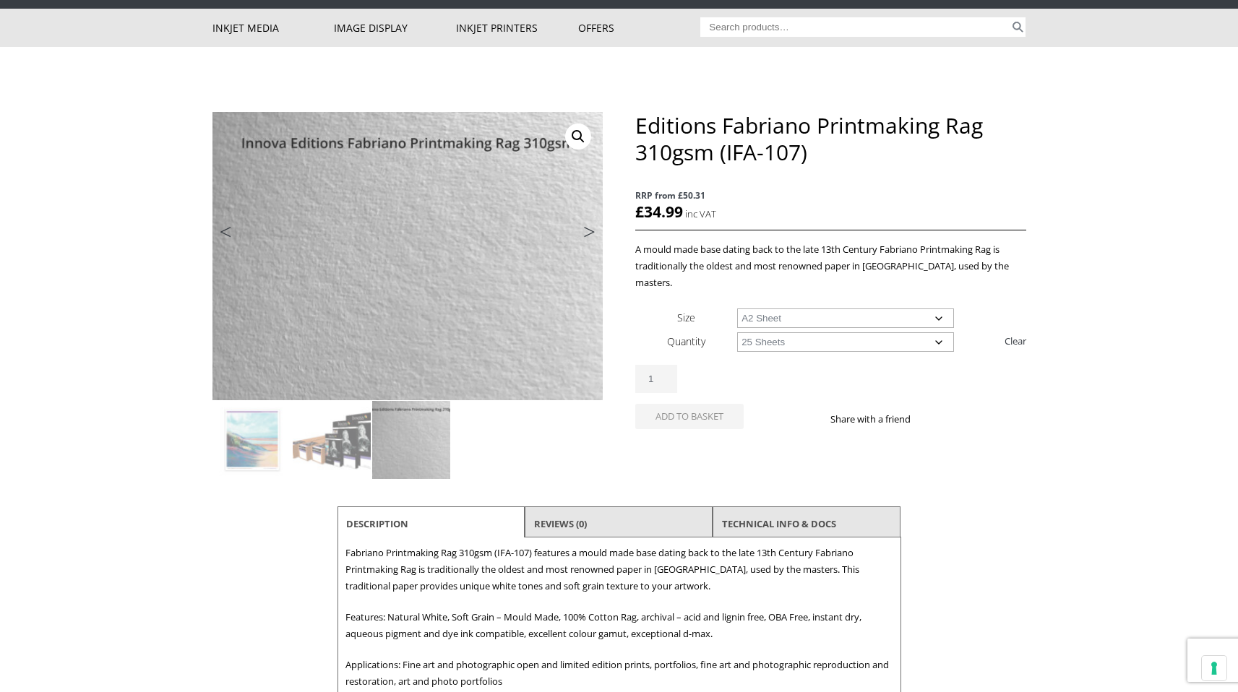
click at [737, 332] on select "Choose an option 25 Sheets" at bounding box center [845, 342] width 217 height 20
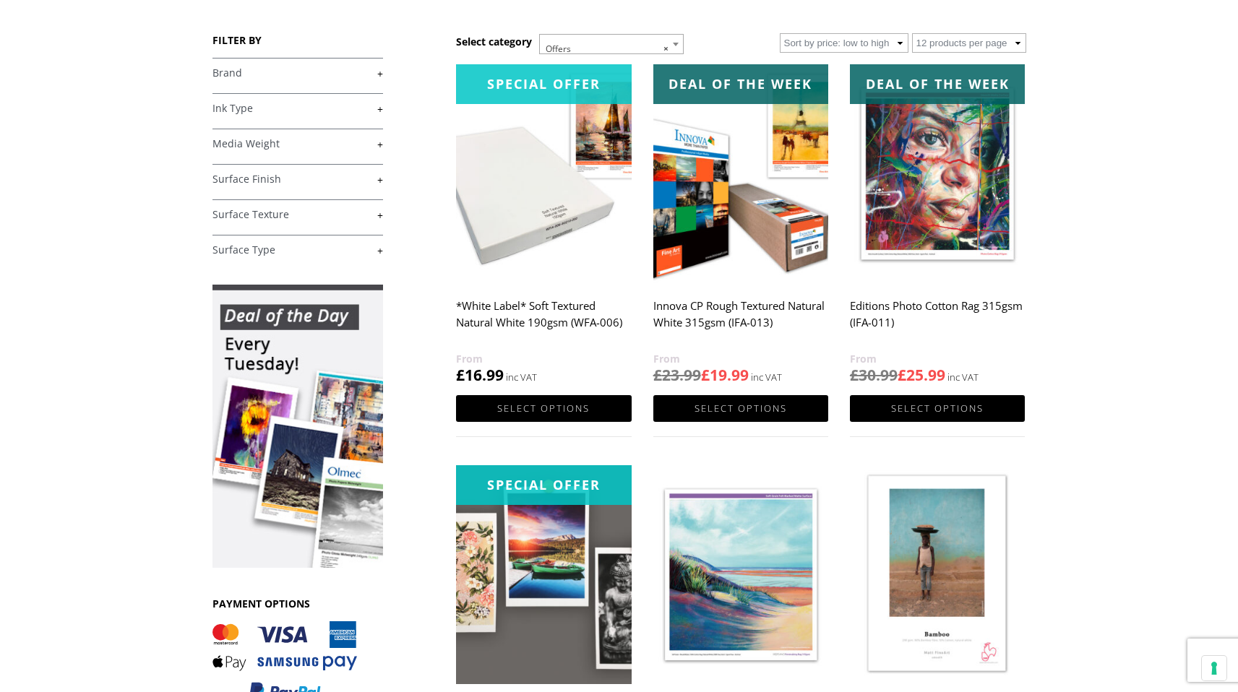
scroll to position [196, 0]
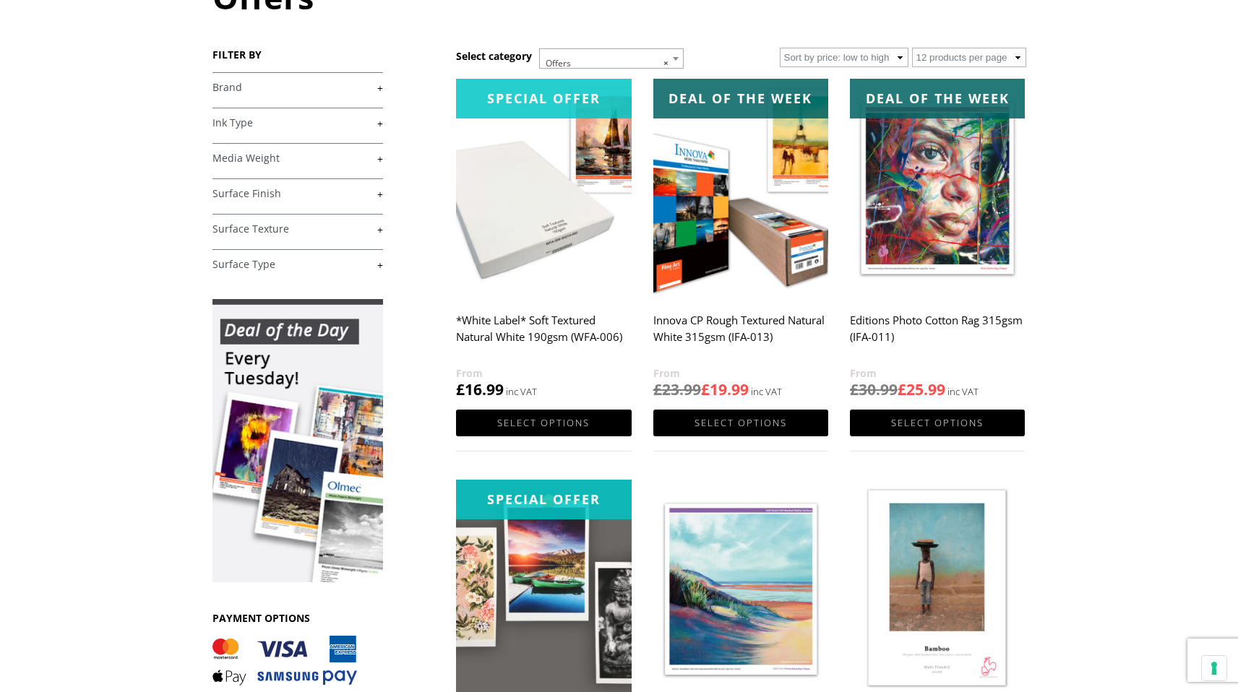
click at [572, 199] on img at bounding box center [543, 188] width 175 height 219
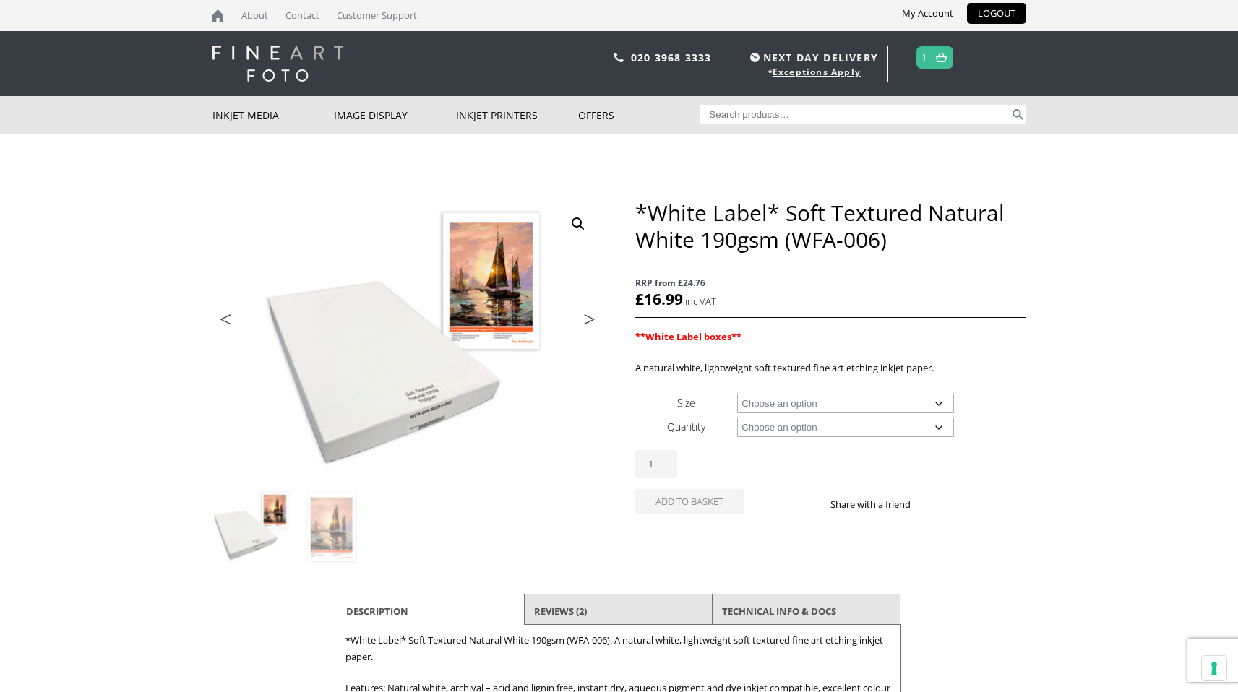
click at [254, 540] on img at bounding box center [252, 528] width 78 height 78
click at [332, 541] on img at bounding box center [332, 528] width 78 height 78
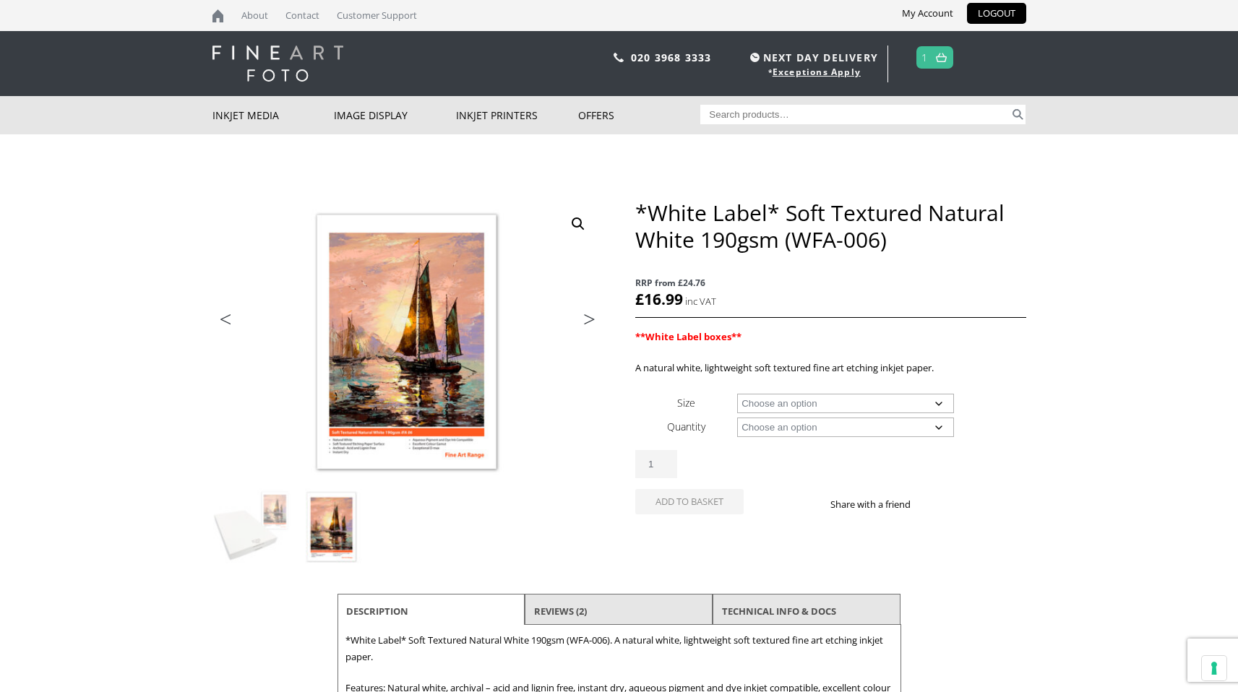
click at [857, 404] on select "Choose an option A4 Sheet A3 Sheet A3+ Sheet A2 Sheet 17" Wide Roll 24" Wide Ro…" at bounding box center [845, 404] width 217 height 20
click at [737, 394] on select "Choose an option A4 Sheet A3 Sheet A3+ Sheet A2 Sheet 17" Wide Roll 24" Wide Ro…" at bounding box center [845, 404] width 217 height 20
select select "a2-sheet"
click at [831, 429] on select "Choose an option 25 Sheets" at bounding box center [845, 428] width 217 height 20
select select "25-sheets"
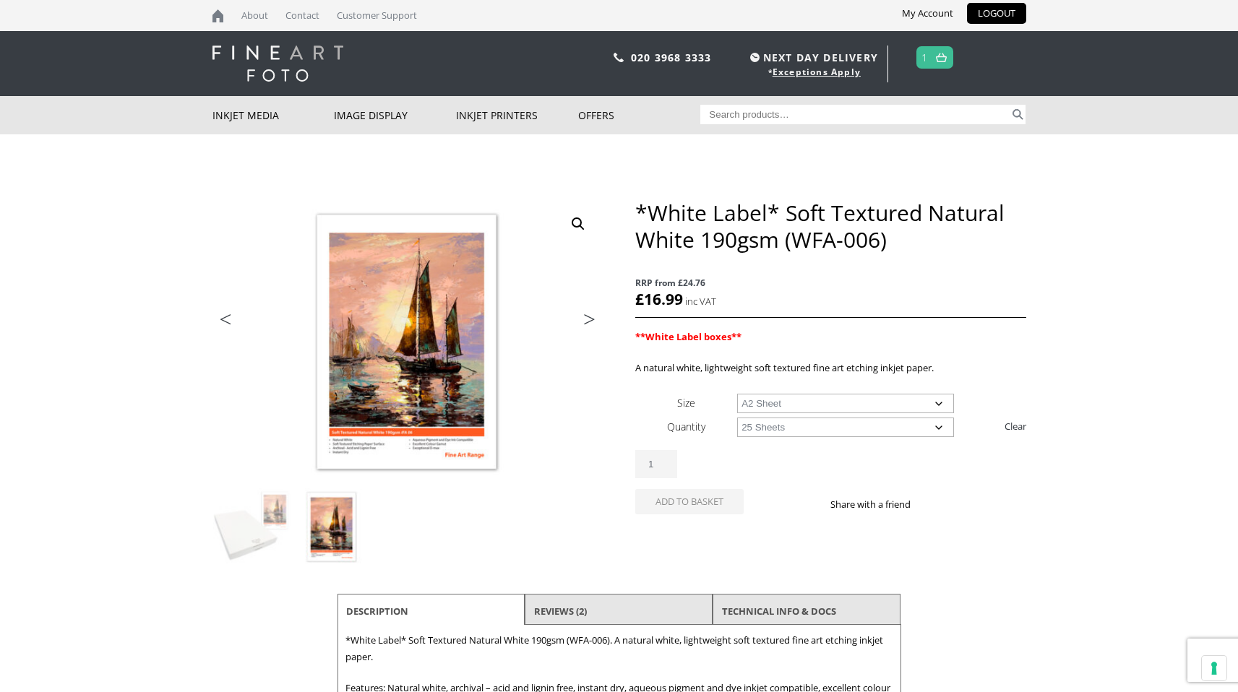
click at [737, 418] on select "Choose an option 25 Sheets" at bounding box center [845, 428] width 217 height 20
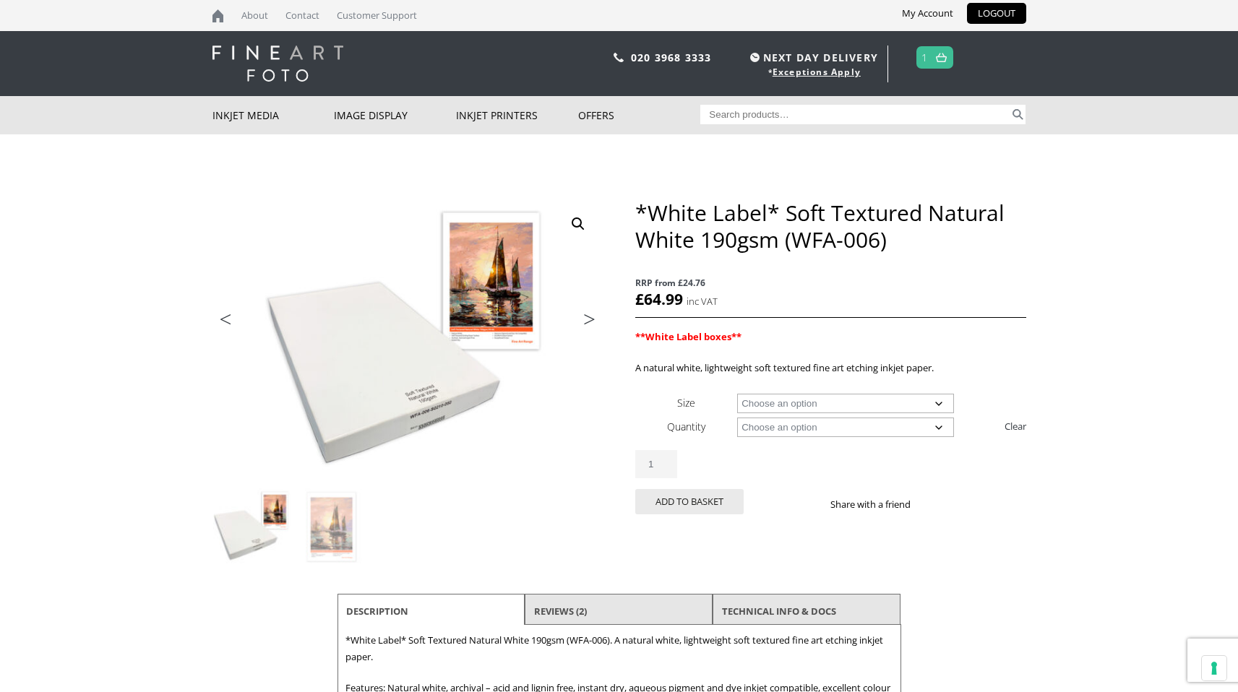
click at [932, 432] on select "Choose an option 25 Sheets" at bounding box center [845, 428] width 217 height 20
click at [737, 418] on select "Choose an option 25 Sheets" at bounding box center [845, 428] width 217 height 20
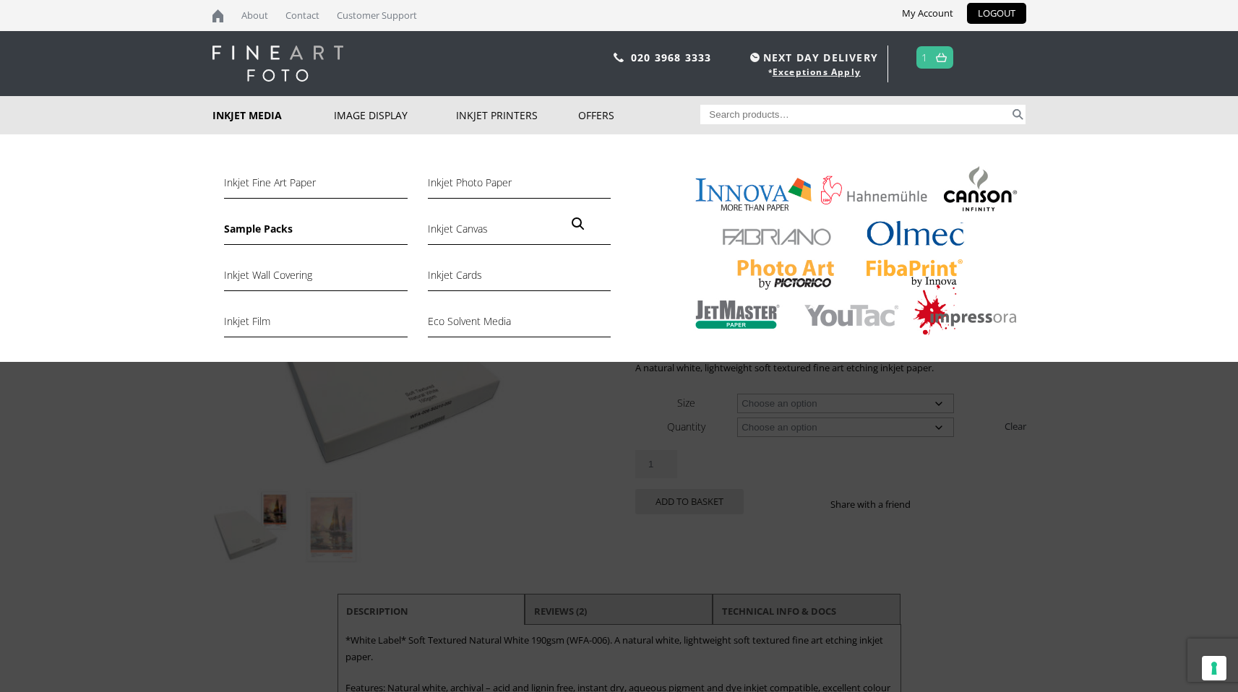
click at [272, 231] on link "Sample Packs" at bounding box center [315, 232] width 183 height 25
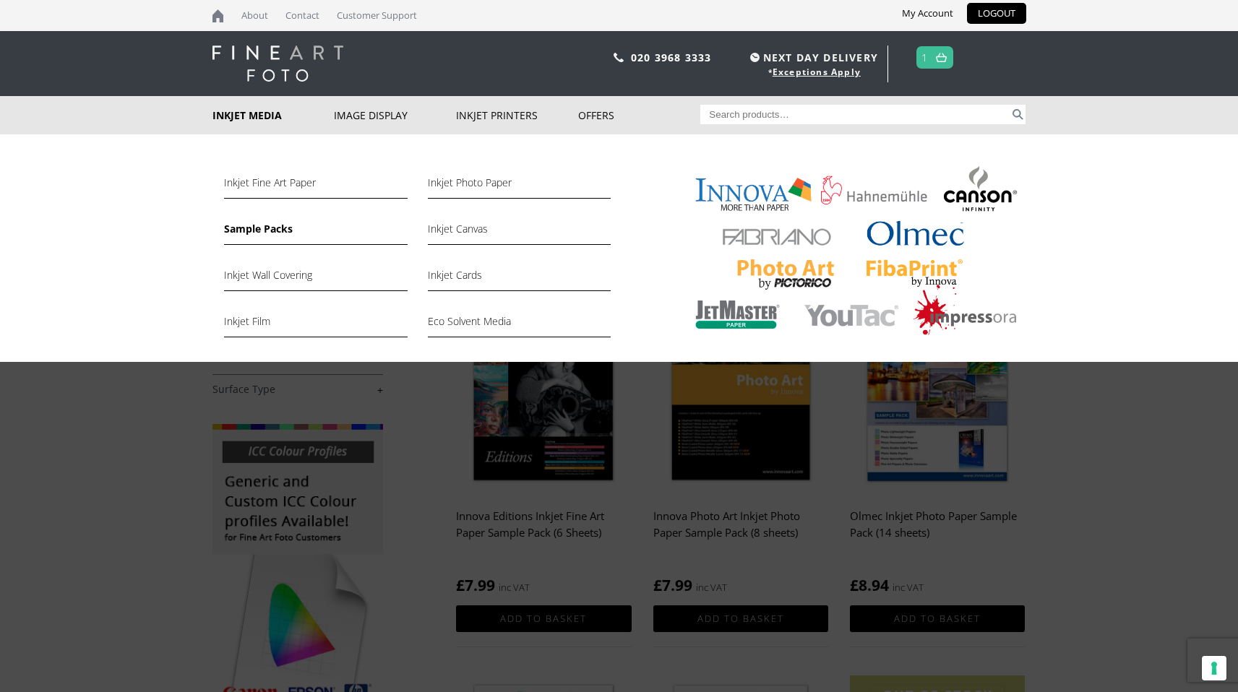
click at [791, 278] on img at bounding box center [851, 253] width 349 height 181
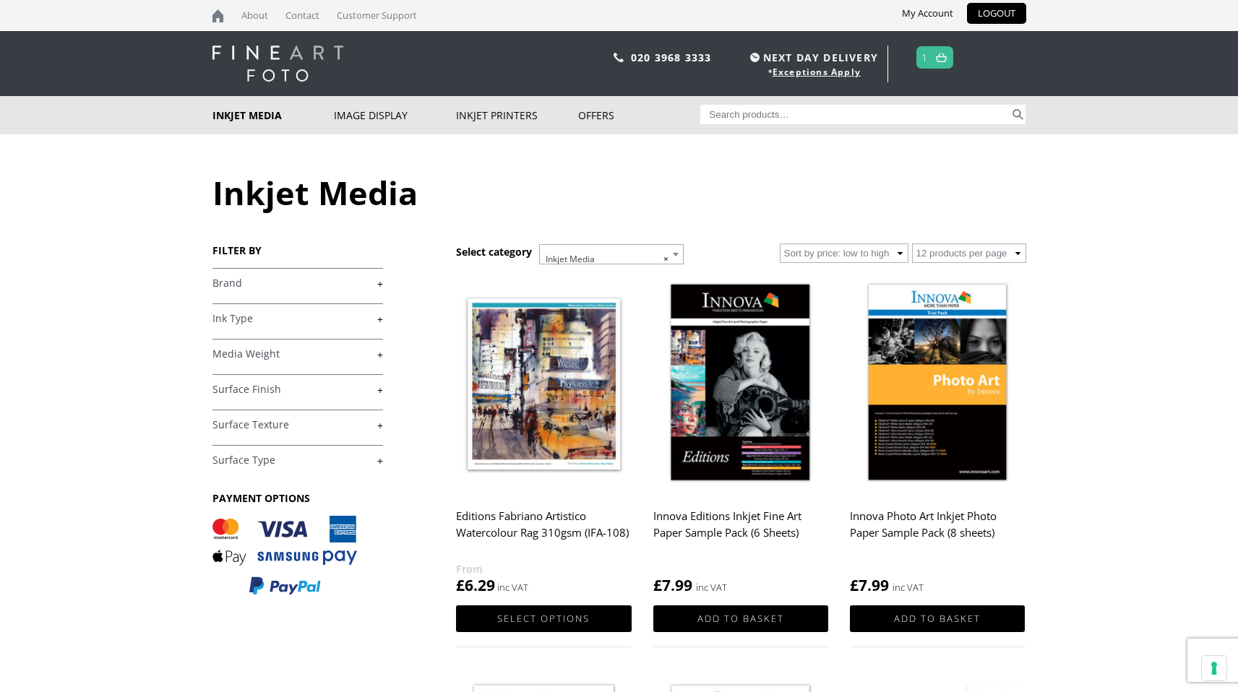
click at [234, 285] on link "+" at bounding box center [298, 284] width 171 height 14
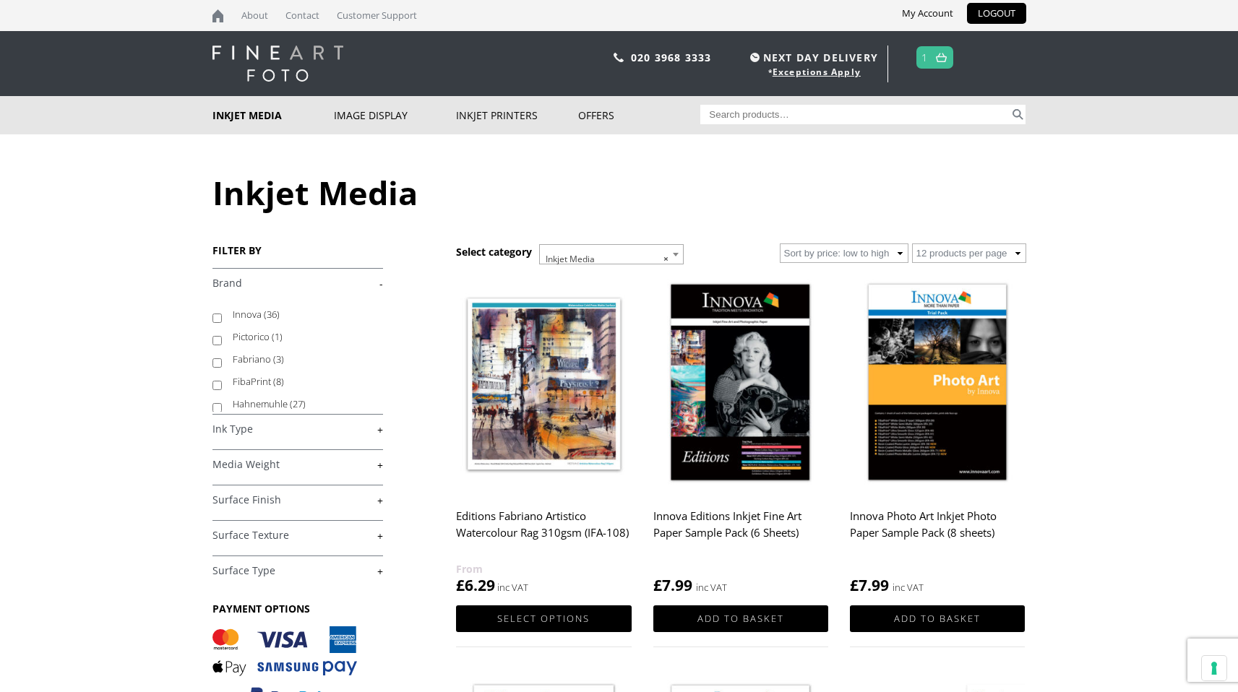
click at [253, 339] on label "Pictorico (1)" at bounding box center [301, 337] width 137 height 22
click at [222, 339] on input "Pictorico (1)" at bounding box center [217, 340] width 9 height 9
checkbox input "true"
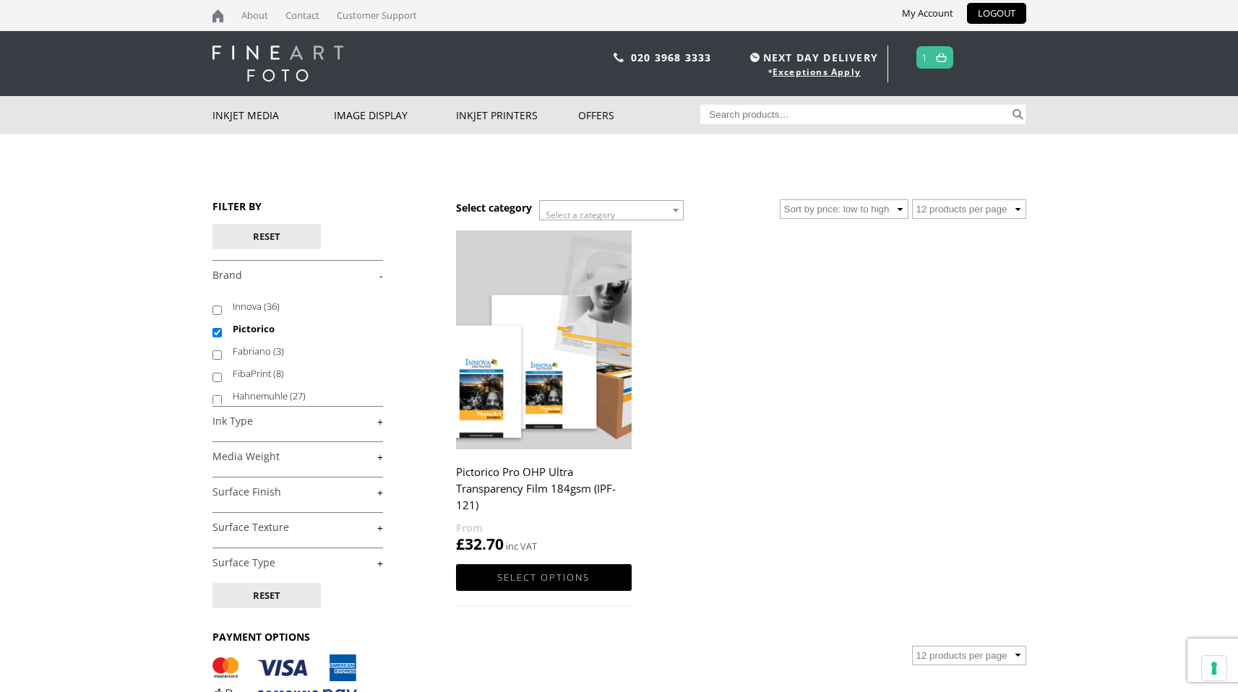
click at [254, 352] on label "Fabriano (3)" at bounding box center [301, 351] width 137 height 22
click at [222, 352] on input "Fabriano (3)" at bounding box center [217, 355] width 9 height 9
checkbox input "true"
click at [219, 334] on input "Pictorico" at bounding box center [217, 332] width 9 height 9
checkbox input "false"
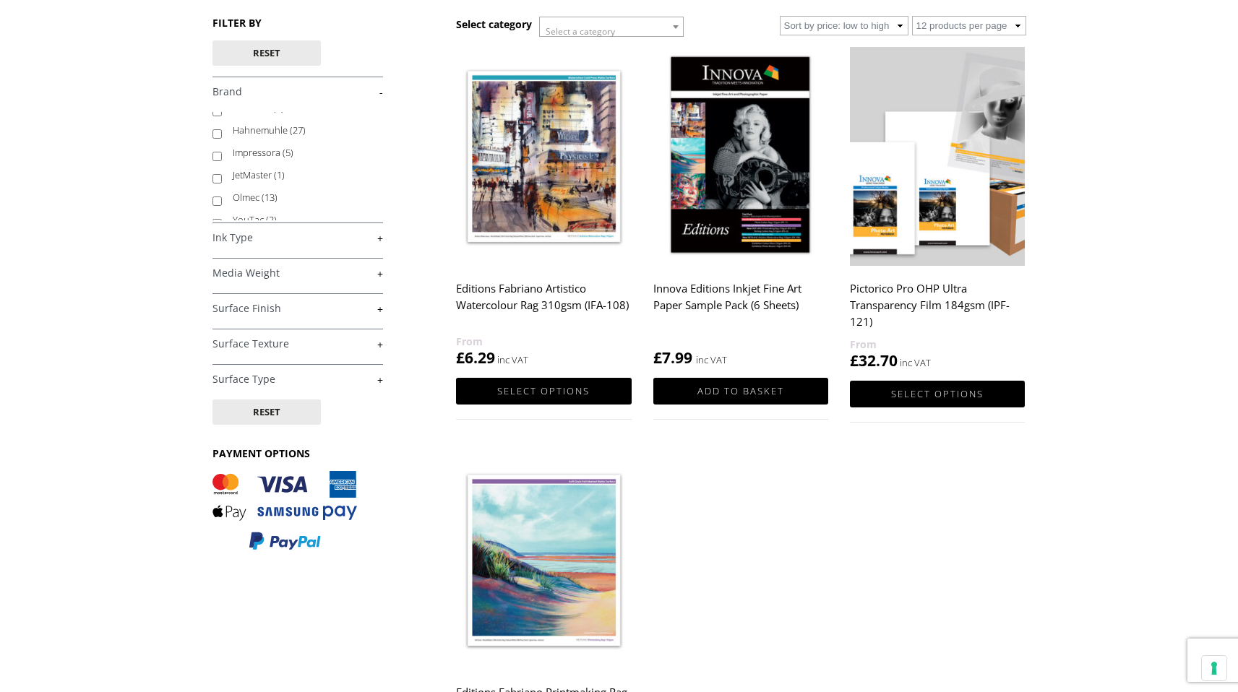
scroll to position [88, 0]
click at [262, 149] on label "Impressora (5)" at bounding box center [301, 147] width 137 height 22
click at [222, 149] on input "Impressora (5)" at bounding box center [217, 150] width 9 height 9
checkbox input "true"
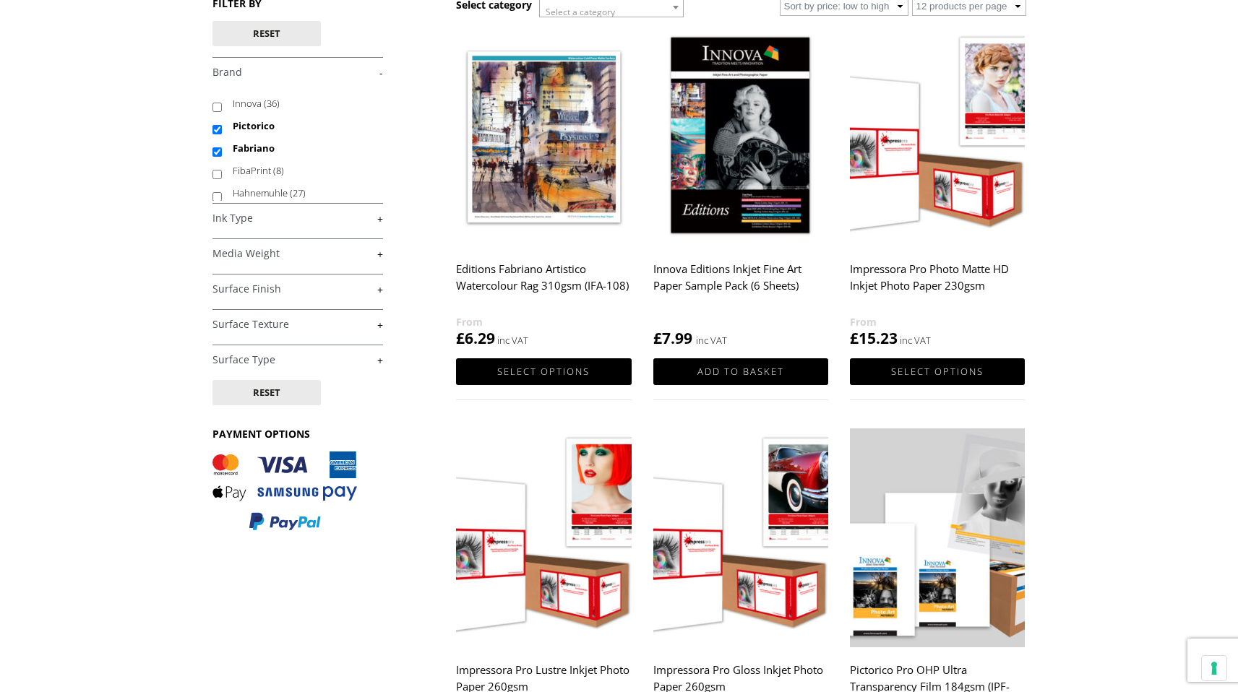
scroll to position [206, 0]
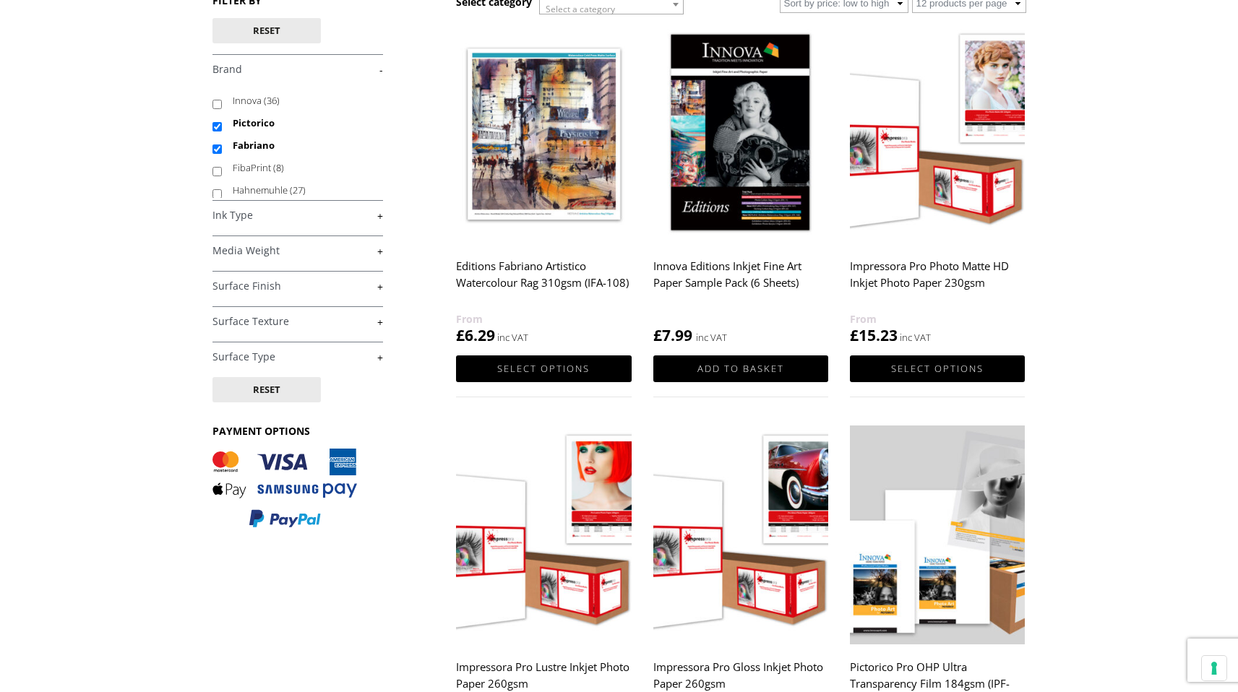
click at [217, 125] on input "Pictorico" at bounding box center [217, 126] width 9 height 9
checkbox input "false"
click at [218, 149] on input "Fabriano" at bounding box center [217, 149] width 9 height 9
checkbox input "false"
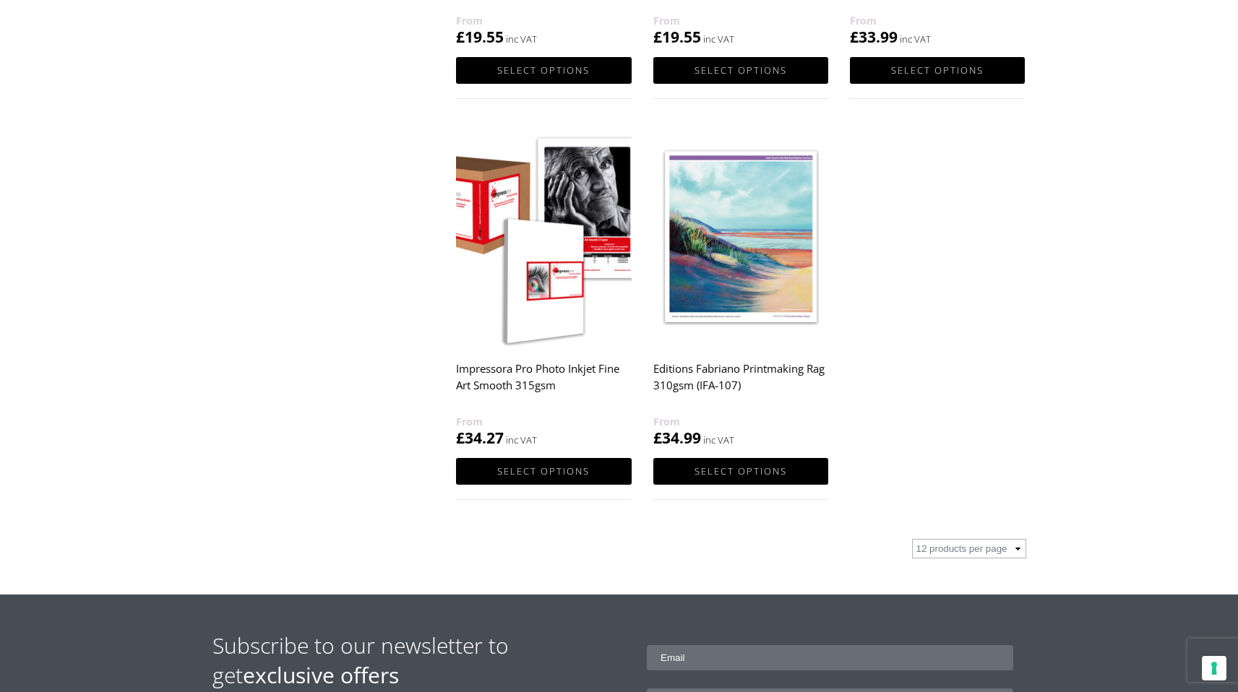
scroll to position [906, 0]
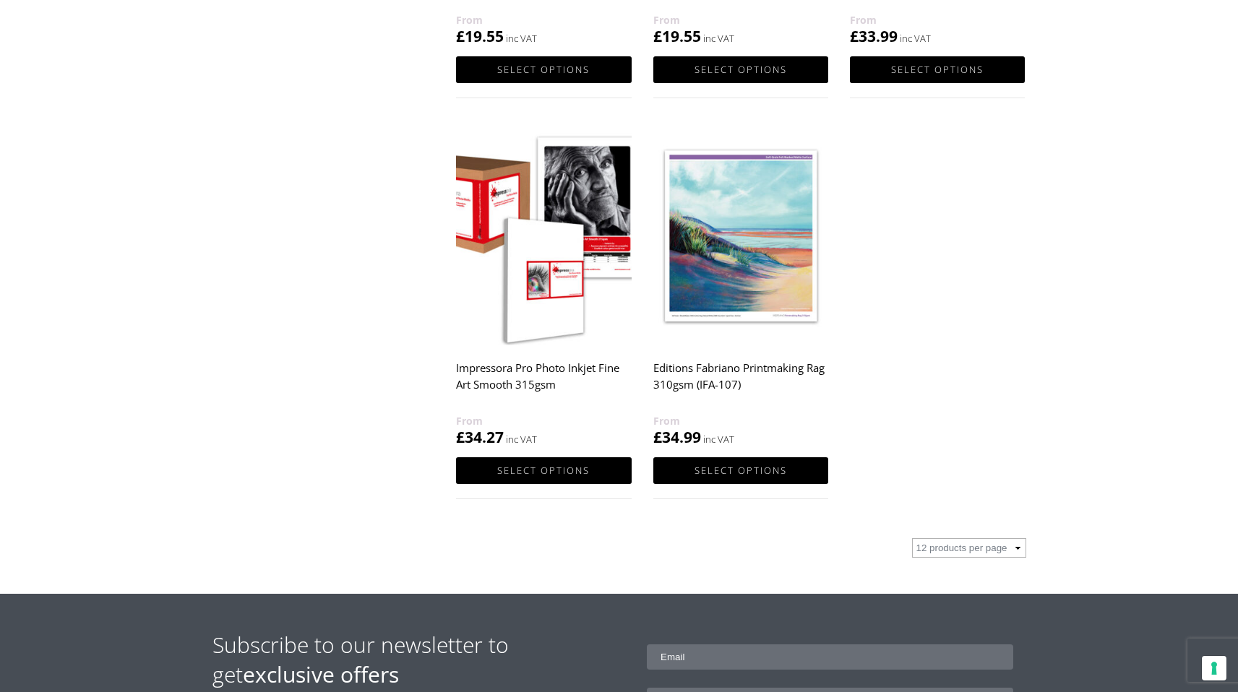
click at [552, 297] on img at bounding box center [543, 235] width 175 height 219
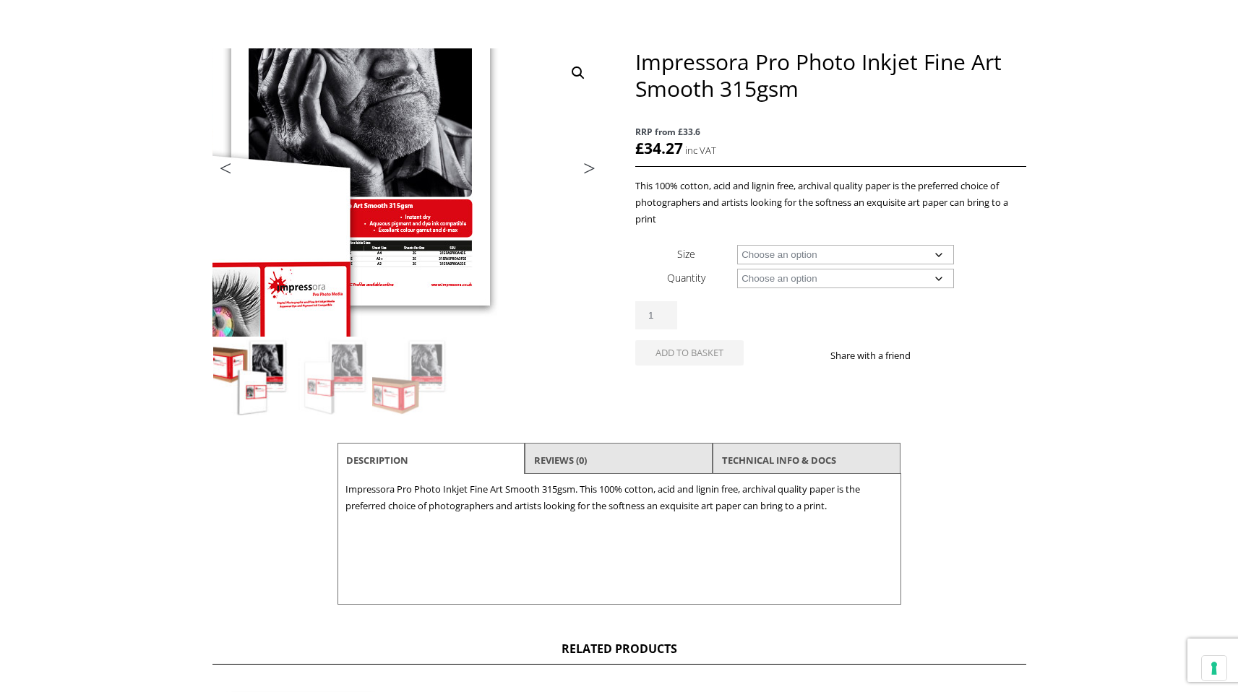
scroll to position [160, 0]
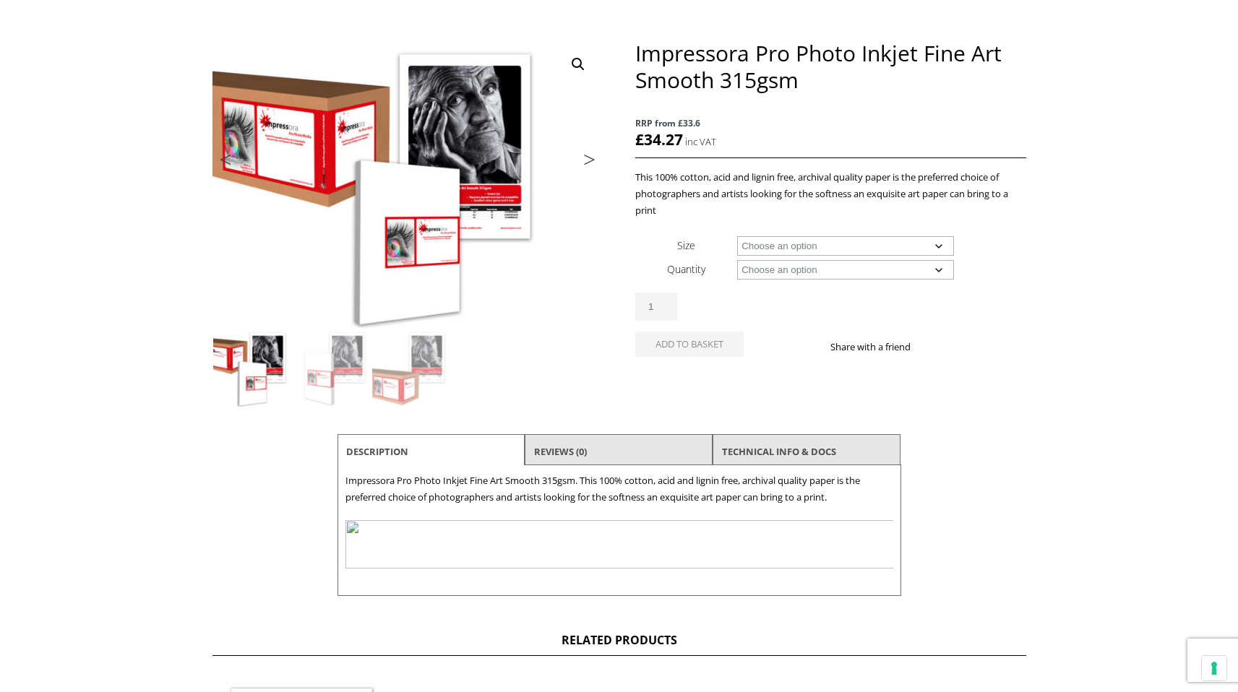
click at [877, 246] on select "Choose an option A4 Sheet A3+ Sheet A2 Sheet 24" Wide Roll 44" Wide Roll 60" Wi…" at bounding box center [845, 246] width 217 height 20
click at [737, 236] on select "Choose an option A4 Sheet A3+ Sheet A2 Sheet 24" Wide Roll 44" Wide Roll 60" Wi…" at bounding box center [845, 246] width 217 height 20
select select "a2-sheet"
click at [811, 272] on select "Choose an option 25 Sheets" at bounding box center [845, 270] width 217 height 20
select select "25-sheets"
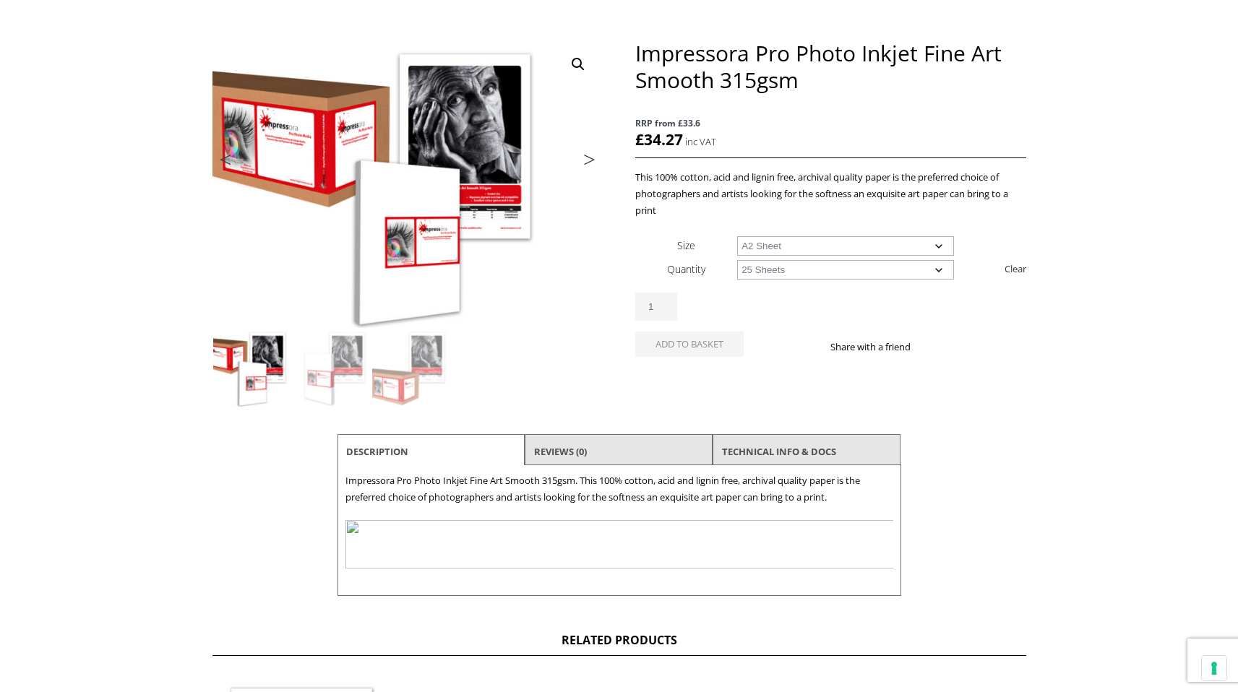
click at [737, 260] on select "Choose an option 25 Sheets" at bounding box center [845, 270] width 217 height 20
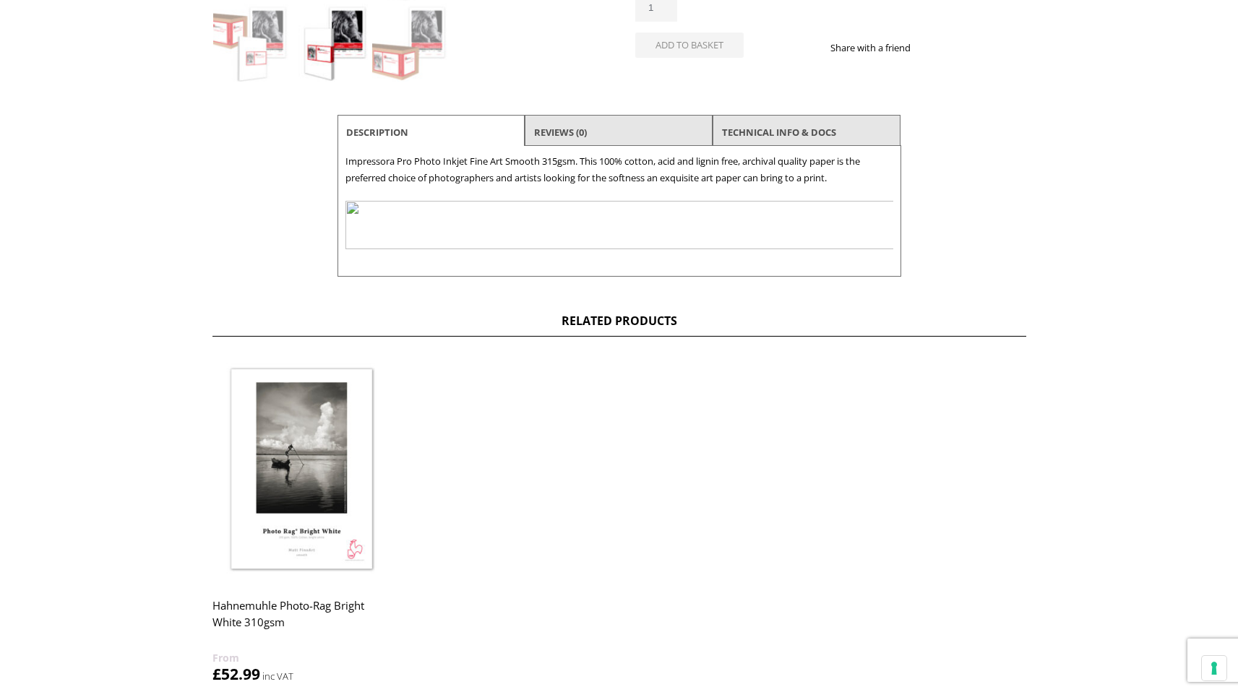
scroll to position [486, 0]
click at [794, 135] on link "TECHNICAL INFO & DOCS" at bounding box center [779, 131] width 114 height 26
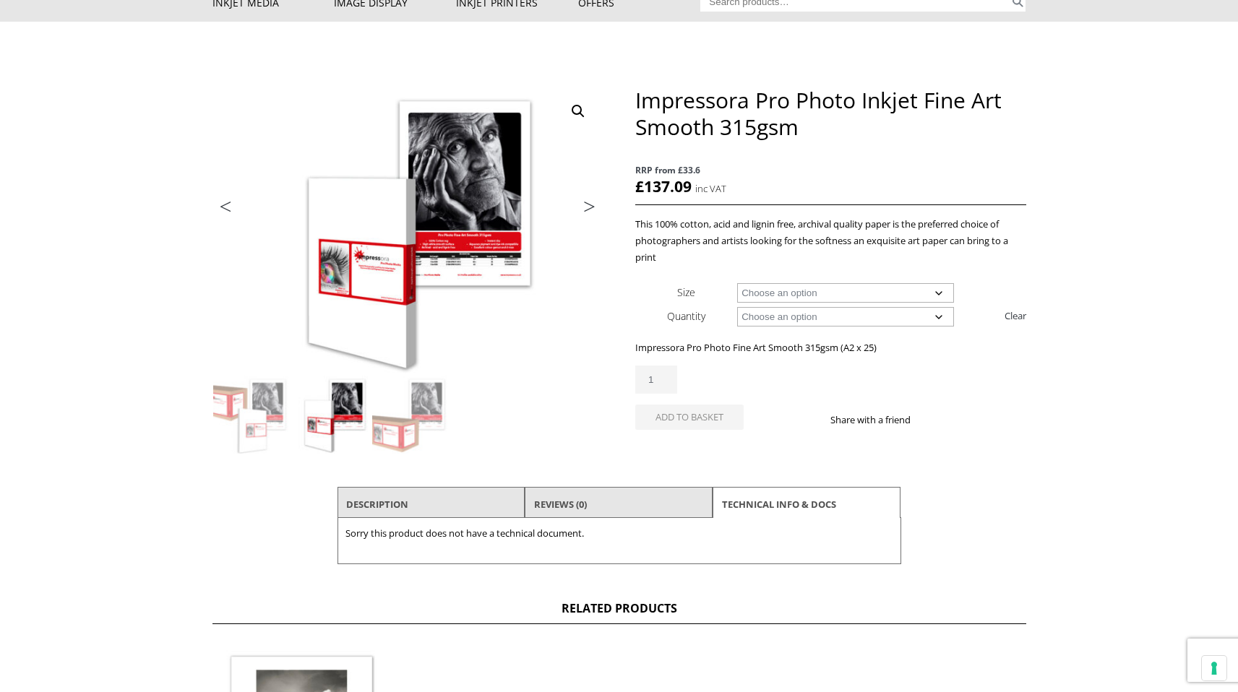
scroll to position [0, 0]
